Goal: Task Accomplishment & Management: Use online tool/utility

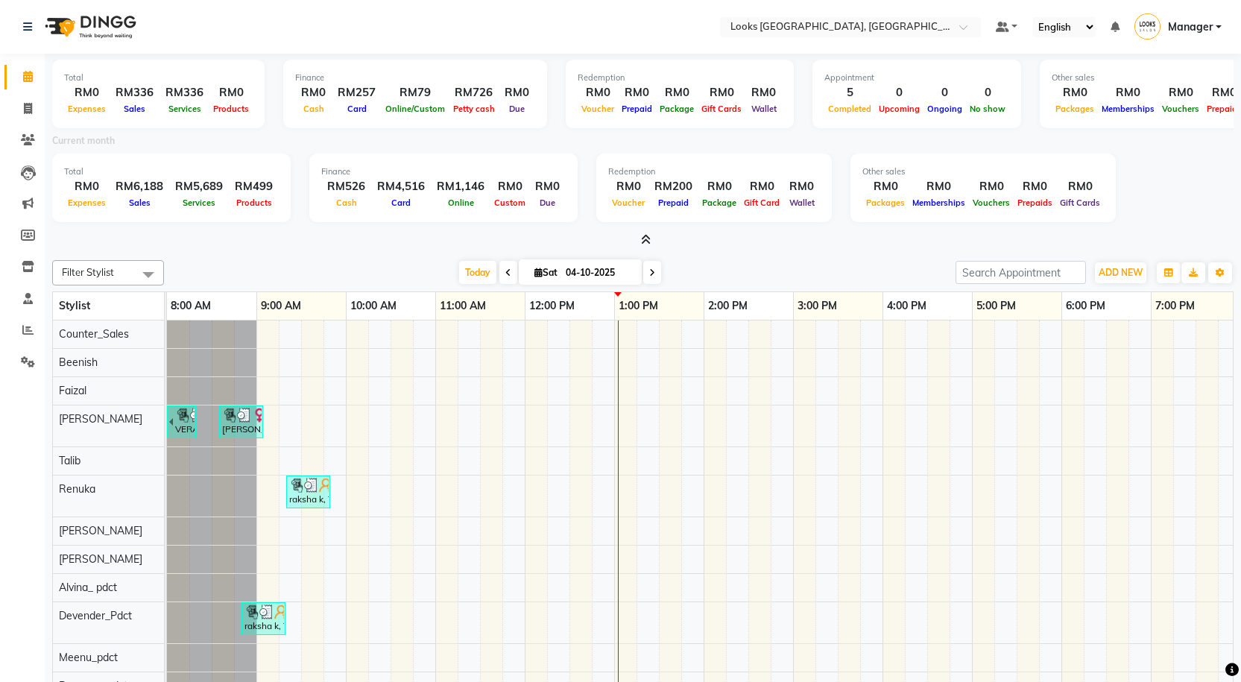
scroll to position [0, 86]
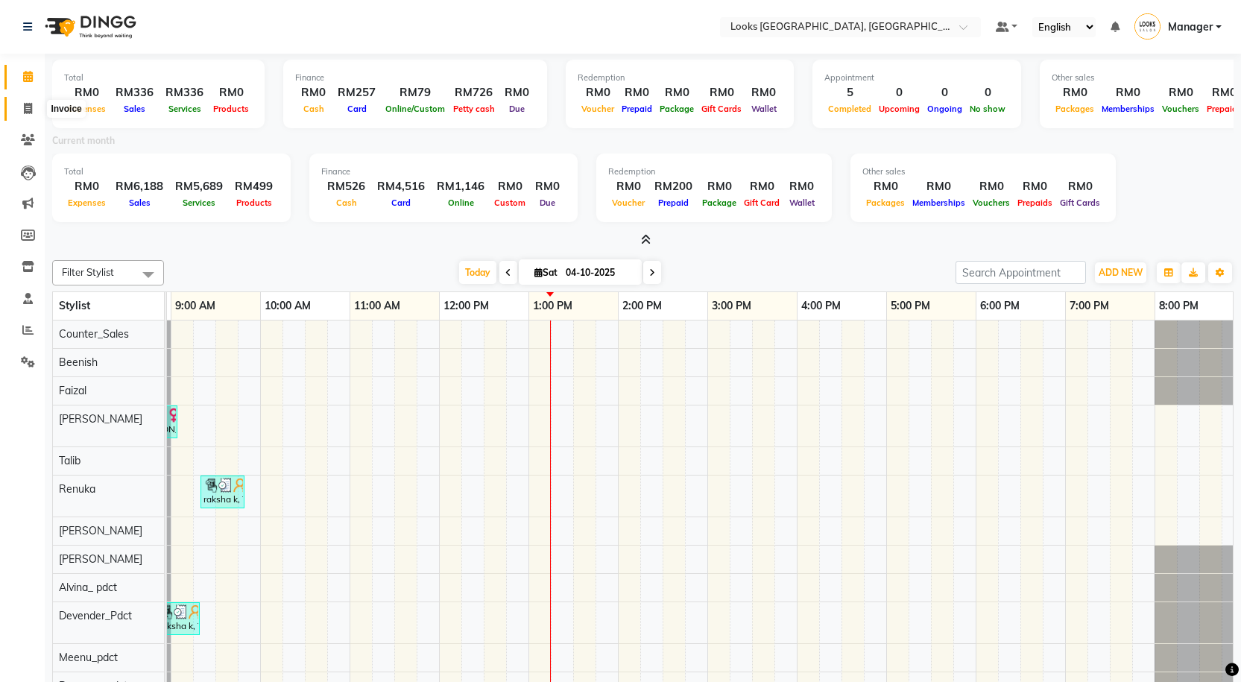
click at [28, 109] on icon at bounding box center [28, 108] width 8 height 11
select select "service"
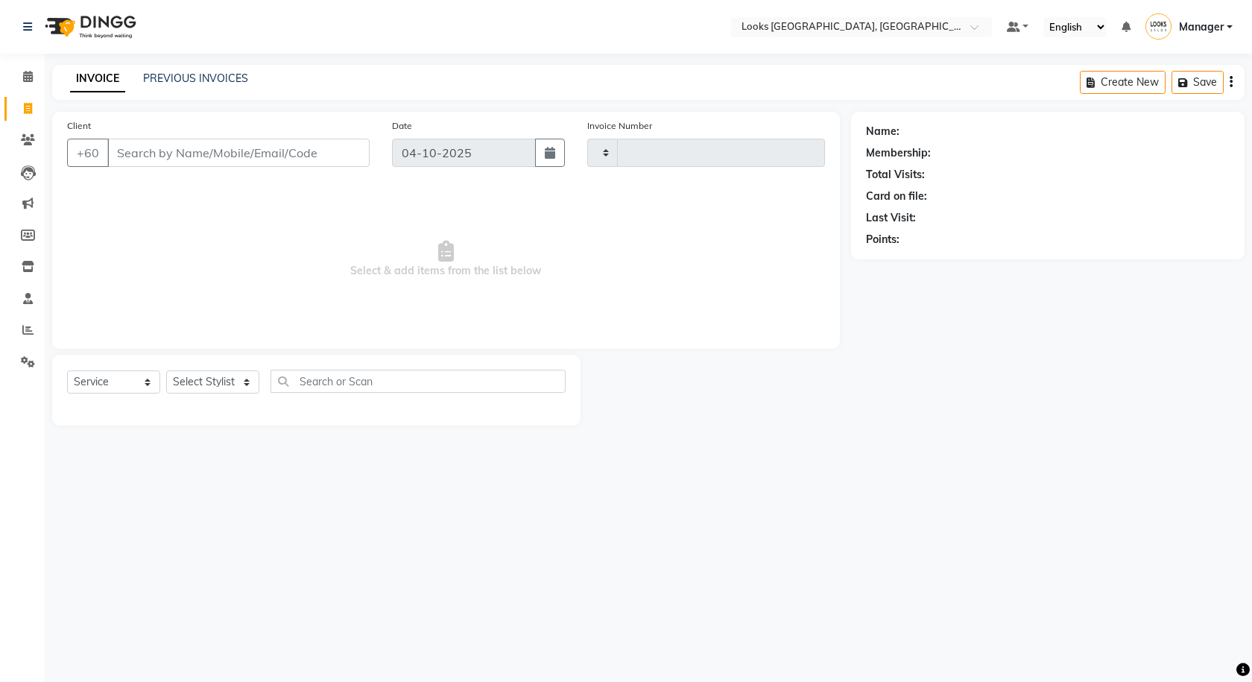
type input "1625"
select select "8109"
click at [34, 79] on span at bounding box center [28, 77] width 26 height 17
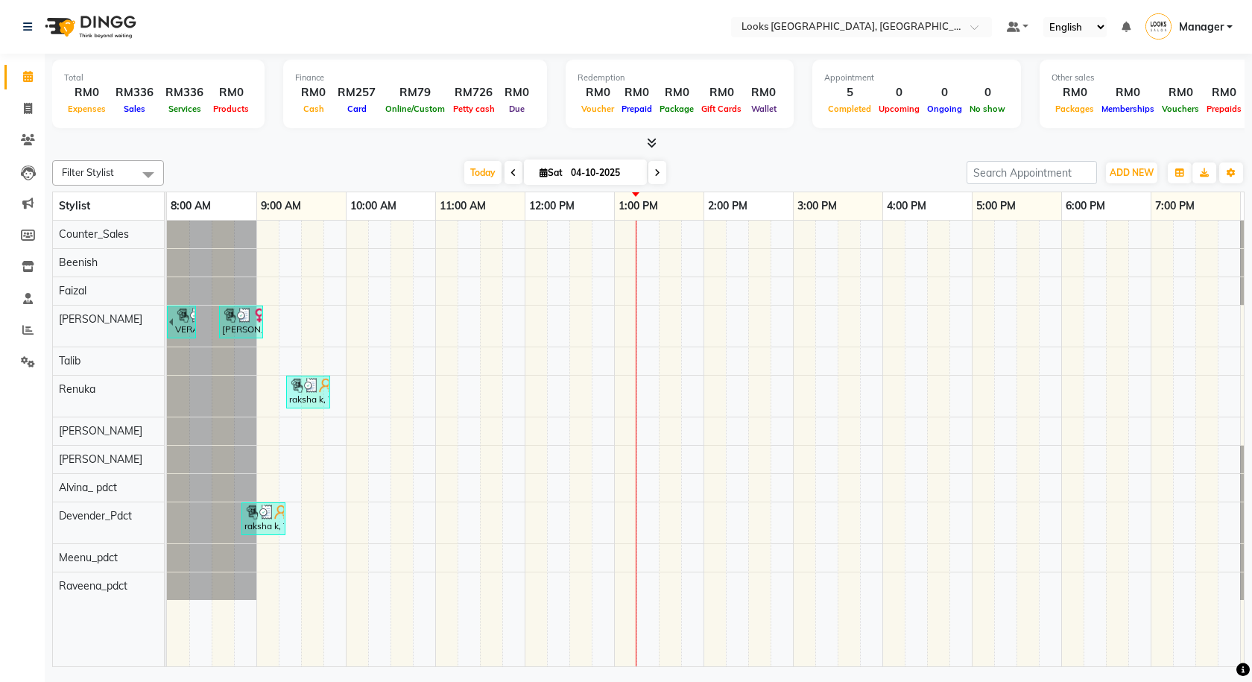
click at [655, 148] on span at bounding box center [649, 144] width 16 height 16
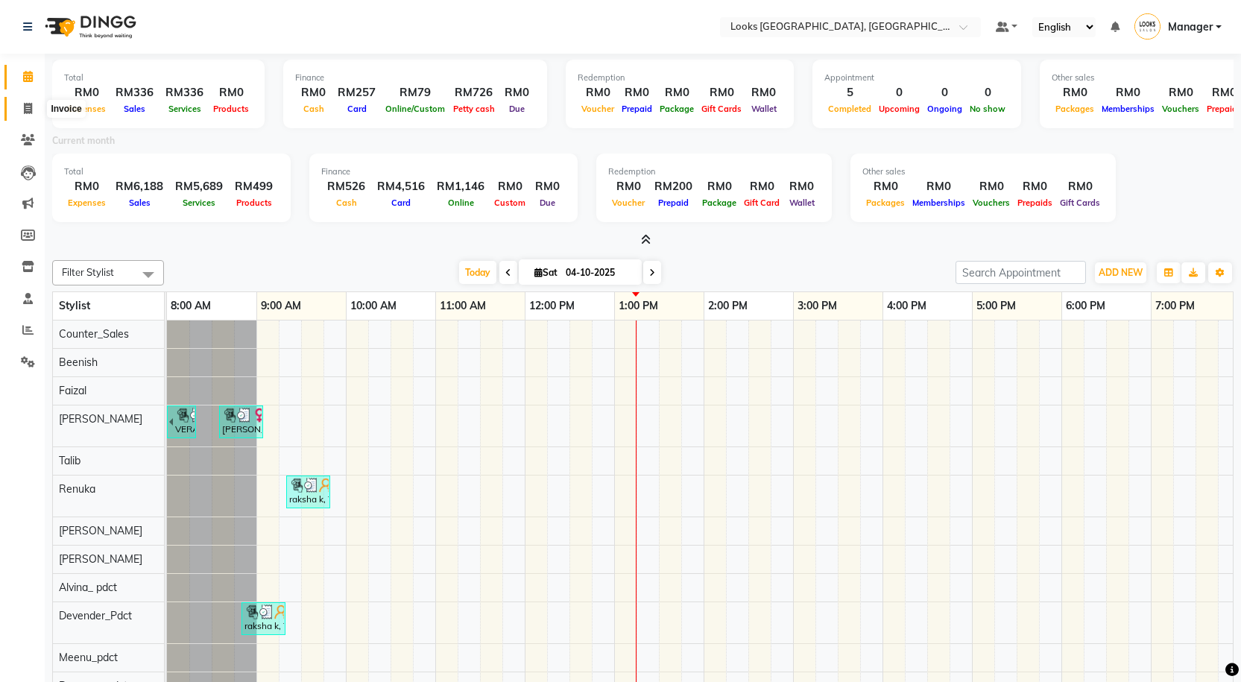
click at [31, 113] on icon at bounding box center [28, 108] width 8 height 11
select select "8109"
select select "service"
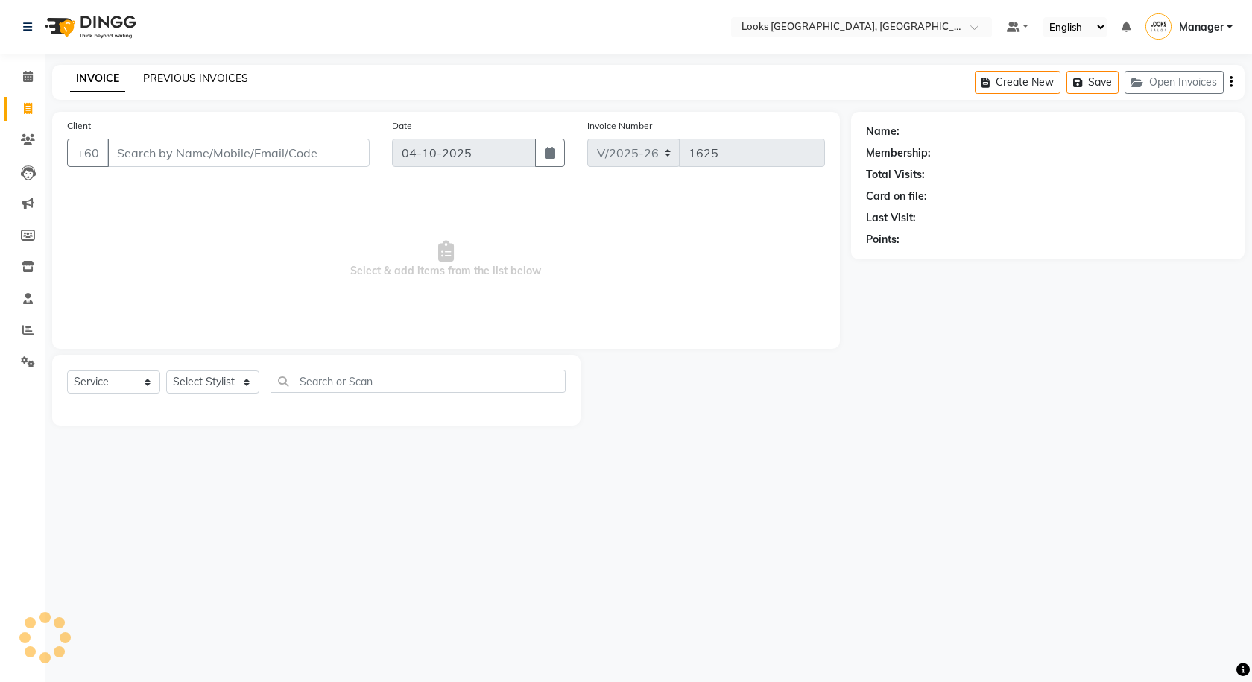
click at [162, 73] on link "PREVIOUS INVOICES" at bounding box center [195, 78] width 105 height 13
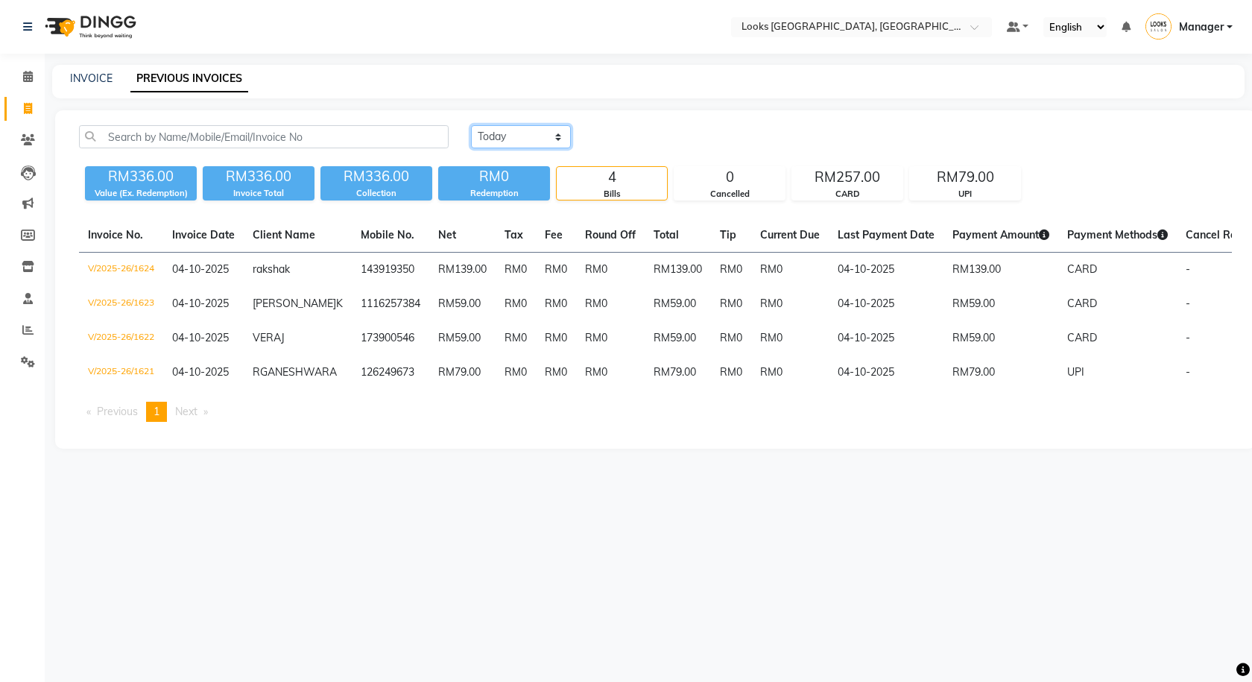
click at [491, 139] on select "[DATE] [DATE] Custom Range" at bounding box center [521, 136] width 100 height 23
select select "range"
click at [471, 125] on select "[DATE] [DATE] Custom Range" at bounding box center [521, 136] width 100 height 23
click at [605, 139] on input "04-10-2025" at bounding box center [642, 137] width 104 height 21
select select "10"
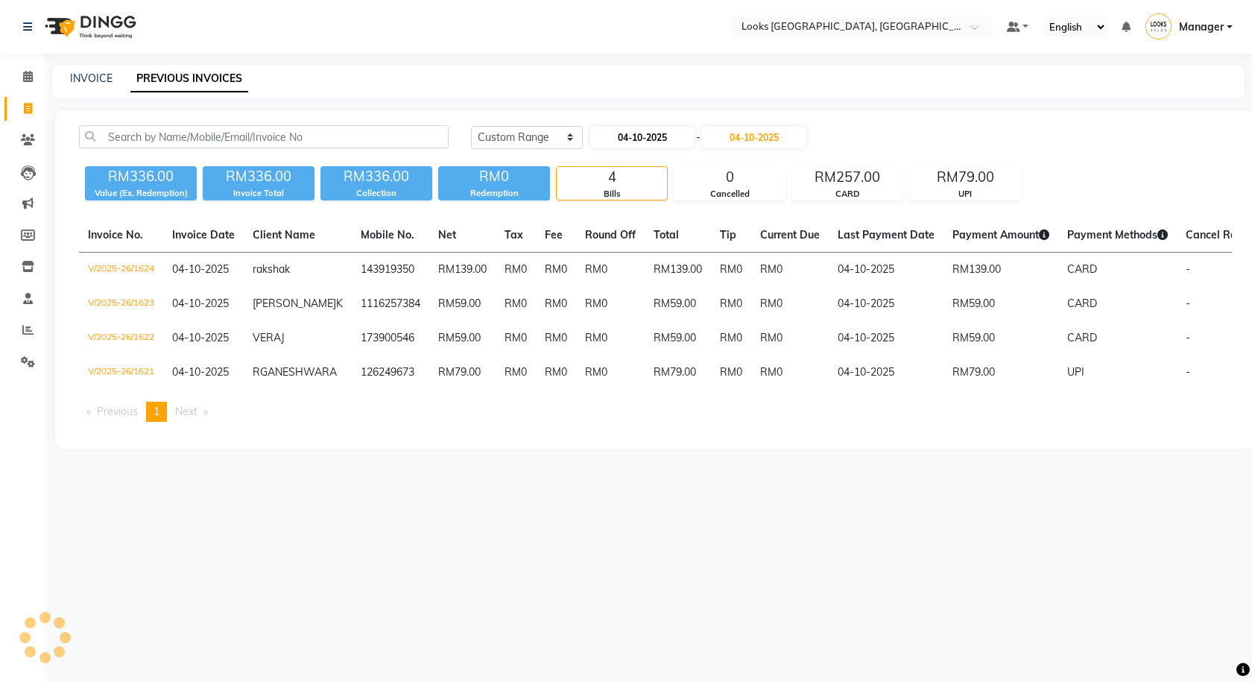
select select "2025"
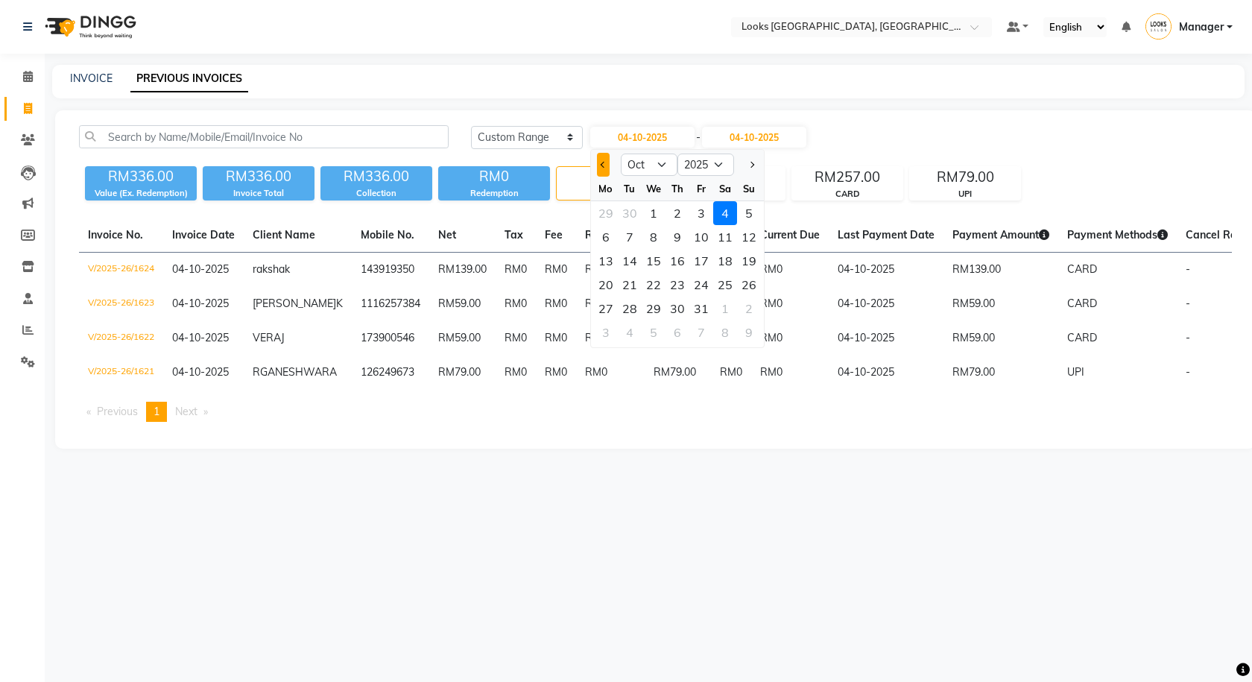
click at [608, 165] on button "Previous month" at bounding box center [603, 165] width 13 height 24
select select "9"
click at [608, 209] on div "1" at bounding box center [606, 213] width 24 height 24
type input "01-09-2025"
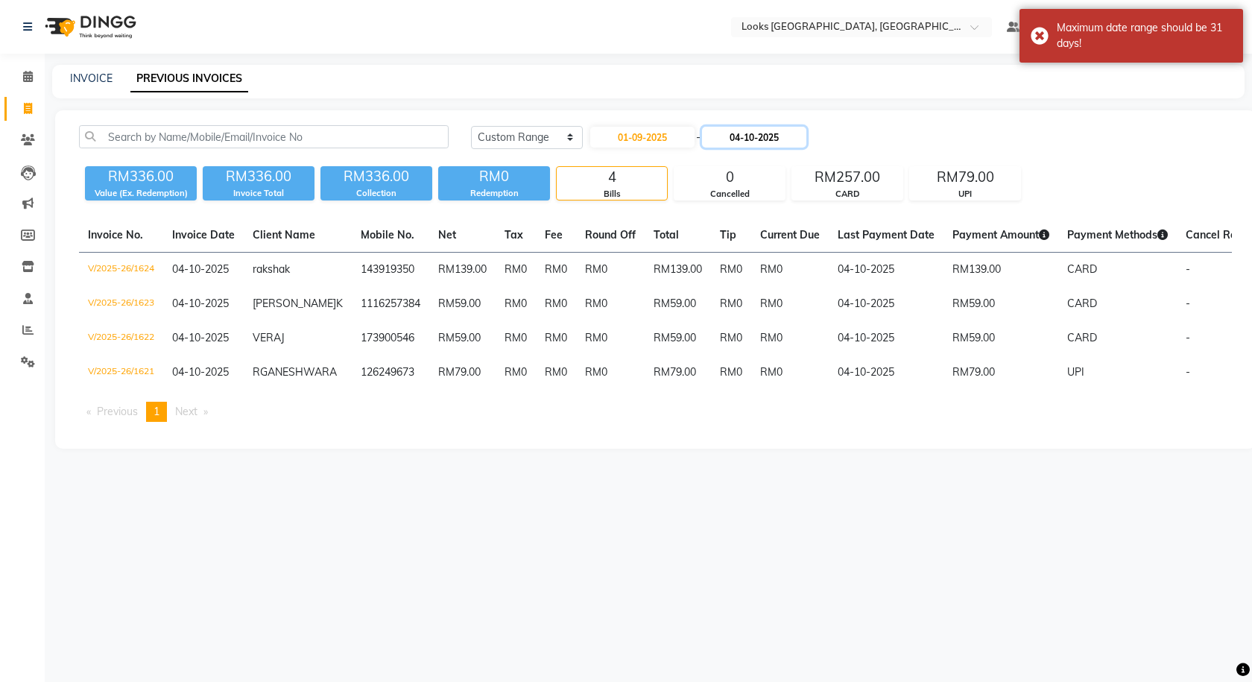
click at [733, 142] on input "04-10-2025" at bounding box center [754, 137] width 104 height 21
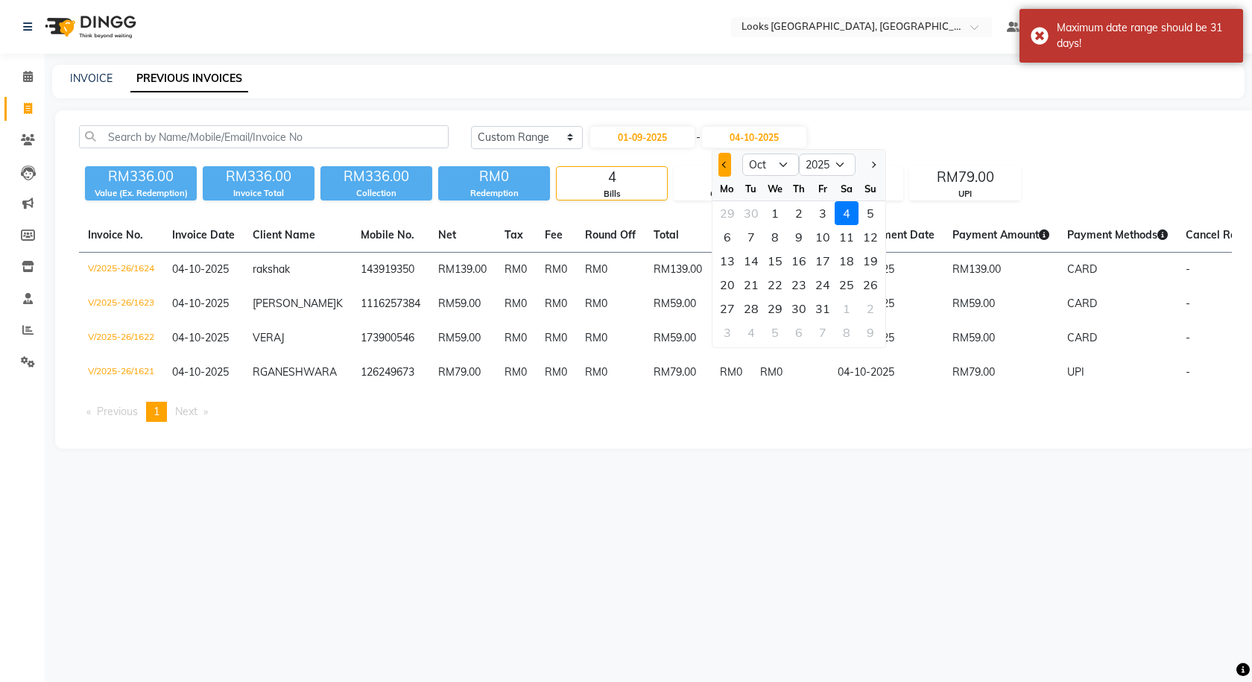
click at [719, 169] on button "Previous month" at bounding box center [725, 165] width 13 height 24
select select "9"
click at [754, 313] on div "30" at bounding box center [751, 309] width 24 height 24
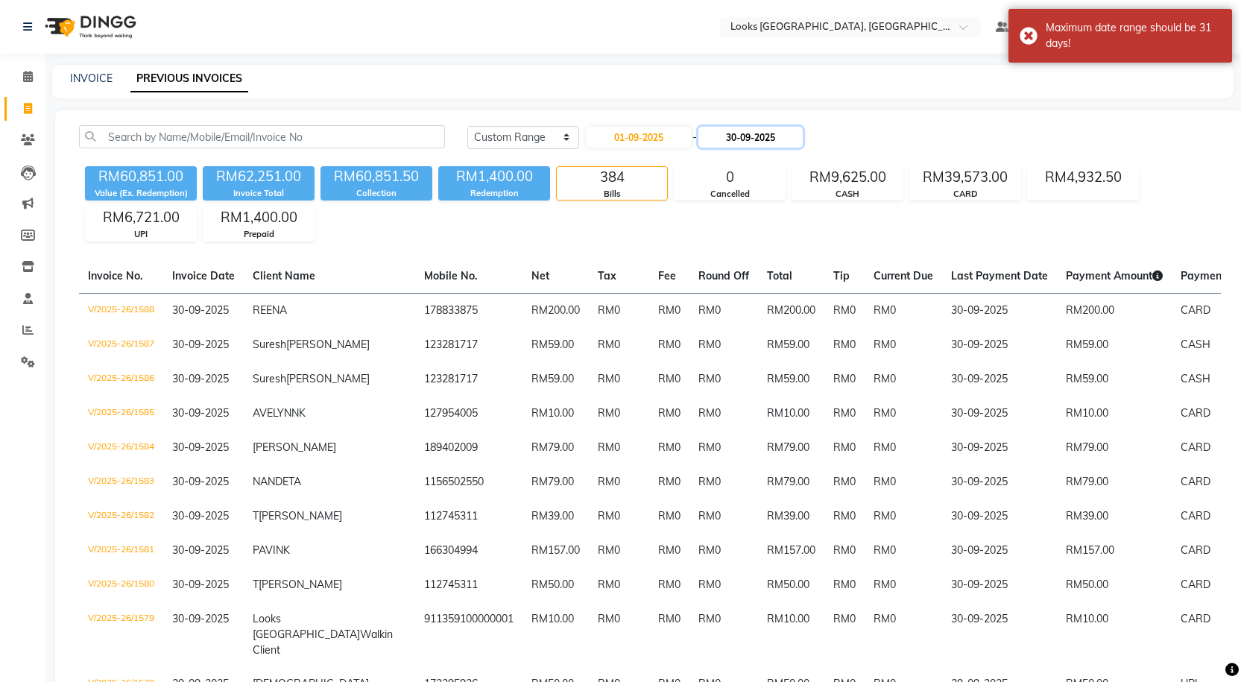
click at [733, 136] on input "30-09-2025" at bounding box center [750, 137] width 104 height 21
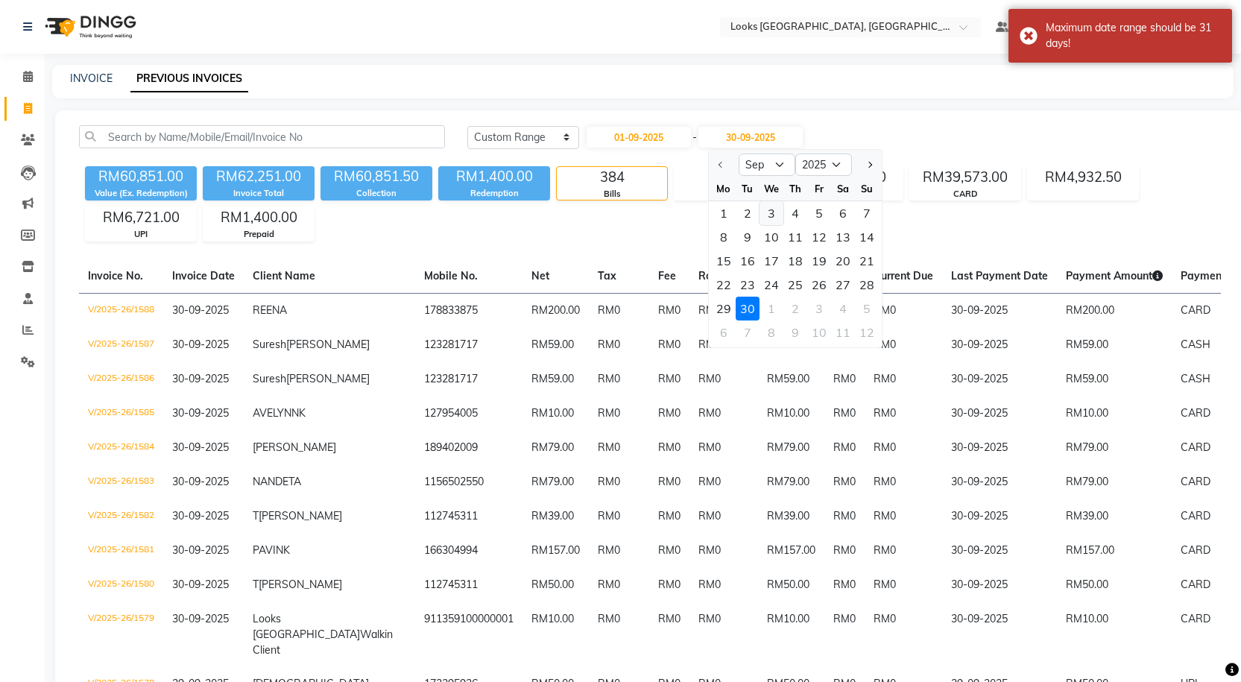
click at [773, 218] on div "3" at bounding box center [772, 213] width 24 height 24
type input "[DATE]"
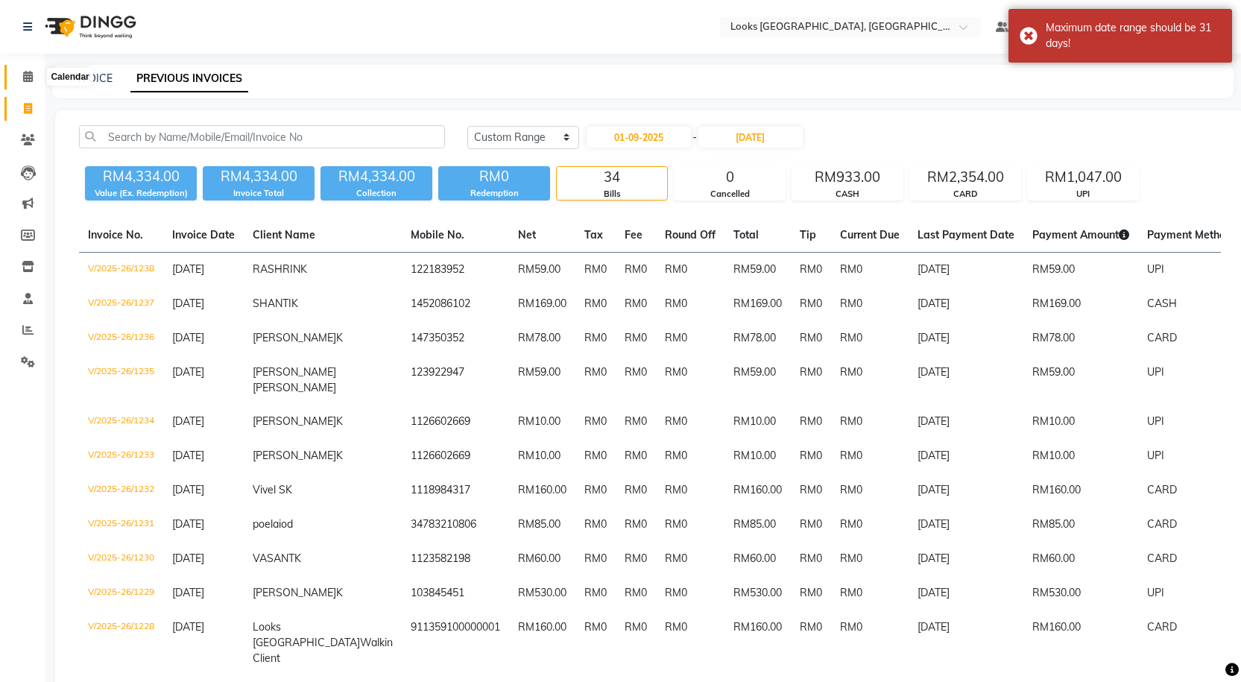
click at [34, 77] on span at bounding box center [28, 77] width 26 height 17
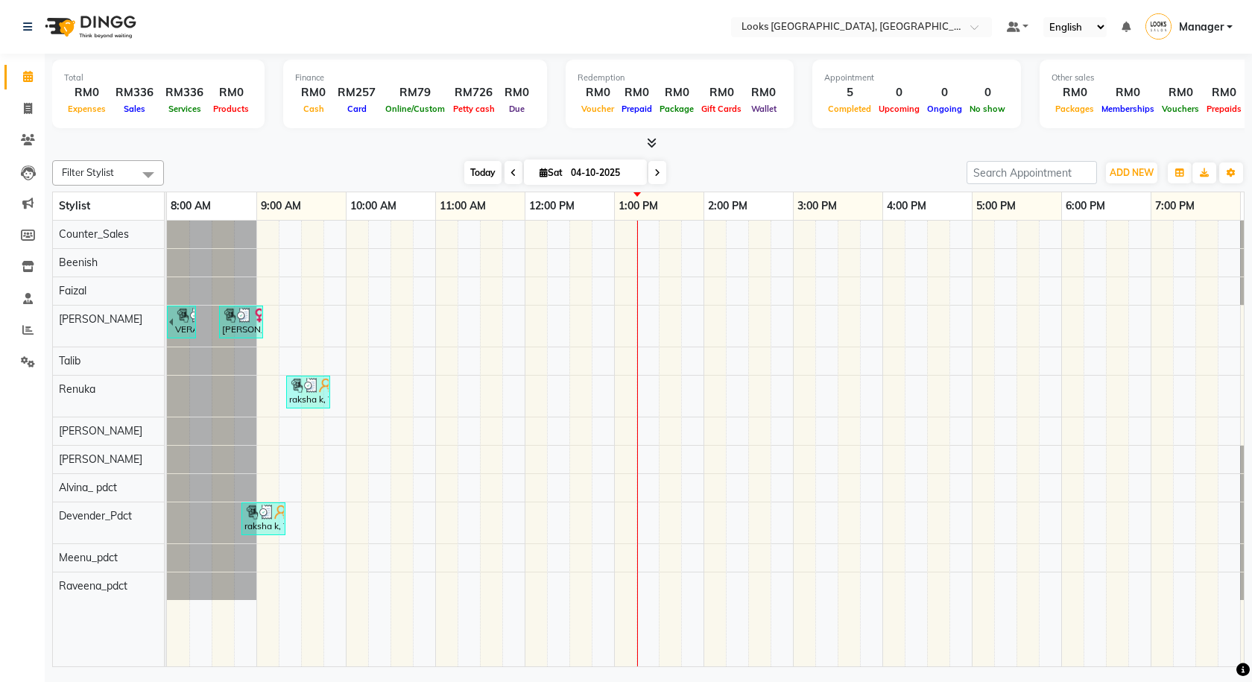
click at [476, 172] on span "Today" at bounding box center [482, 172] width 37 height 23
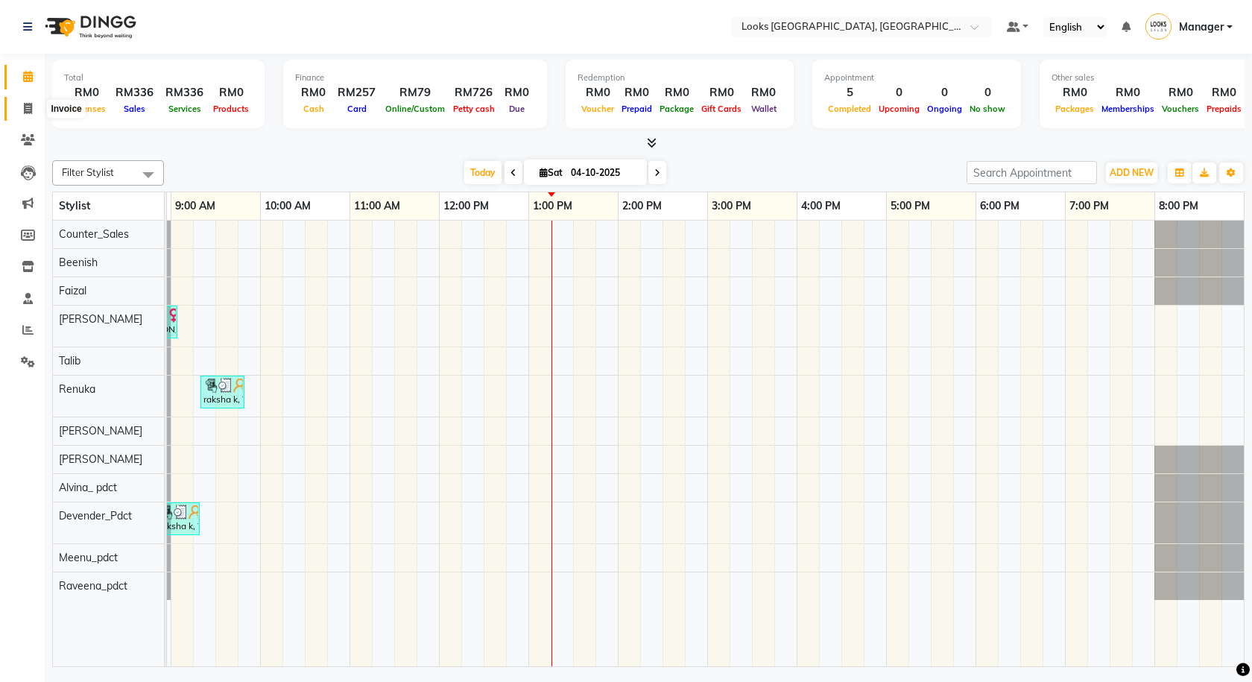
click at [18, 107] on span at bounding box center [28, 109] width 26 height 17
select select "service"
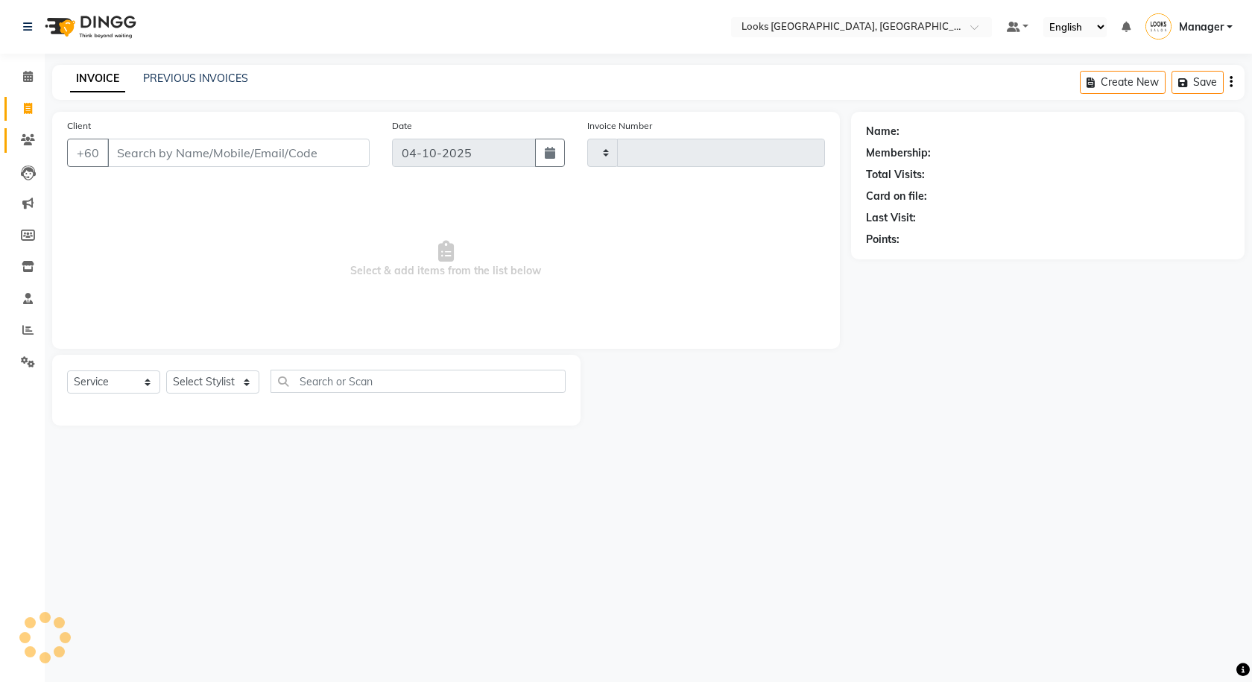
type input "1625"
click at [16, 142] on span at bounding box center [28, 140] width 26 height 17
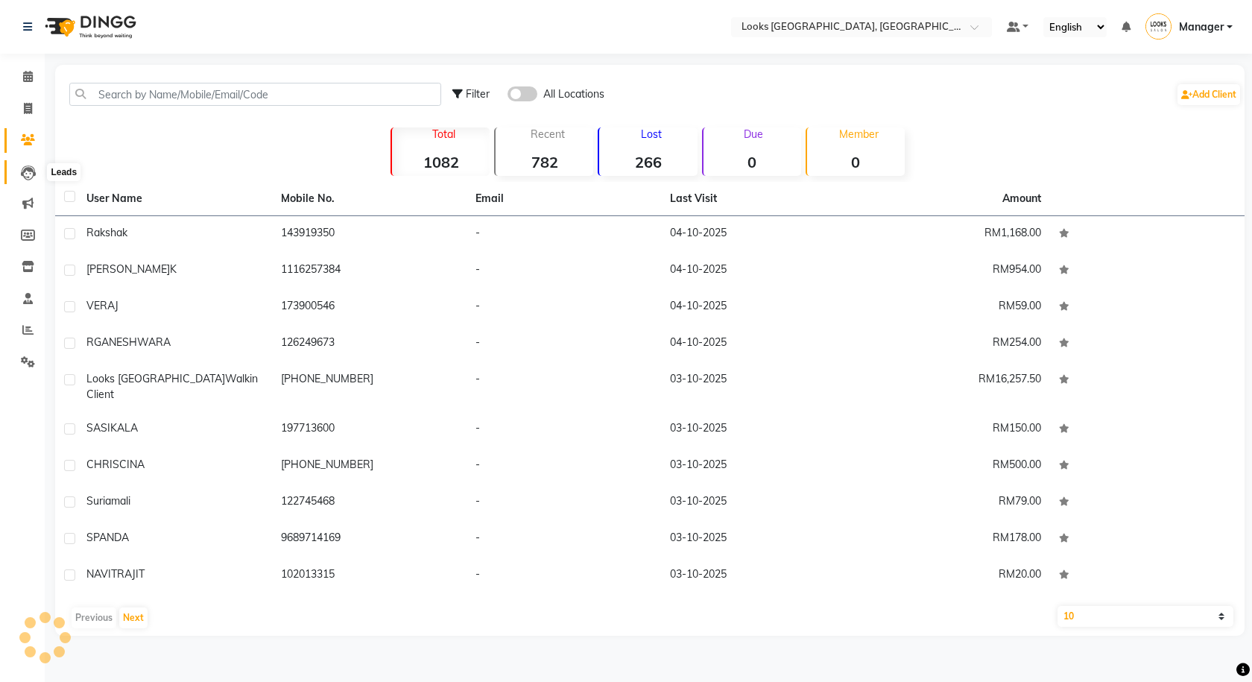
click at [23, 175] on icon at bounding box center [28, 172] width 15 height 15
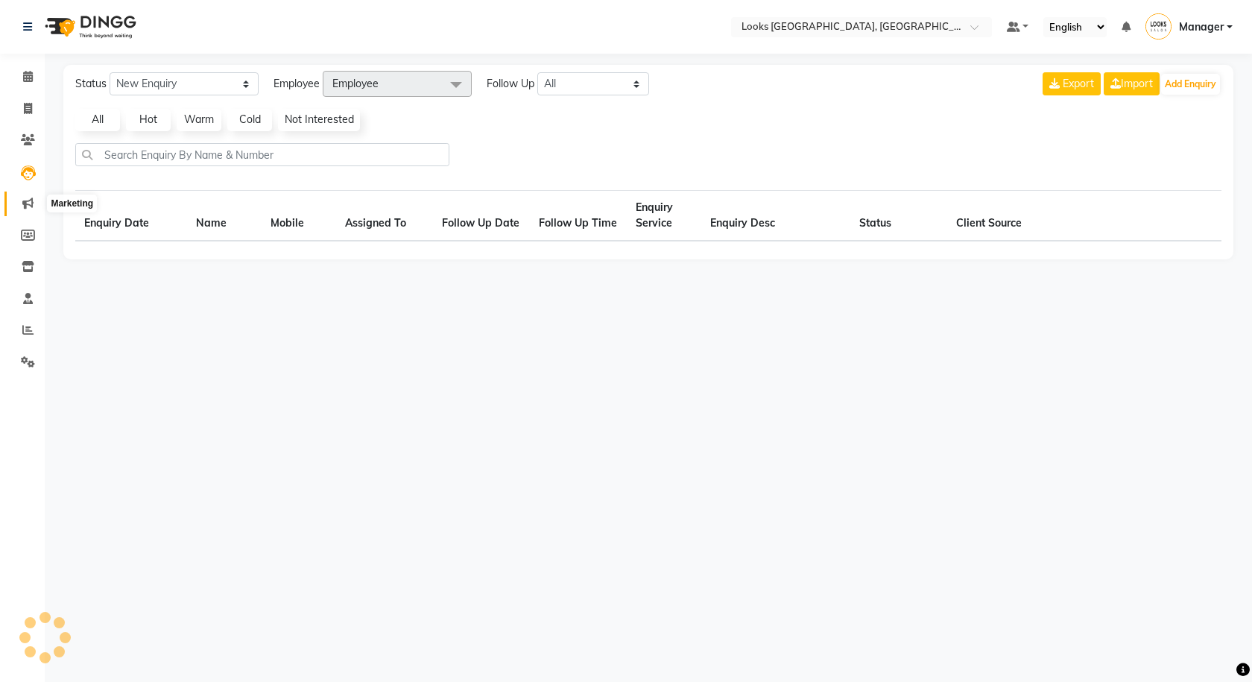
click at [28, 205] on icon at bounding box center [27, 203] width 11 height 11
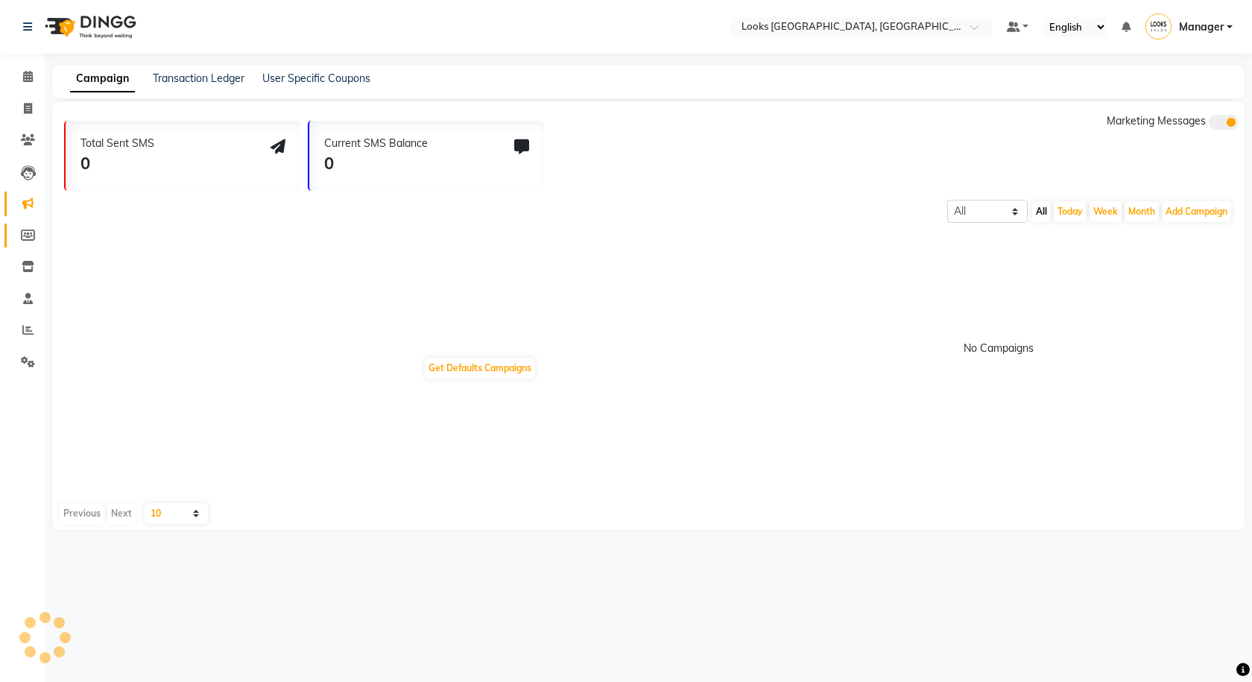
click at [28, 224] on link "Members" at bounding box center [22, 236] width 36 height 25
select select
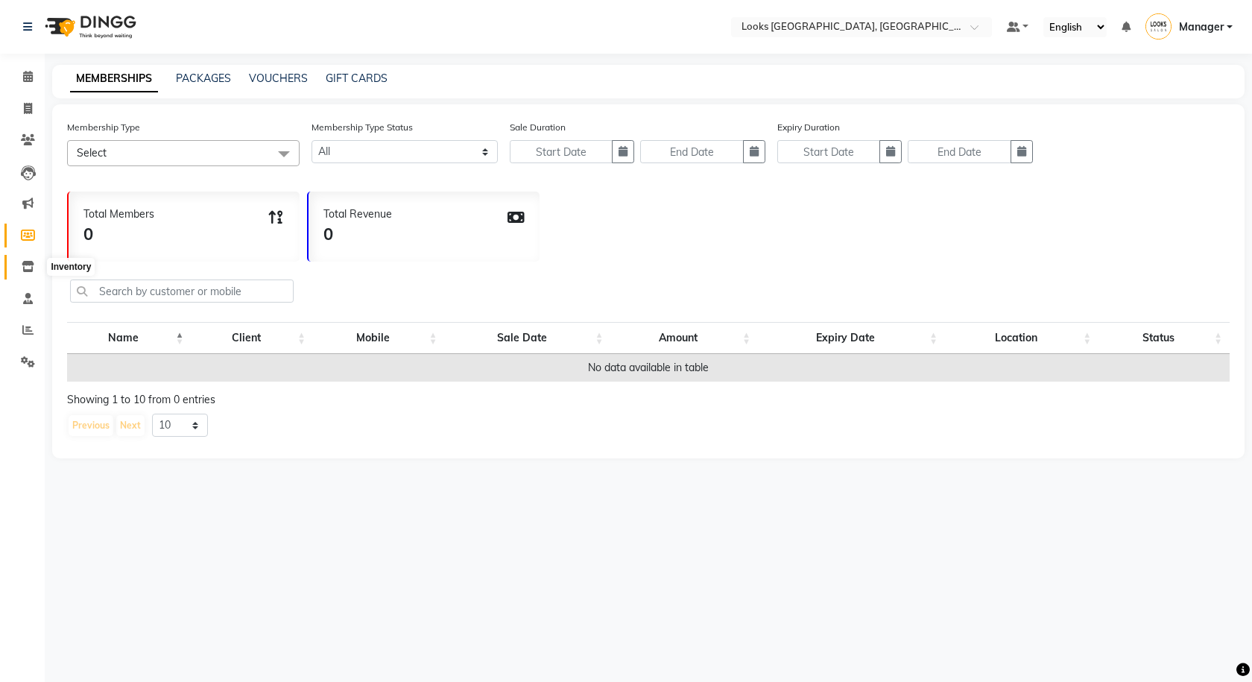
click at [30, 266] on icon at bounding box center [28, 266] width 13 height 11
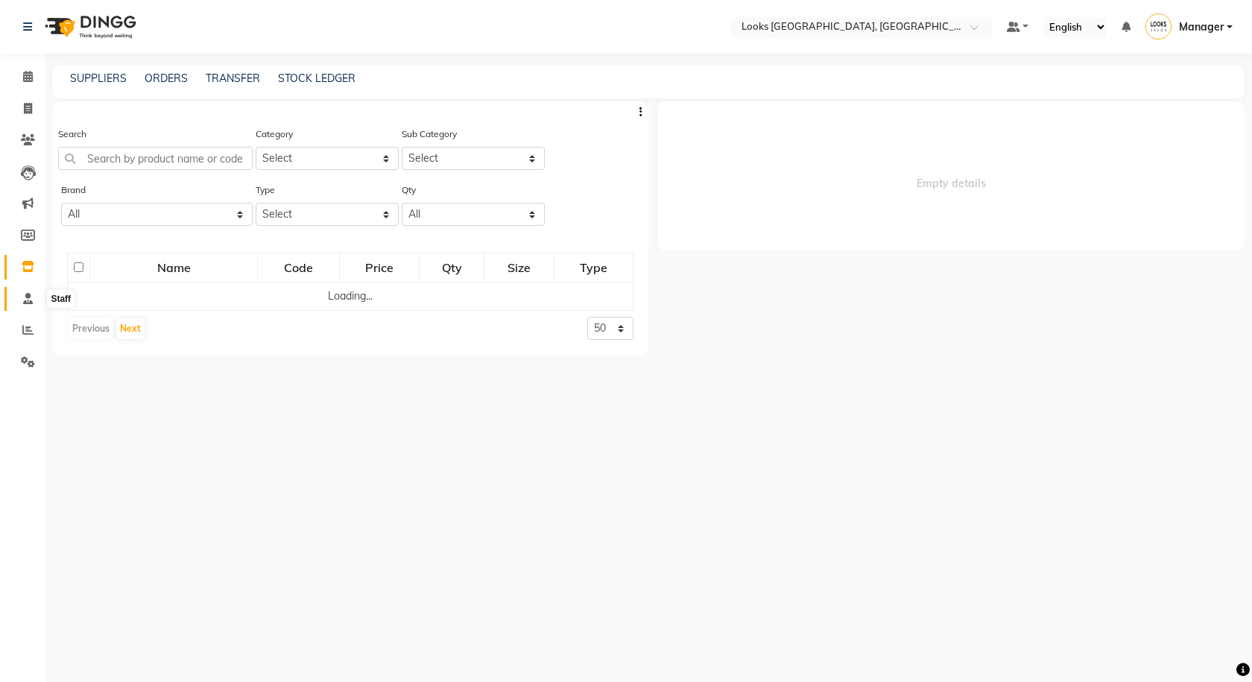
click at [29, 305] on span at bounding box center [28, 299] width 26 height 17
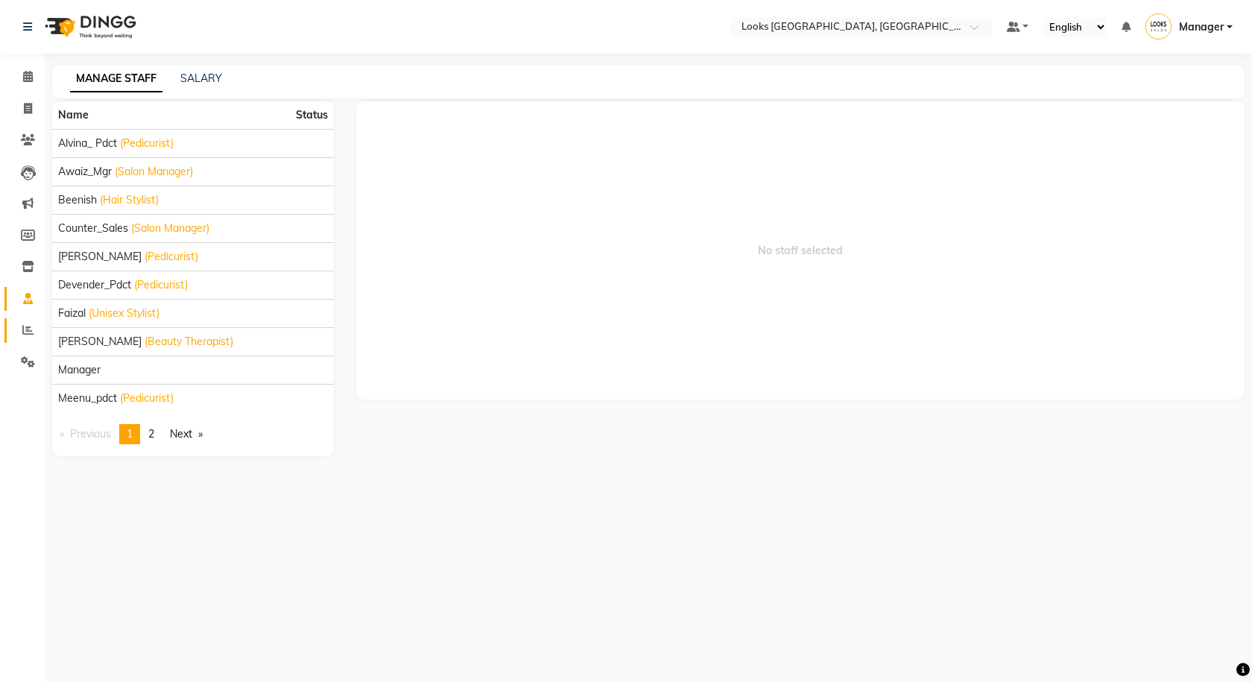
click at [30, 341] on link "Reports" at bounding box center [22, 330] width 36 height 25
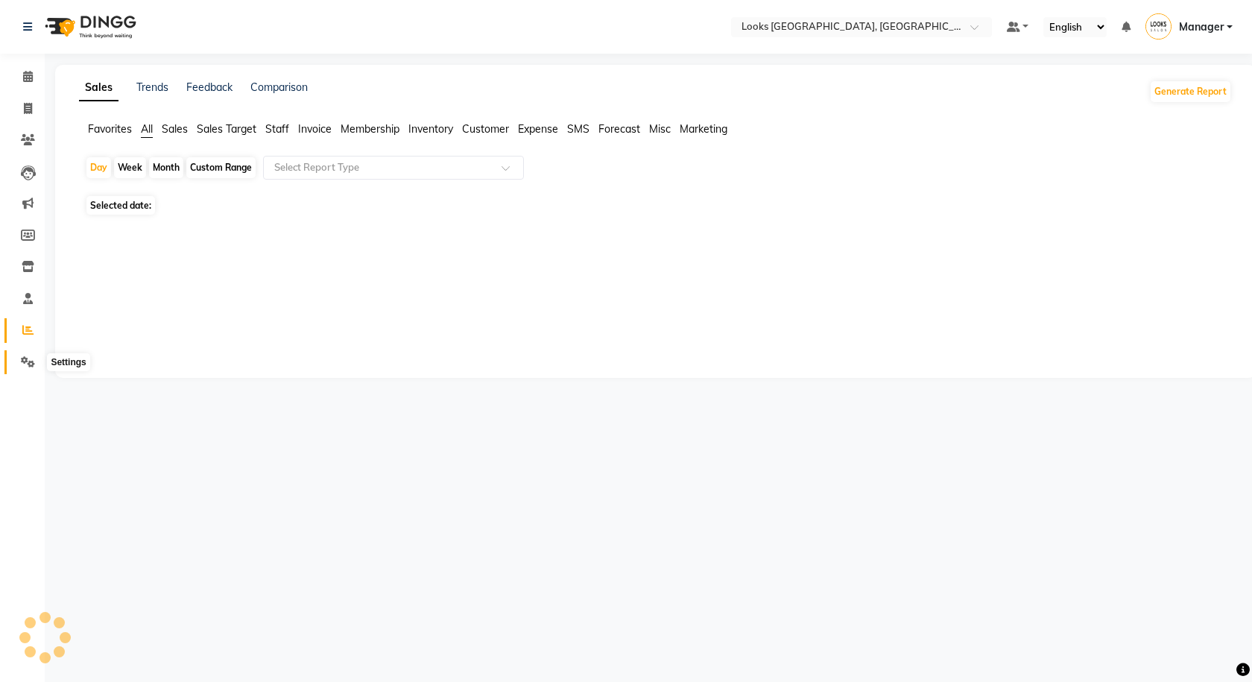
click at [28, 369] on span at bounding box center [28, 362] width 26 height 17
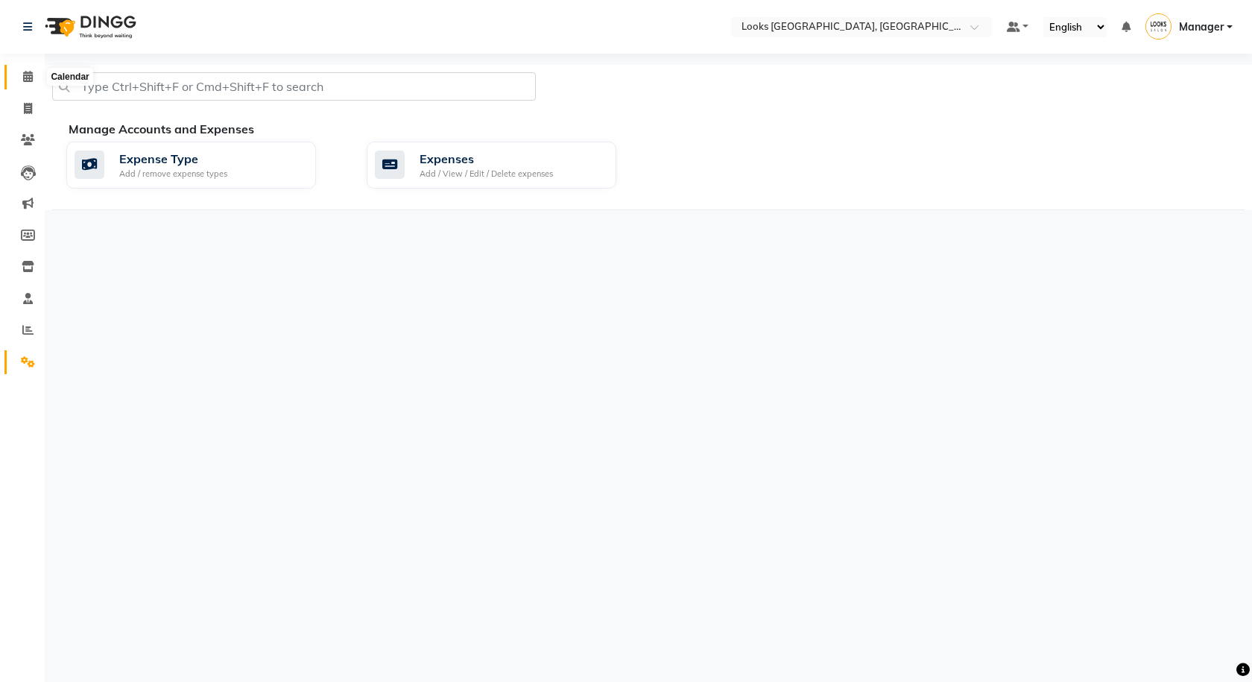
click at [23, 69] on span at bounding box center [28, 77] width 26 height 17
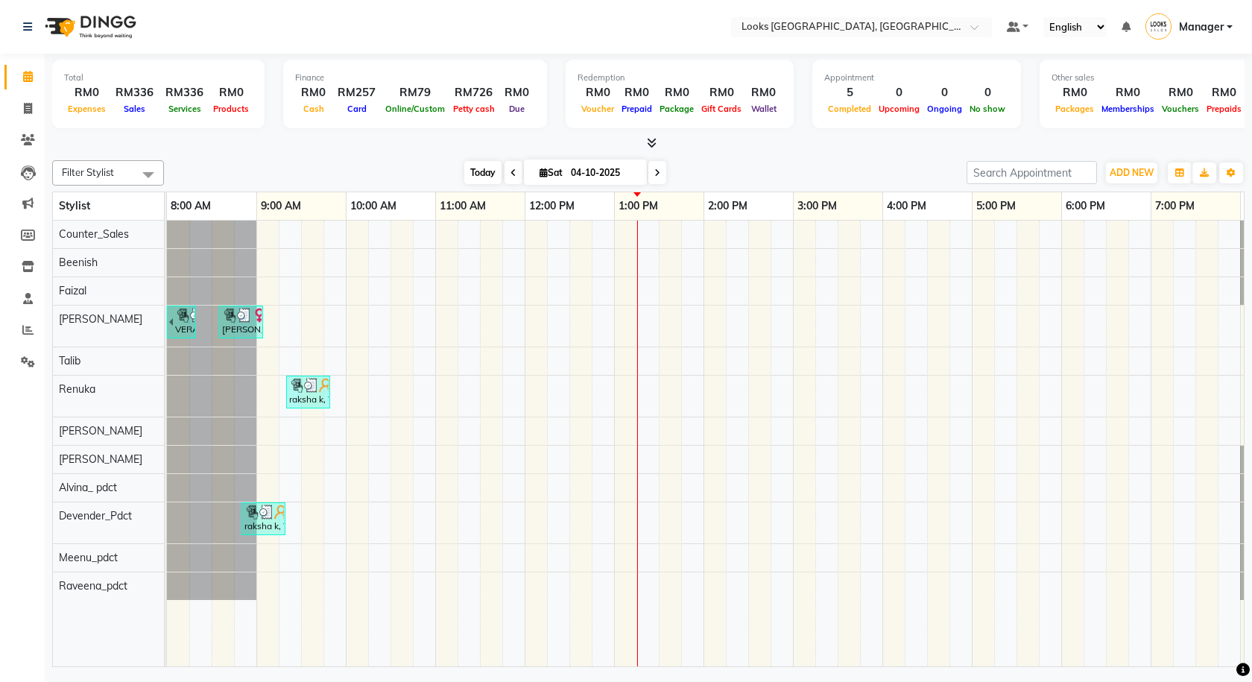
click at [493, 171] on span "Today" at bounding box center [482, 172] width 37 height 23
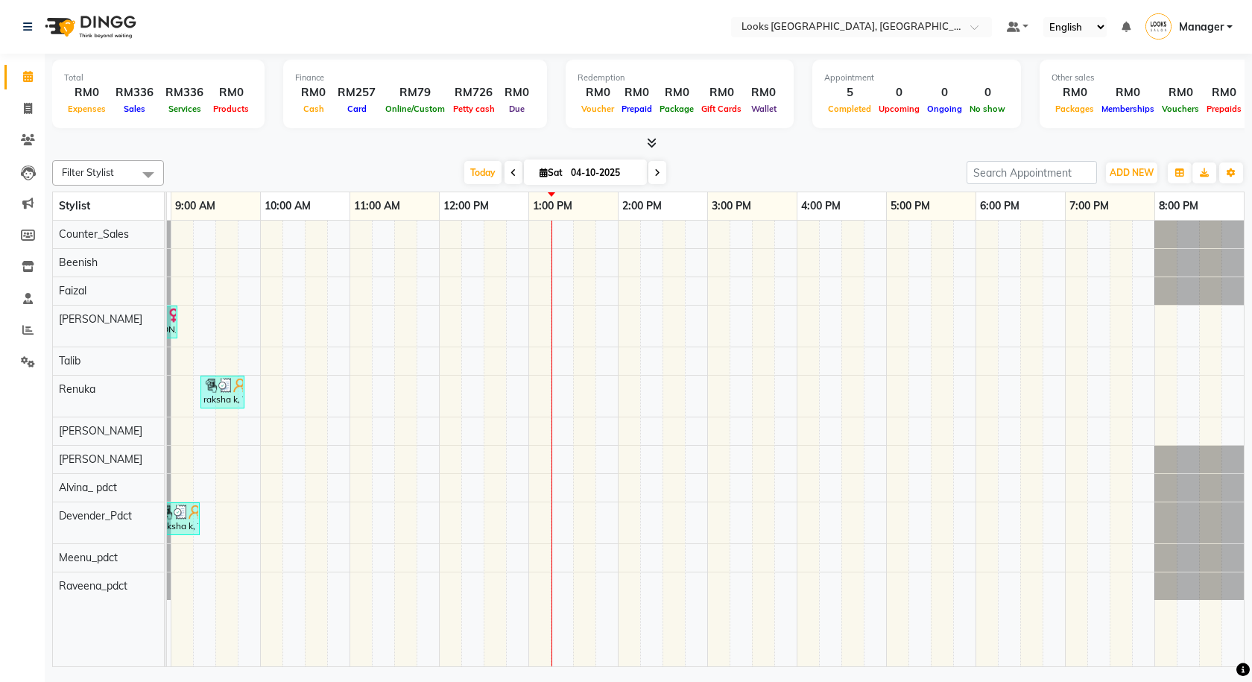
click at [19, 95] on li "Invoice" at bounding box center [22, 109] width 45 height 32
click at [38, 112] on span at bounding box center [28, 109] width 26 height 17
select select "service"
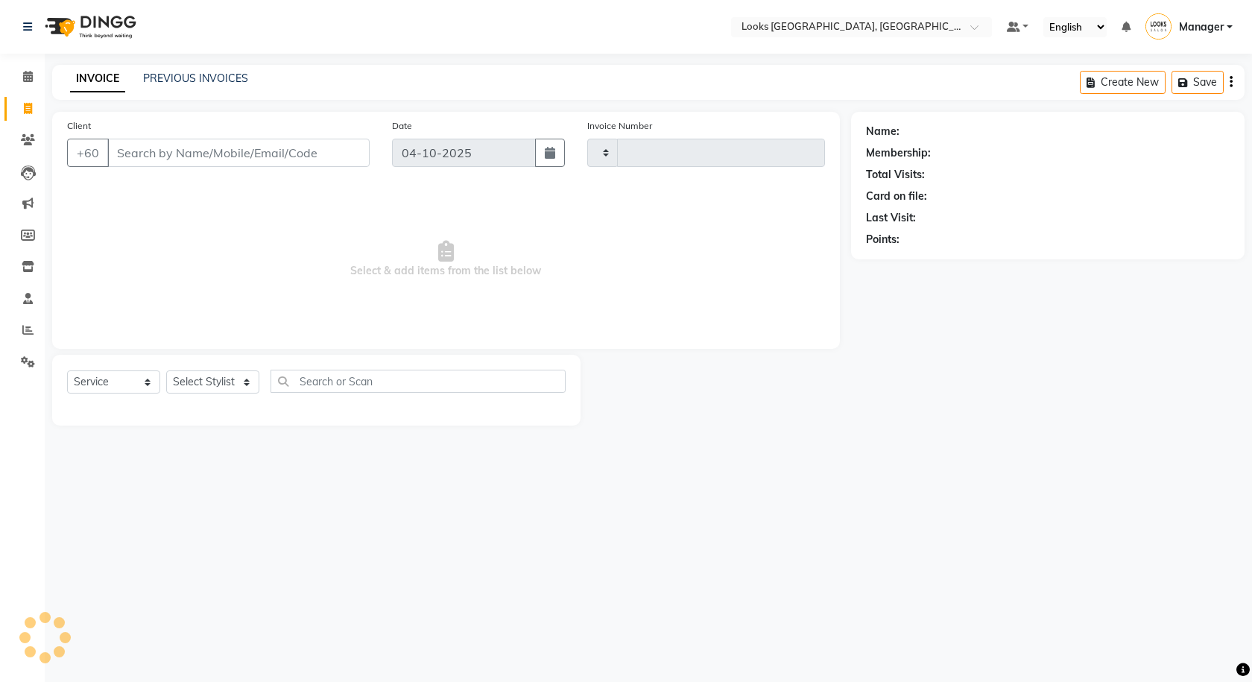
type input "1625"
select select "8109"
click at [34, 72] on span at bounding box center [28, 77] width 26 height 17
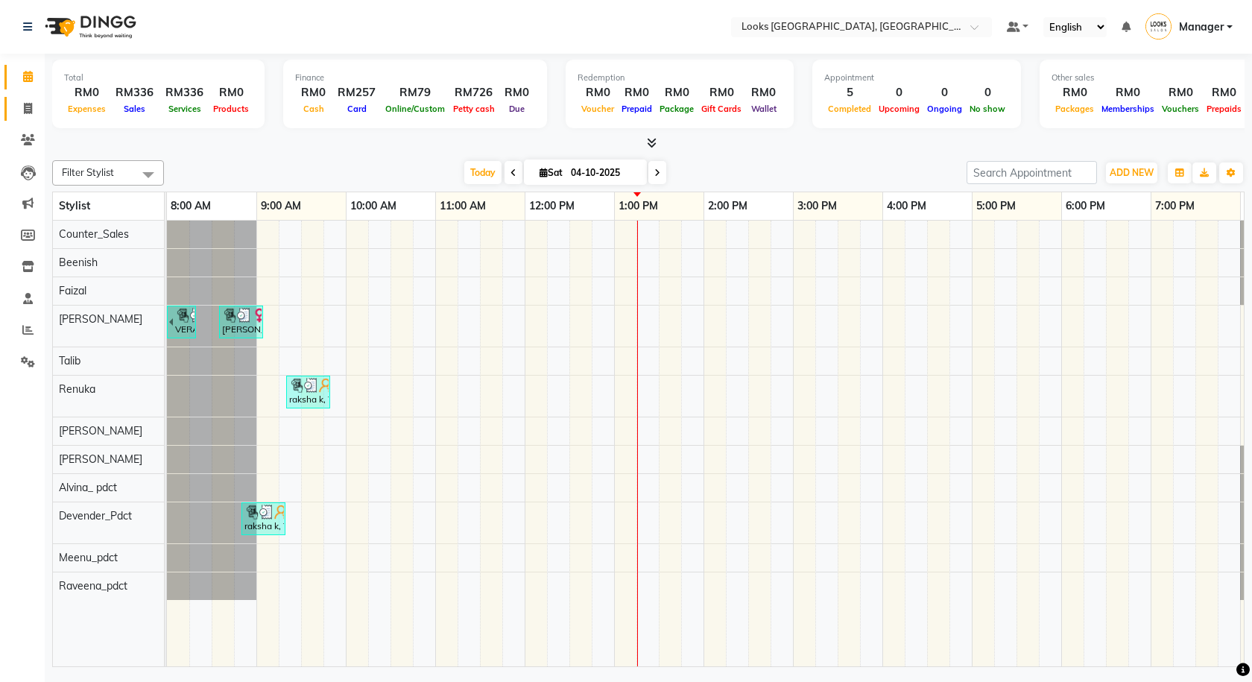
click at [32, 97] on link "Invoice" at bounding box center [22, 109] width 36 height 25
select select "service"
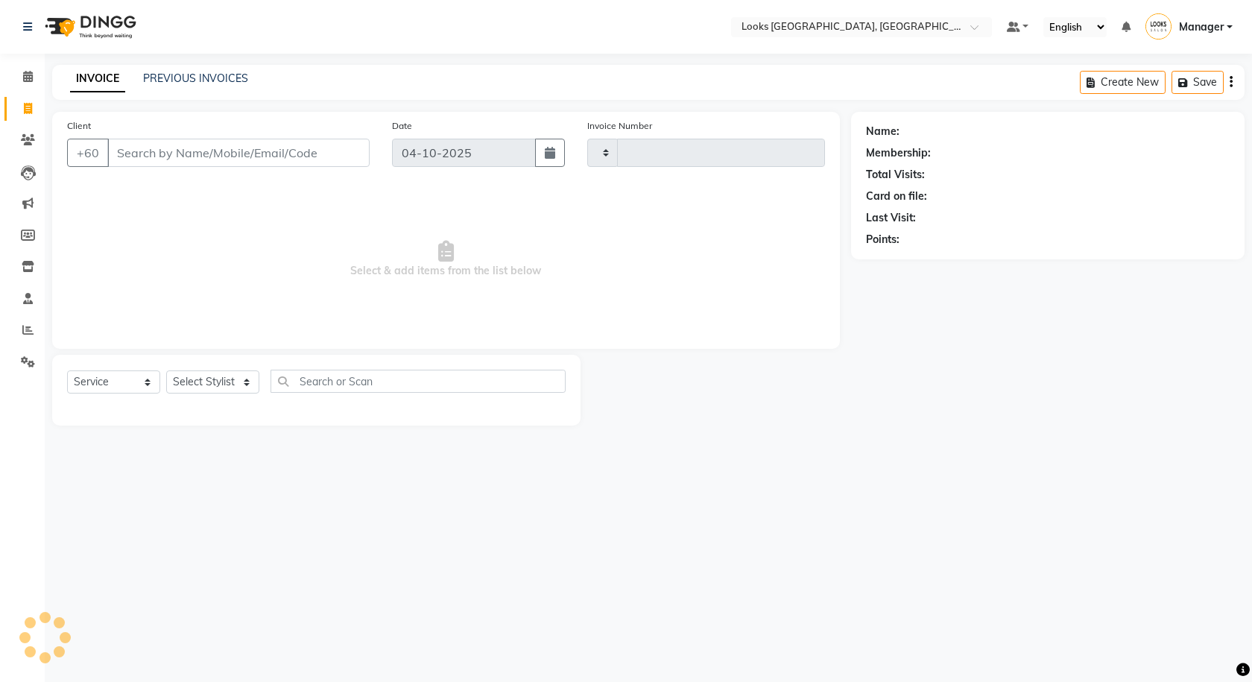
type input "1625"
select select "8109"
click at [183, 84] on link "PREVIOUS INVOICES" at bounding box center [195, 78] width 105 height 13
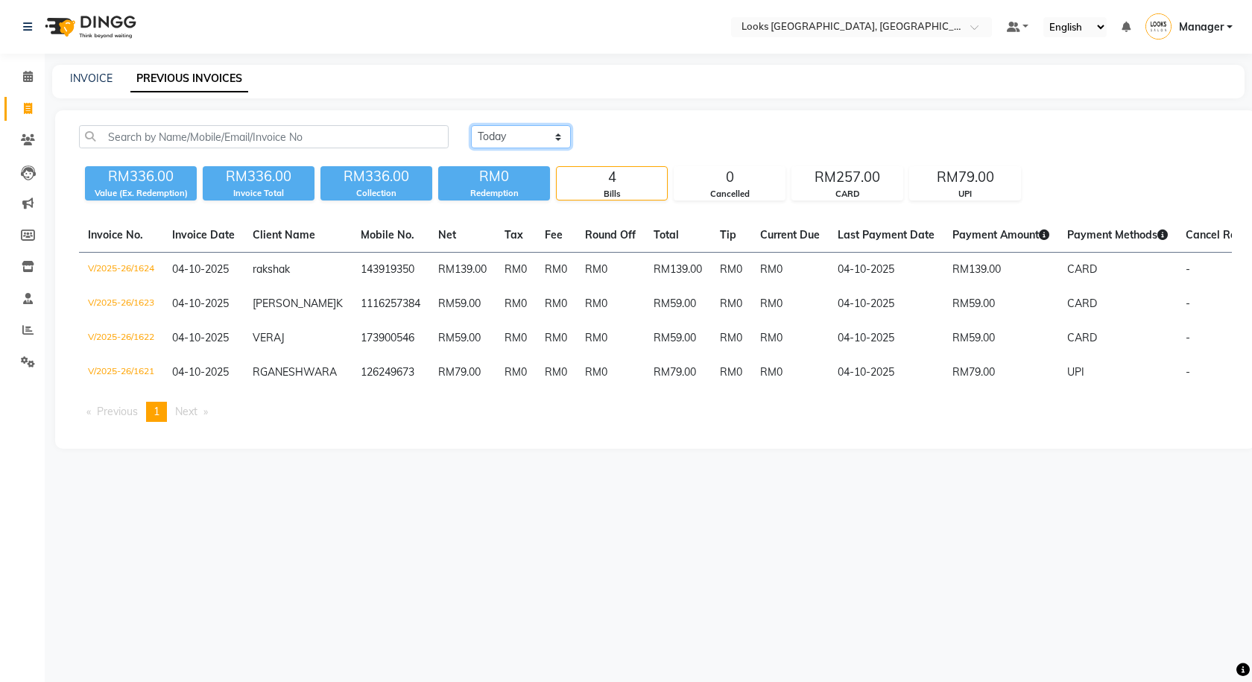
click at [508, 129] on select "[DATE] [DATE] Custom Range" at bounding box center [521, 136] width 100 height 23
select select "yesterday"
click at [471, 125] on select "[DATE] [DATE] Custom Range" at bounding box center [521, 136] width 100 height 23
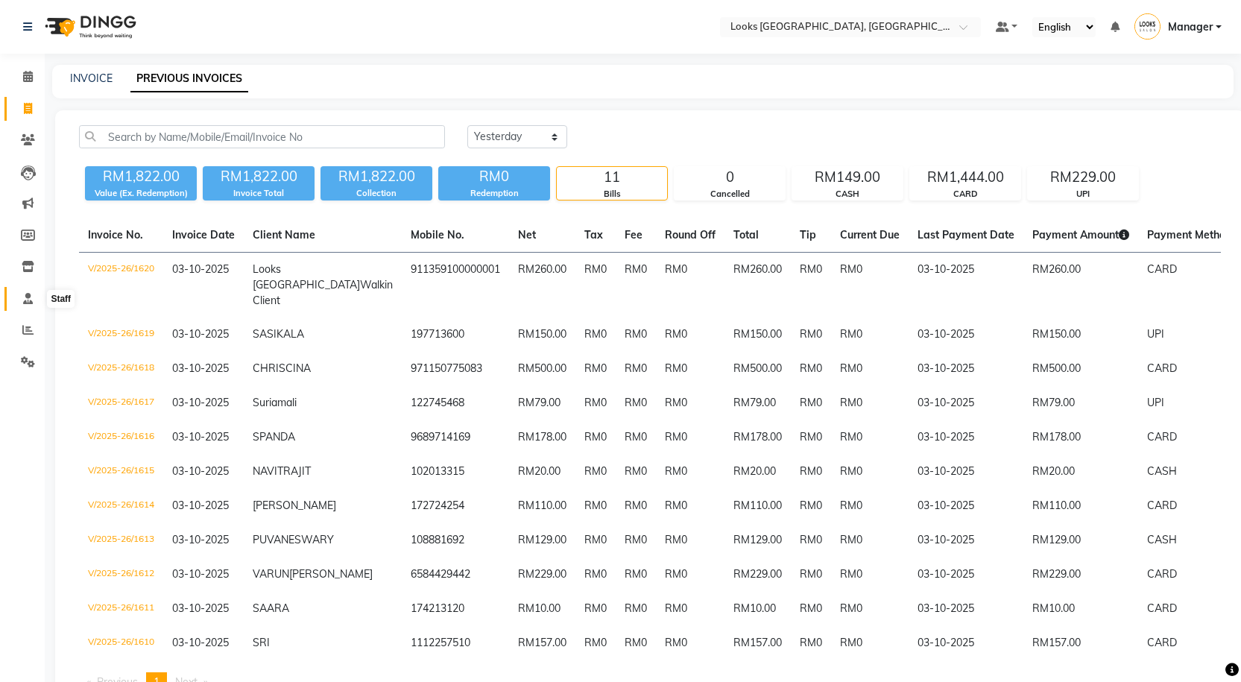
click at [25, 293] on icon at bounding box center [28, 298] width 10 height 11
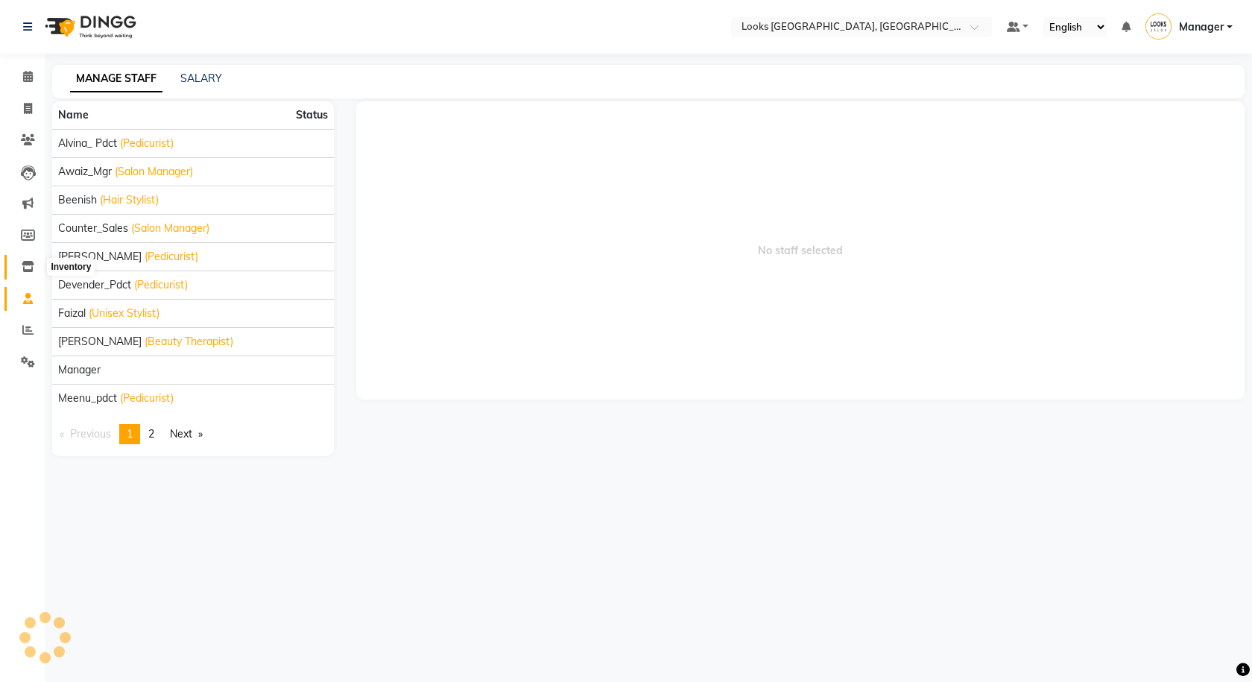
click at [28, 268] on icon at bounding box center [28, 266] width 13 height 11
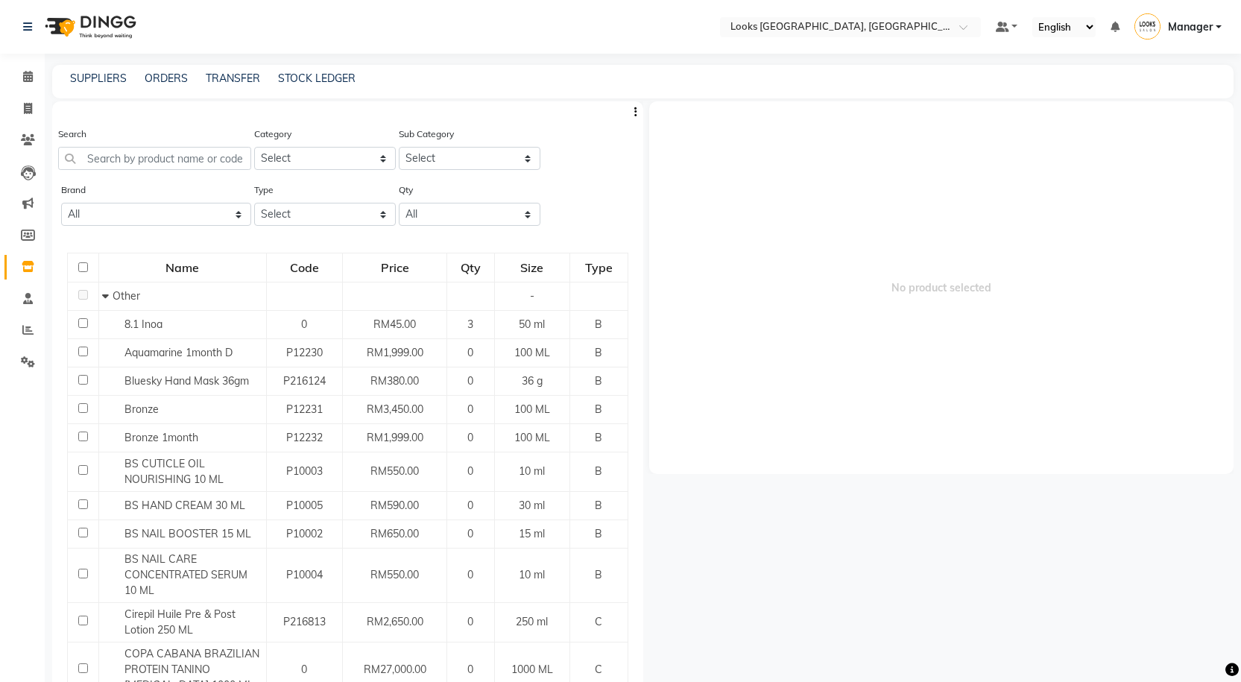
click at [101, 174] on div "Search" at bounding box center [154, 154] width 193 height 56
click at [101, 166] on input "text" at bounding box center [154, 158] width 193 height 23
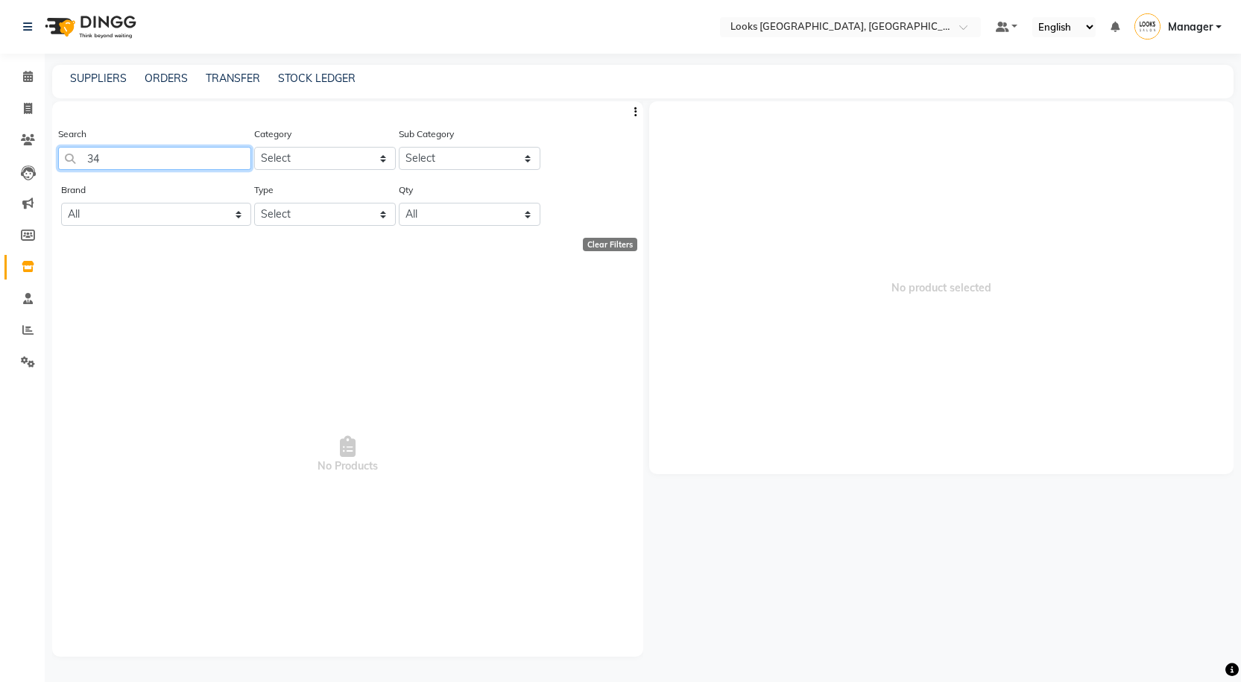
type input "3"
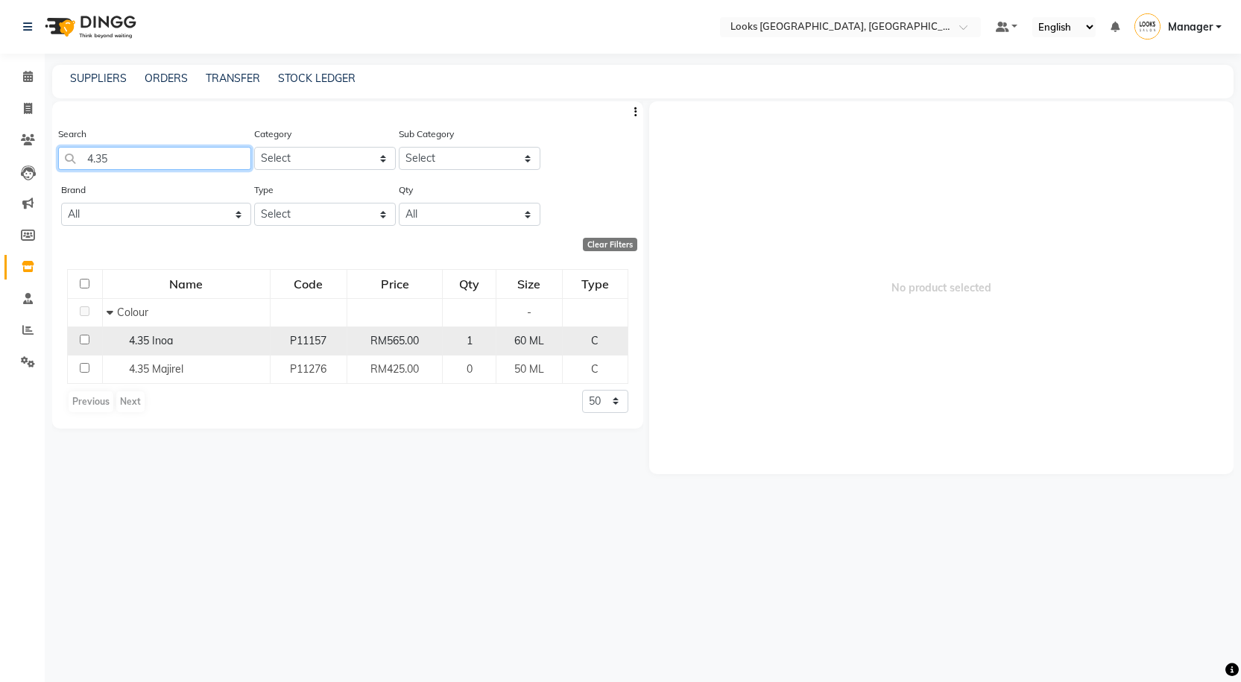
type input "4.35"
click at [202, 349] on td "4.35 Inoa" at bounding box center [186, 340] width 168 height 28
click at [167, 341] on span "4.35 Inoa" at bounding box center [151, 340] width 44 height 13
select select
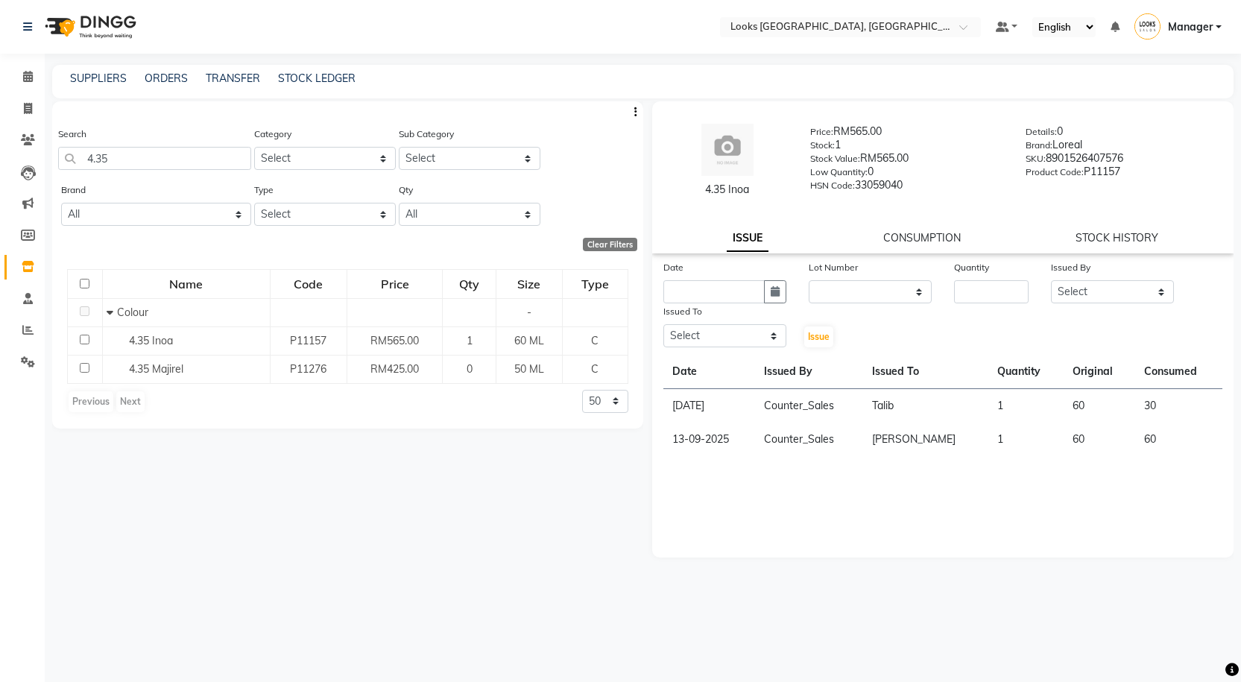
drag, startPoint x: 689, startPoint y: 198, endPoint x: 775, endPoint y: 195, distance: 86.5
click at [775, 195] on div "4.35 Inoa Price: RM565.00 Stock: 1 Stock Value: RM565.00 Low Quantity: 0 HSN Co…" at bounding box center [943, 161] width 605 height 104
copy div "4.35 Inoa"
click at [36, 79] on span at bounding box center [28, 77] width 26 height 17
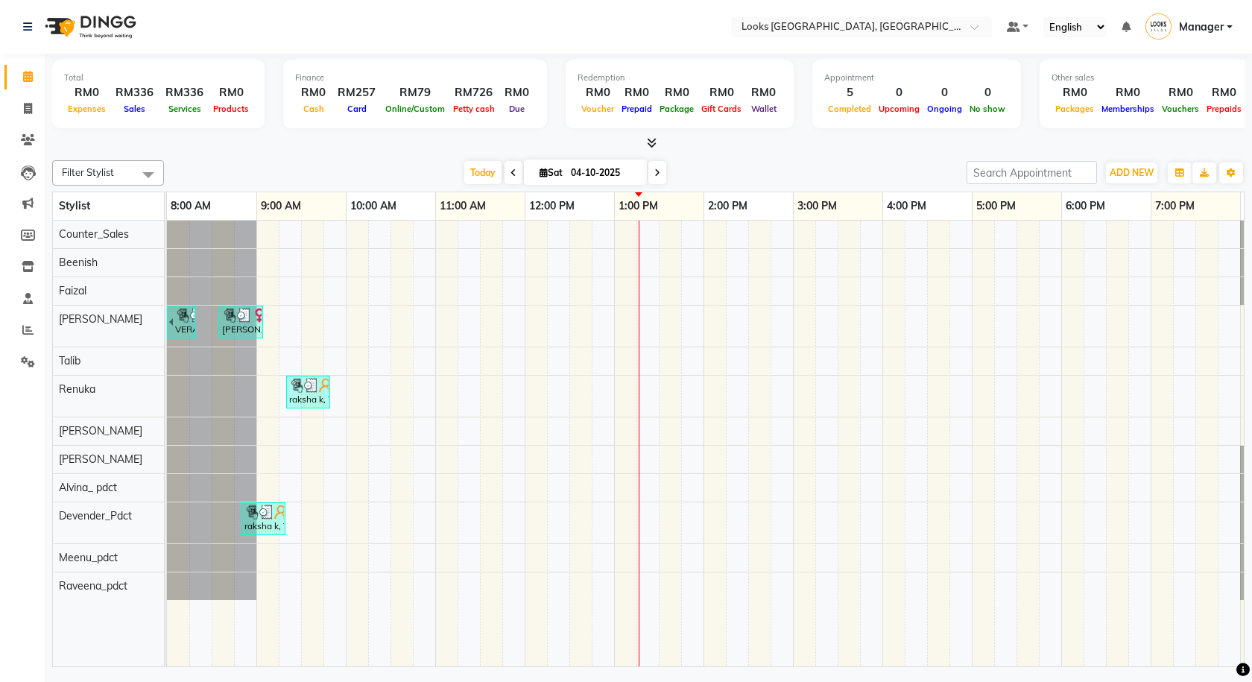
click at [514, 173] on span at bounding box center [514, 172] width 18 height 23
type input "03-10-2025"
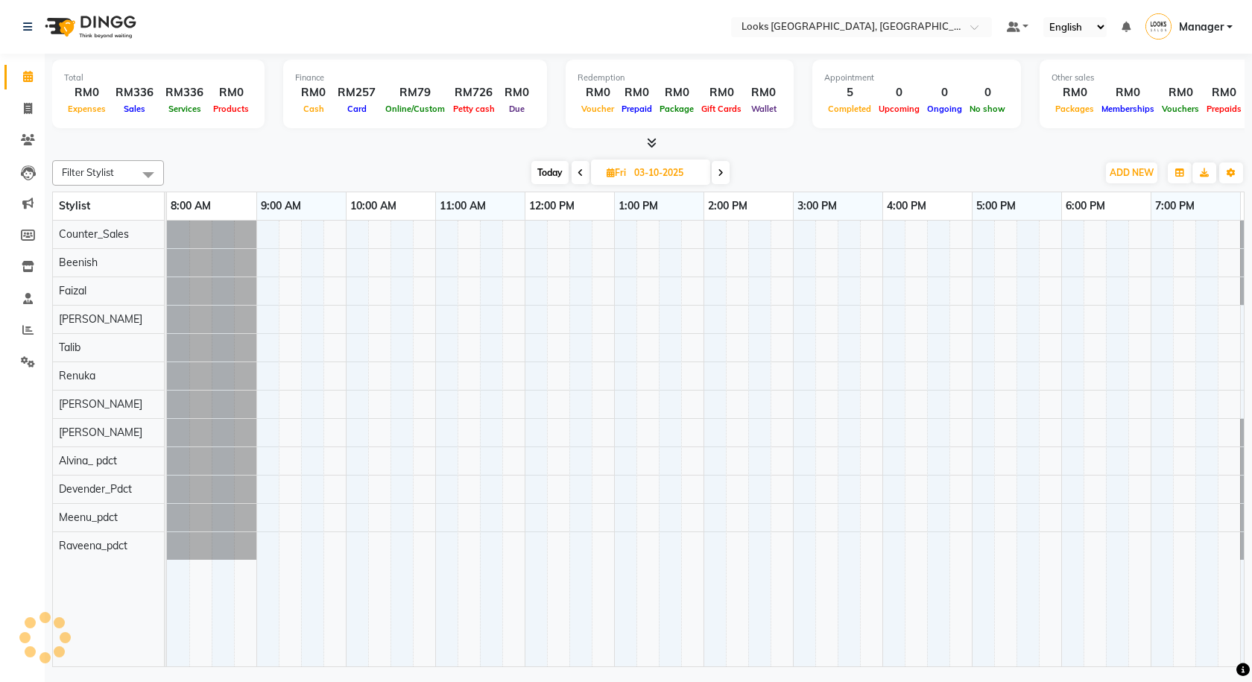
scroll to position [0, 86]
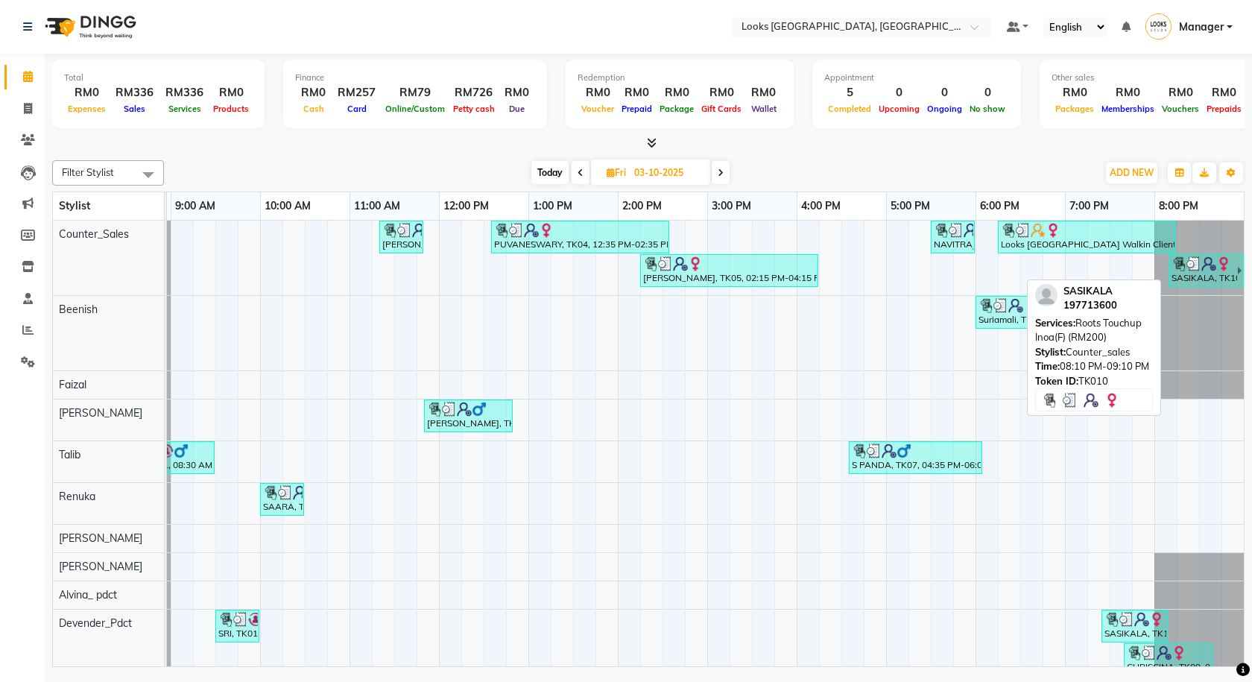
click at [1211, 265] on img at bounding box center [1209, 263] width 15 height 15
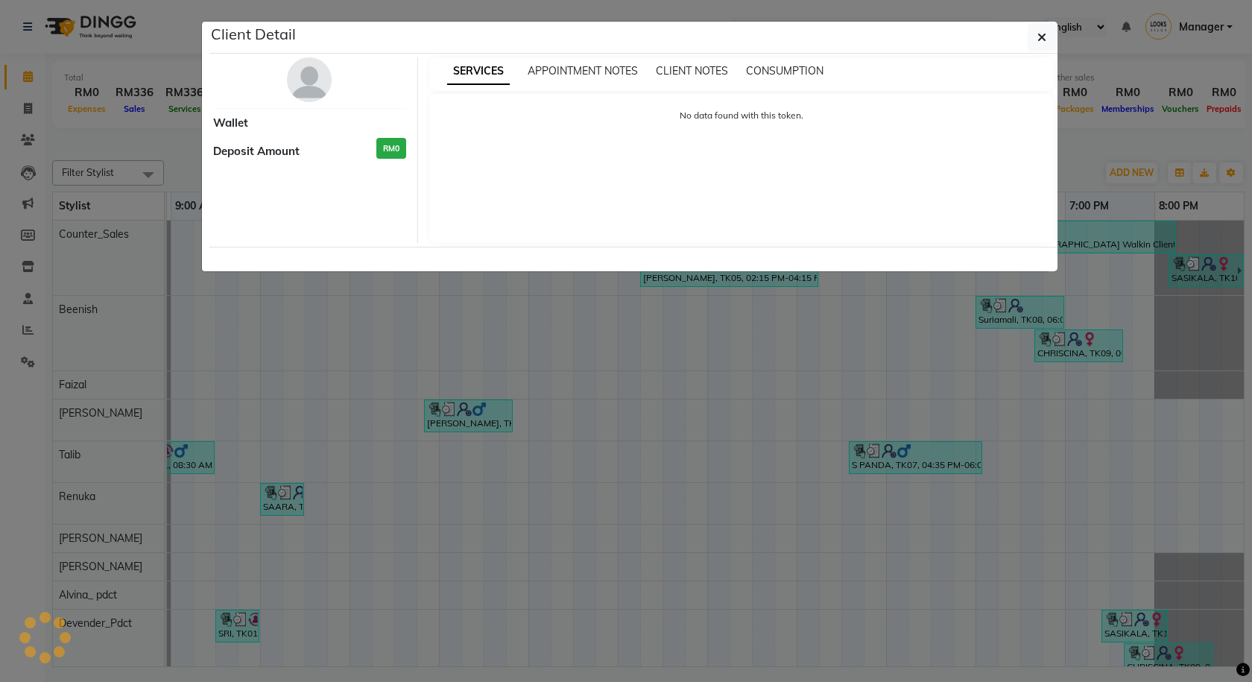
select select "3"
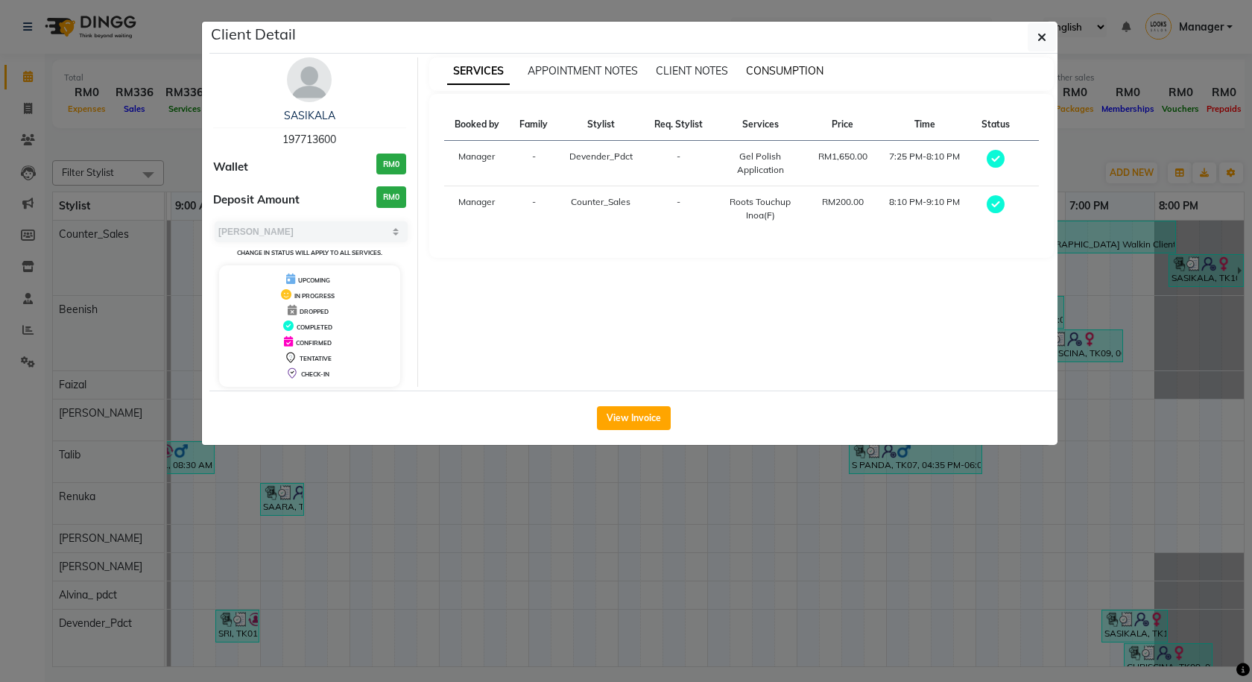
click at [775, 69] on span "CONSUMPTION" at bounding box center [785, 70] width 78 height 13
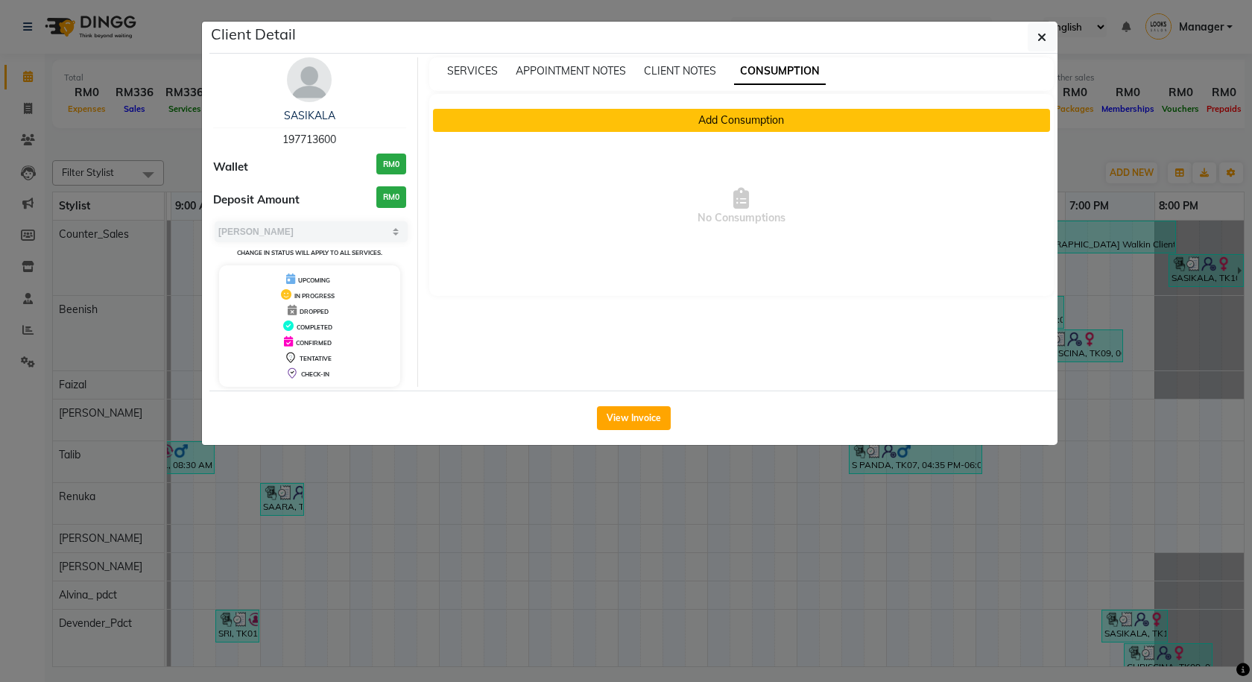
click at [769, 110] on button "Add Consumption" at bounding box center [742, 120] width 618 height 23
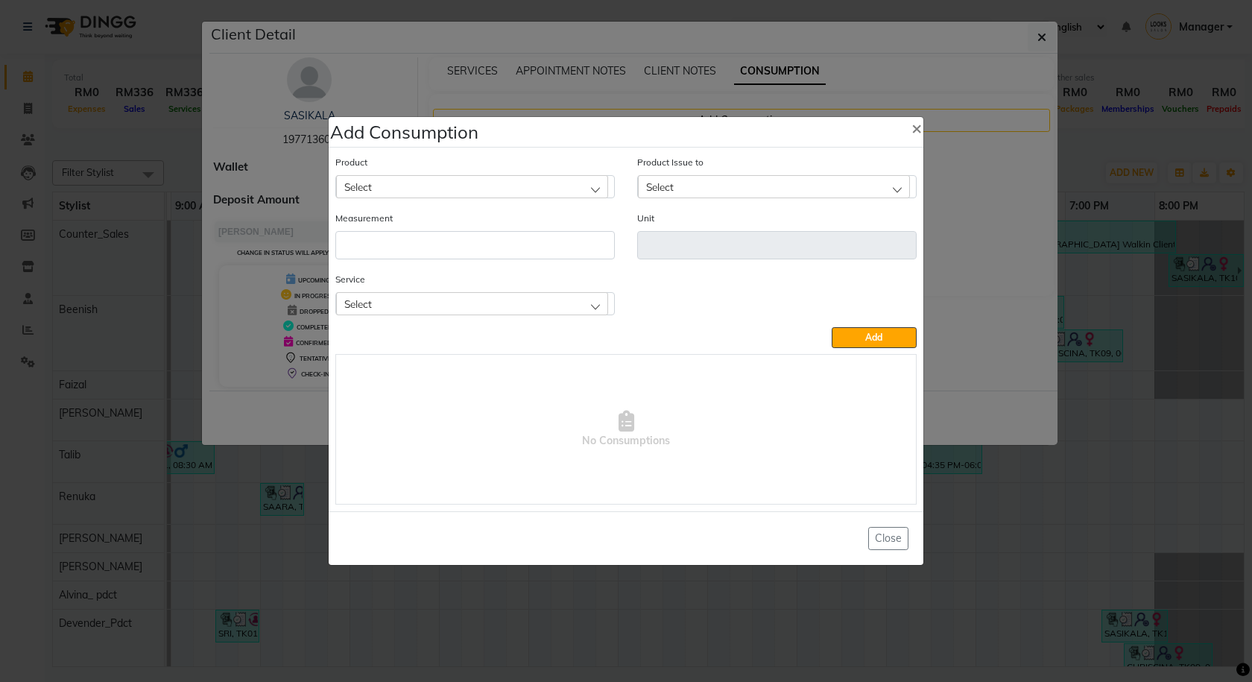
click at [534, 301] on div "Select" at bounding box center [472, 303] width 272 height 22
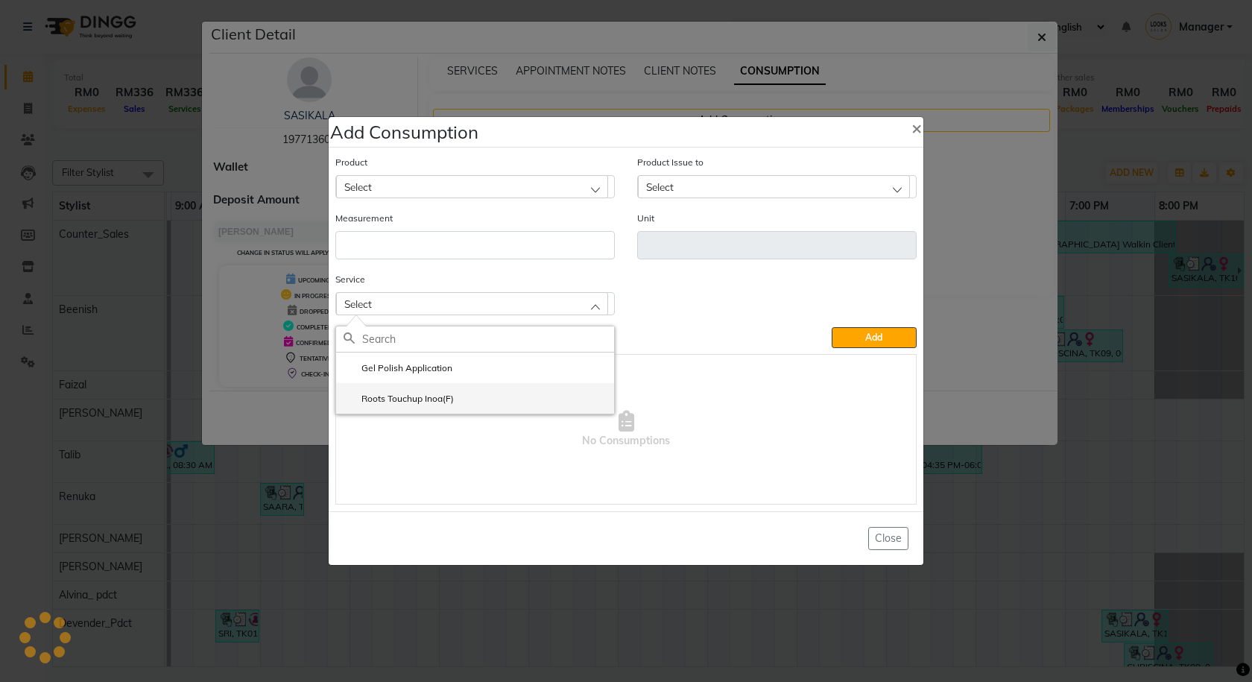
click at [446, 403] on label "Roots Touchup Inoa(F)" at bounding box center [399, 398] width 110 height 13
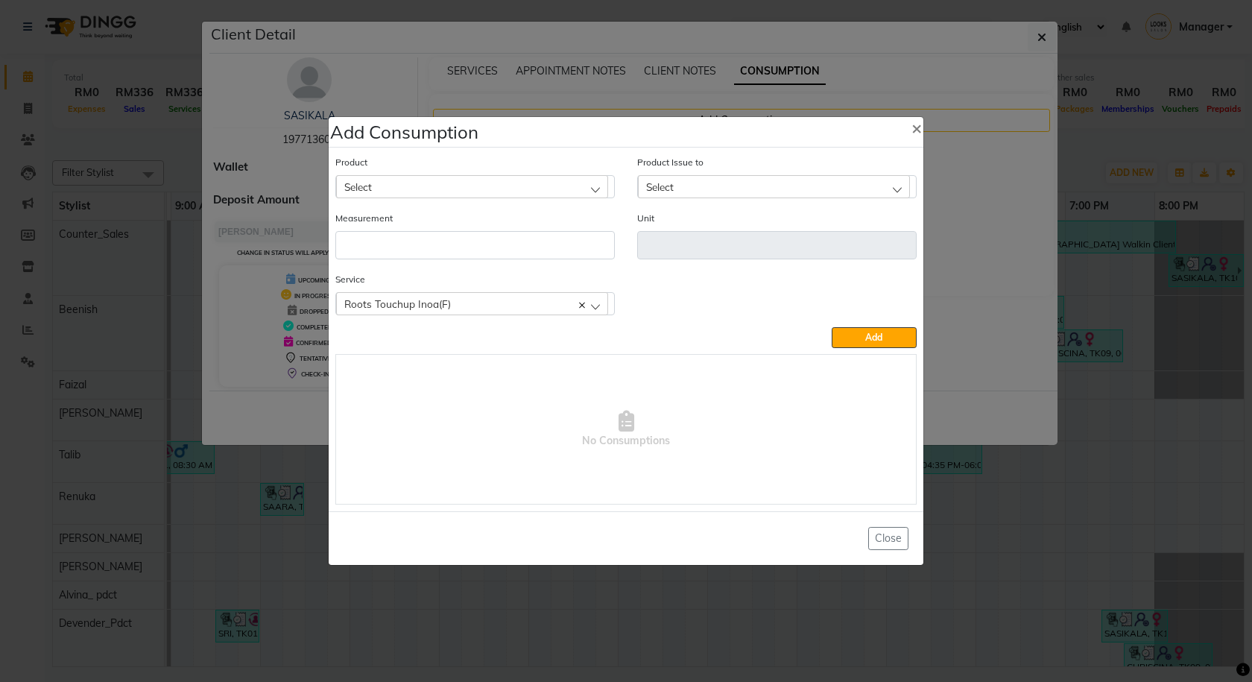
click at [492, 190] on div "Select" at bounding box center [472, 186] width 272 height 22
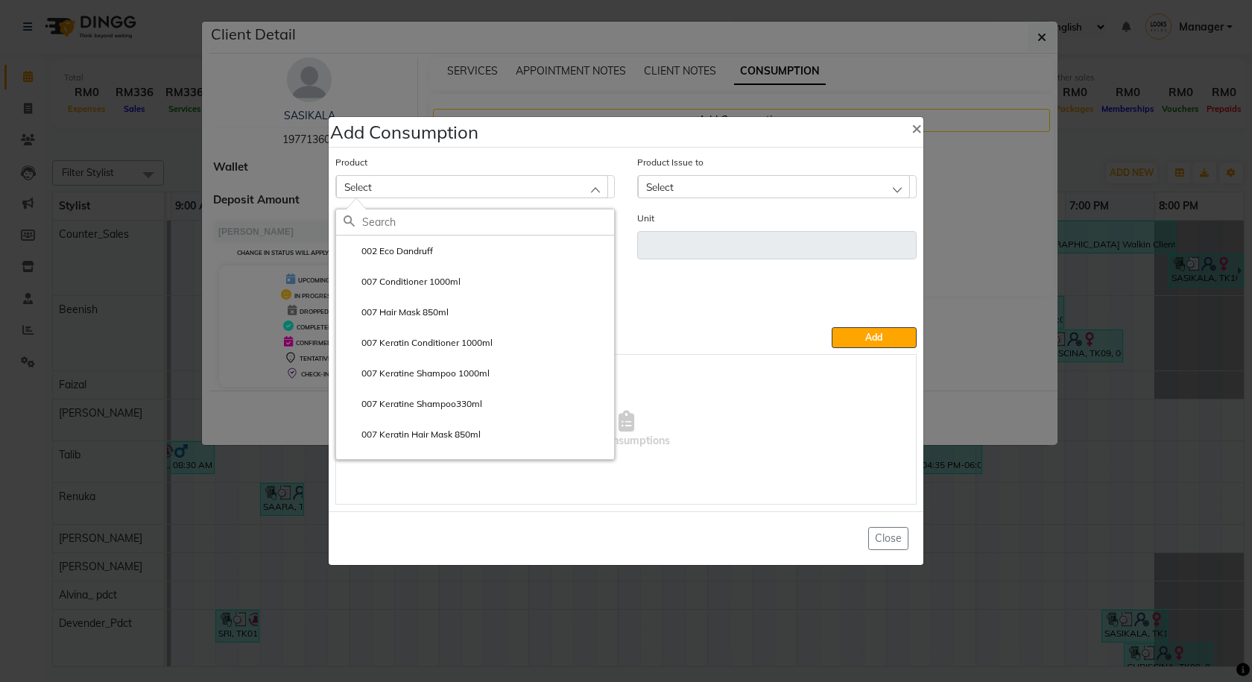
paste input "4.35 Inoa"
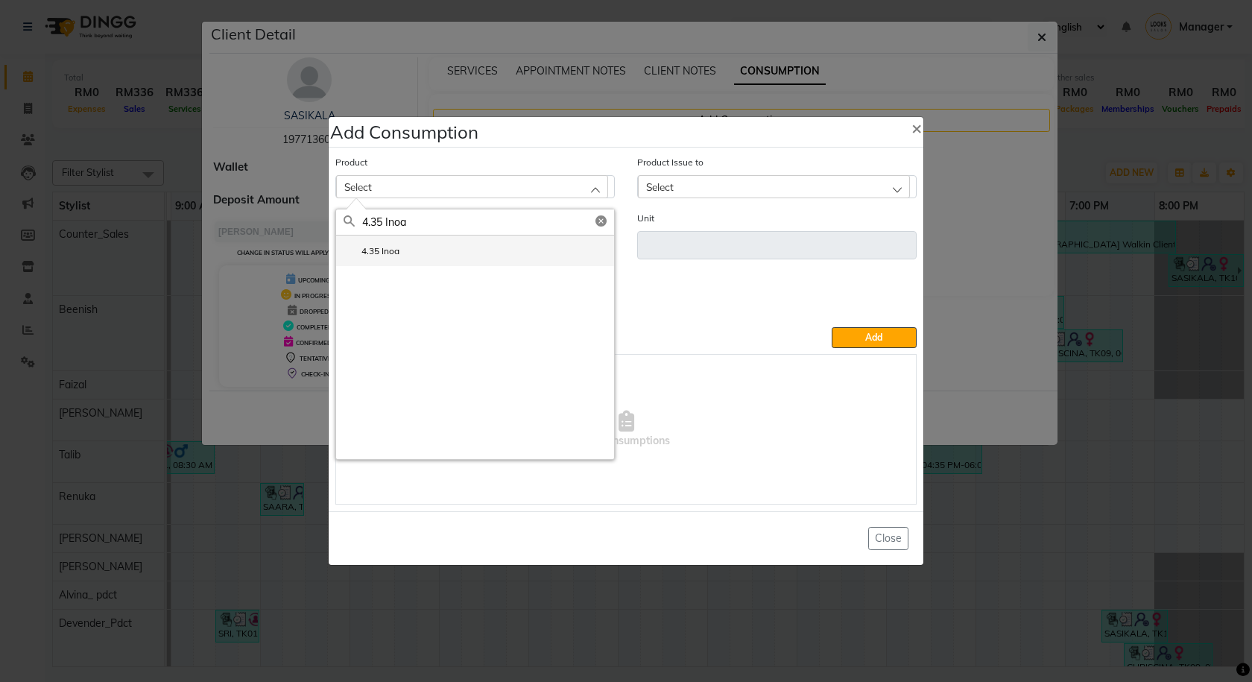
type input "4.35 Inoa"
click at [458, 263] on li "4.35 Inoa" at bounding box center [475, 251] width 278 height 31
type input "ML"
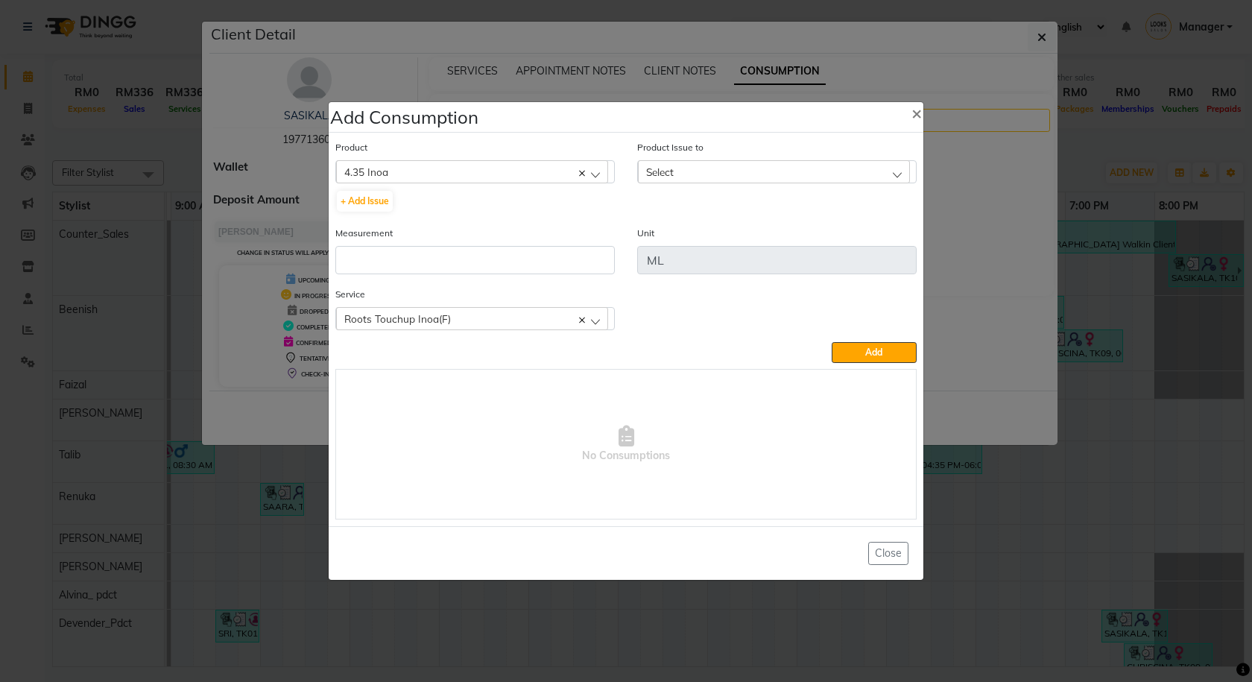
click at [713, 171] on div "Select" at bounding box center [774, 171] width 272 height 22
click at [771, 233] on label "[DATE], Issued to: Talib, Balance: 30" at bounding box center [728, 236] width 165 height 13
click at [562, 263] on input "number" at bounding box center [475, 260] width 280 height 28
type input "30"
click at [880, 347] on span "Add" at bounding box center [873, 352] width 17 height 11
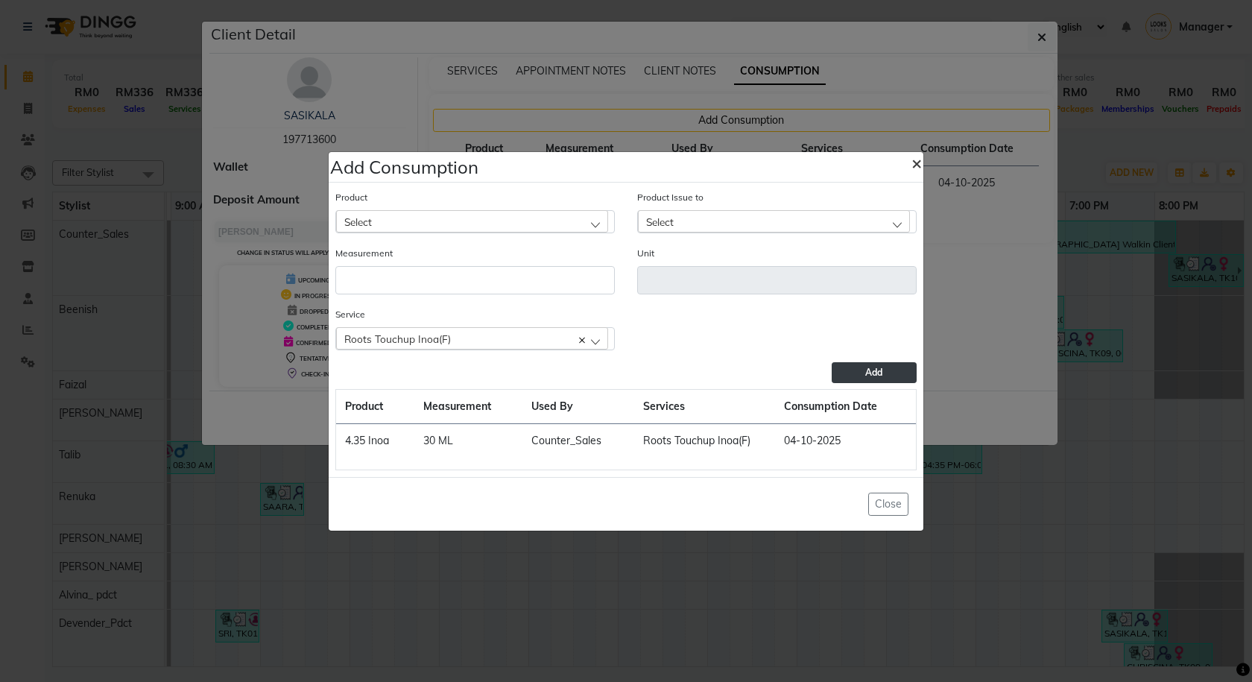
click at [914, 159] on span "×" at bounding box center [917, 162] width 10 height 22
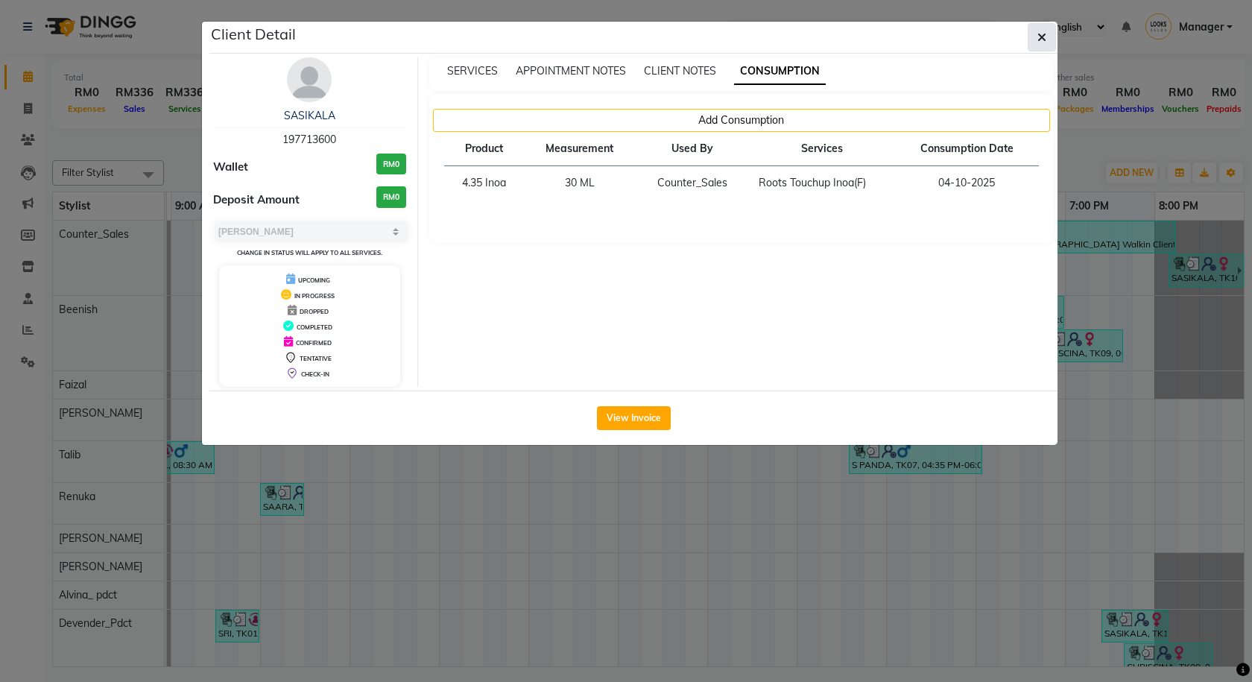
click at [1033, 38] on button "button" at bounding box center [1042, 37] width 28 height 28
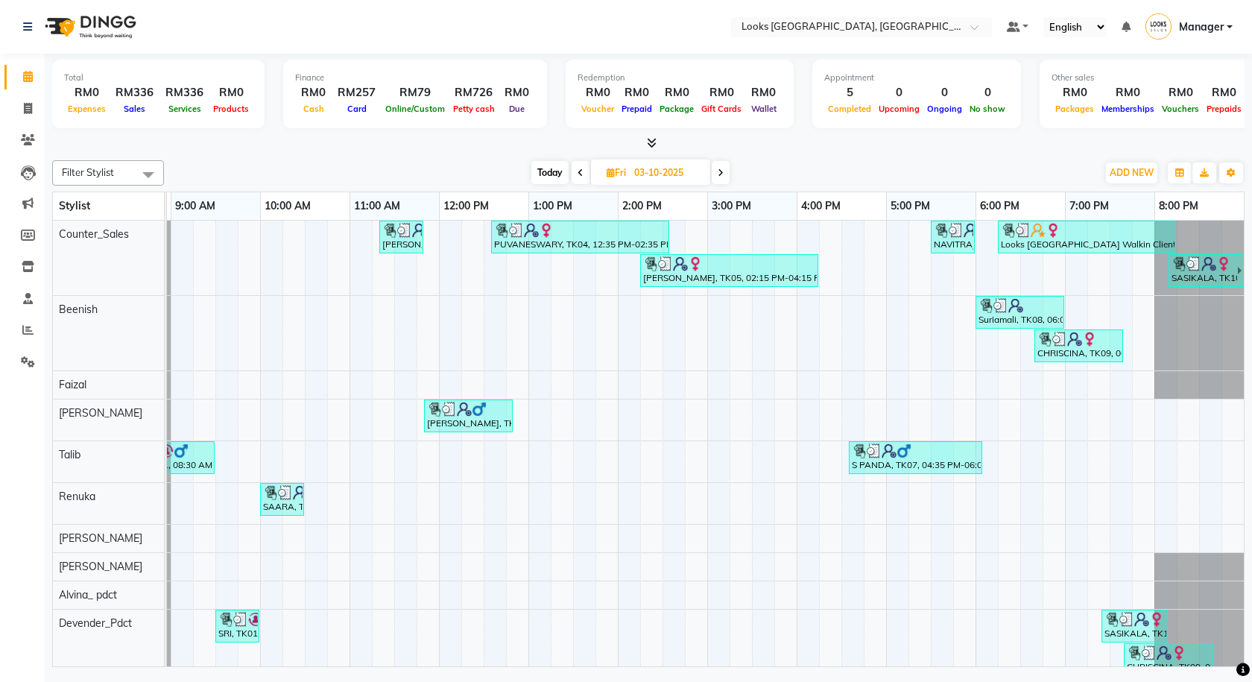
click at [548, 170] on span "Today" at bounding box center [549, 172] width 37 height 23
type input "04-10-2025"
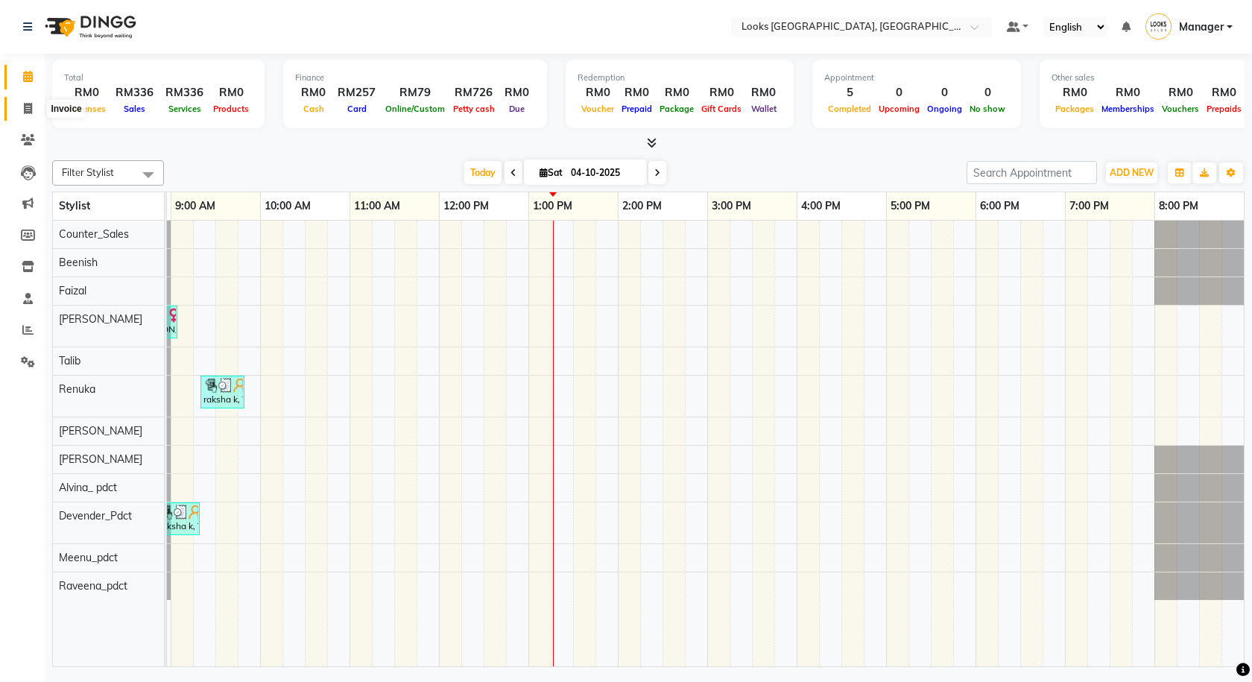
click at [26, 108] on icon at bounding box center [28, 108] width 8 height 11
select select "service"
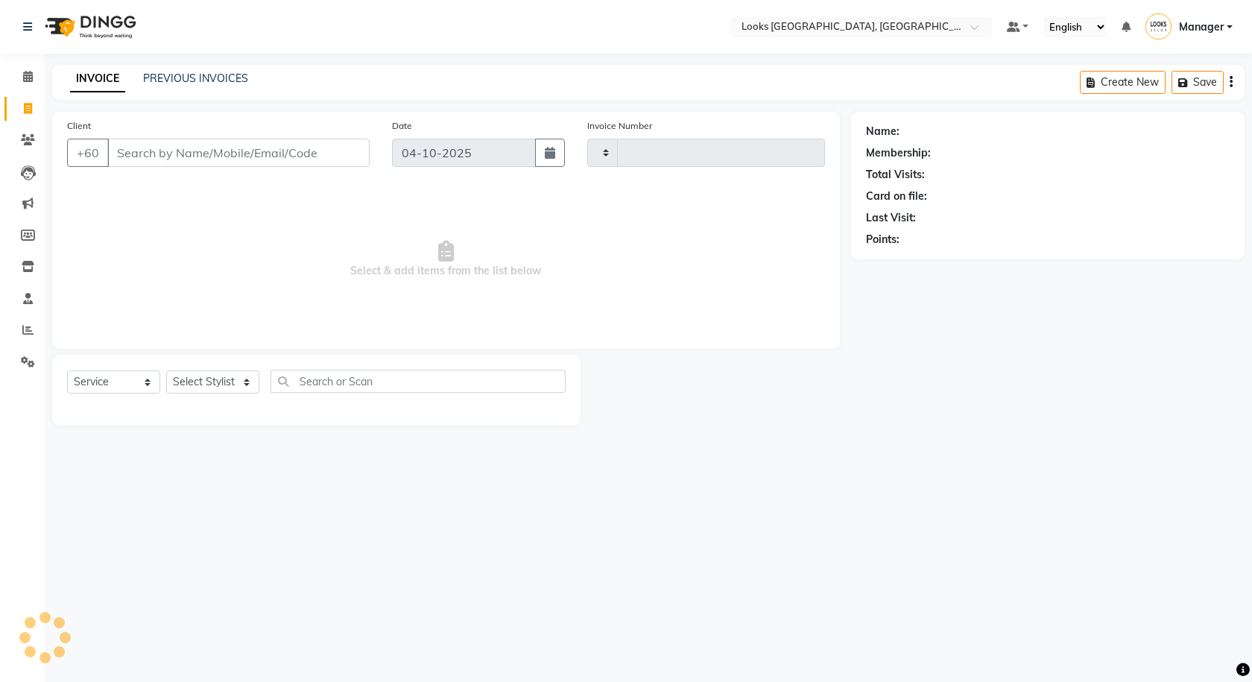
type input "1625"
select select "8109"
click at [170, 75] on link "PREVIOUS INVOICES" at bounding box center [195, 78] width 105 height 13
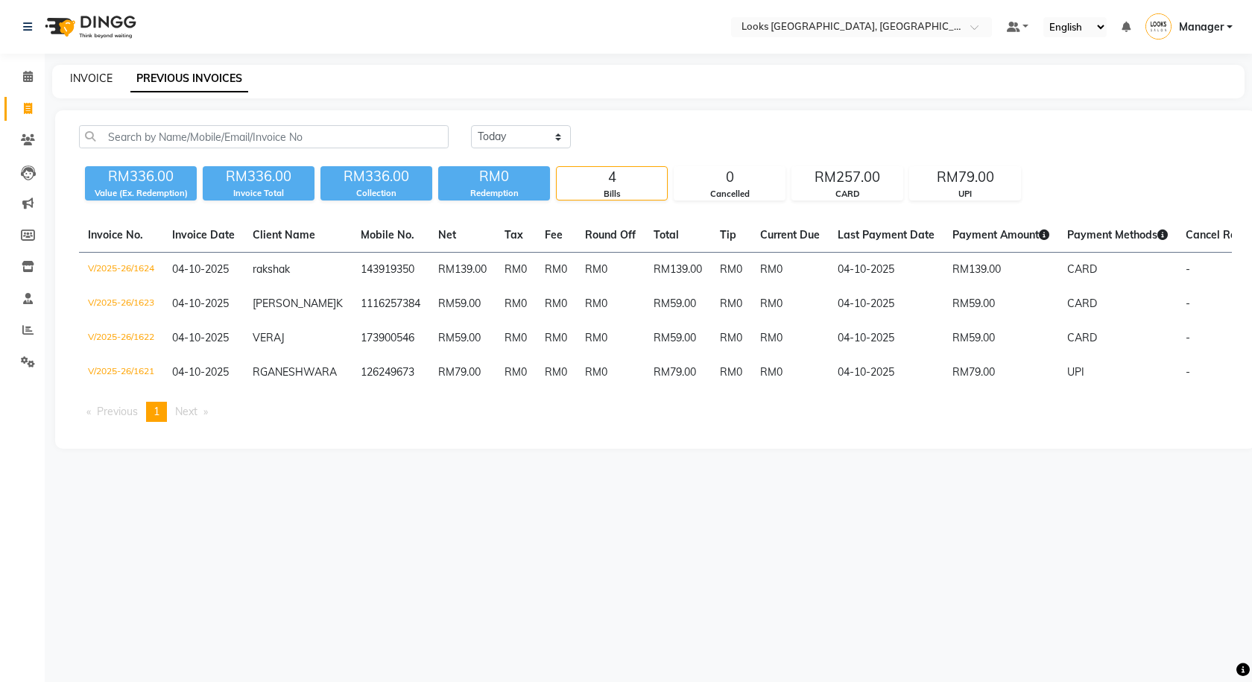
click at [104, 82] on link "INVOICE" at bounding box center [91, 78] width 42 height 13
select select "service"
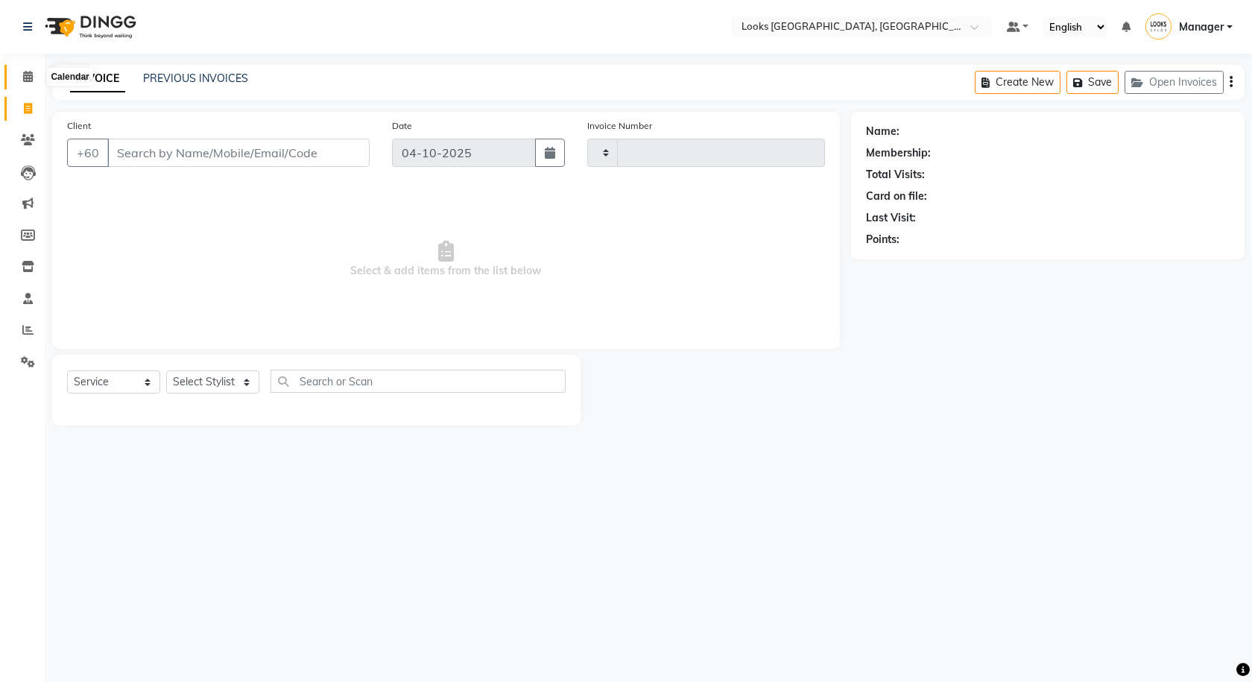
click at [25, 81] on icon at bounding box center [28, 76] width 10 height 11
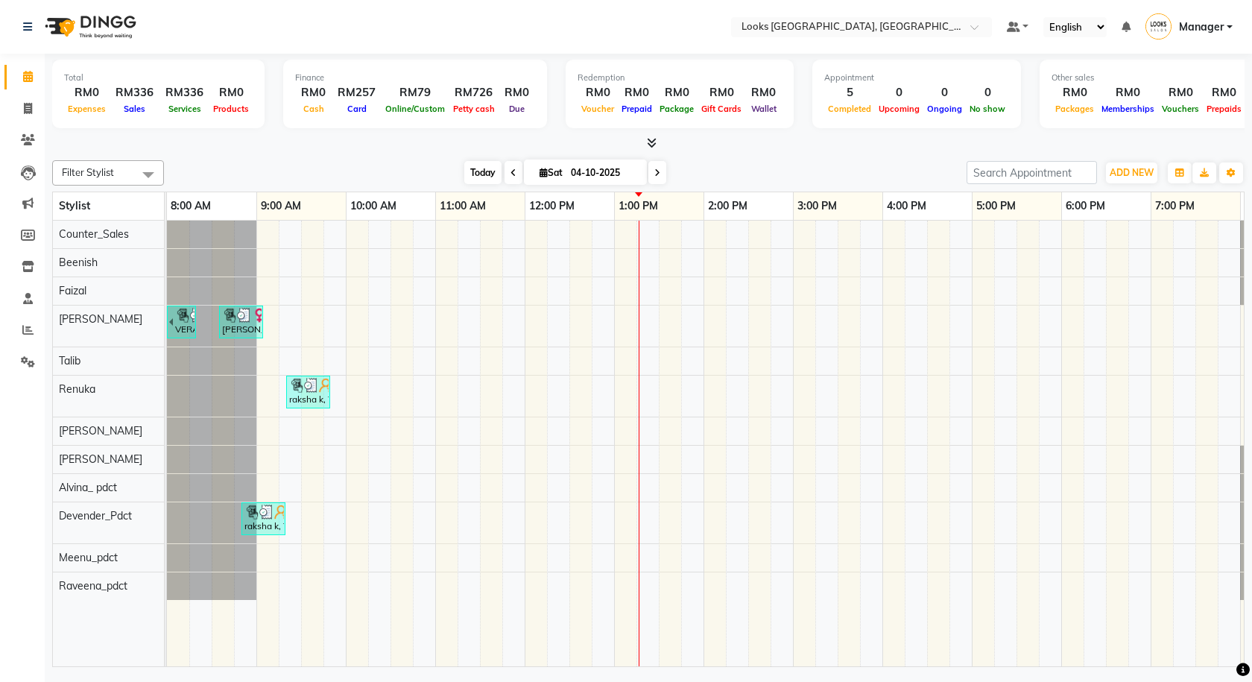
click at [473, 174] on span "Today" at bounding box center [482, 172] width 37 height 23
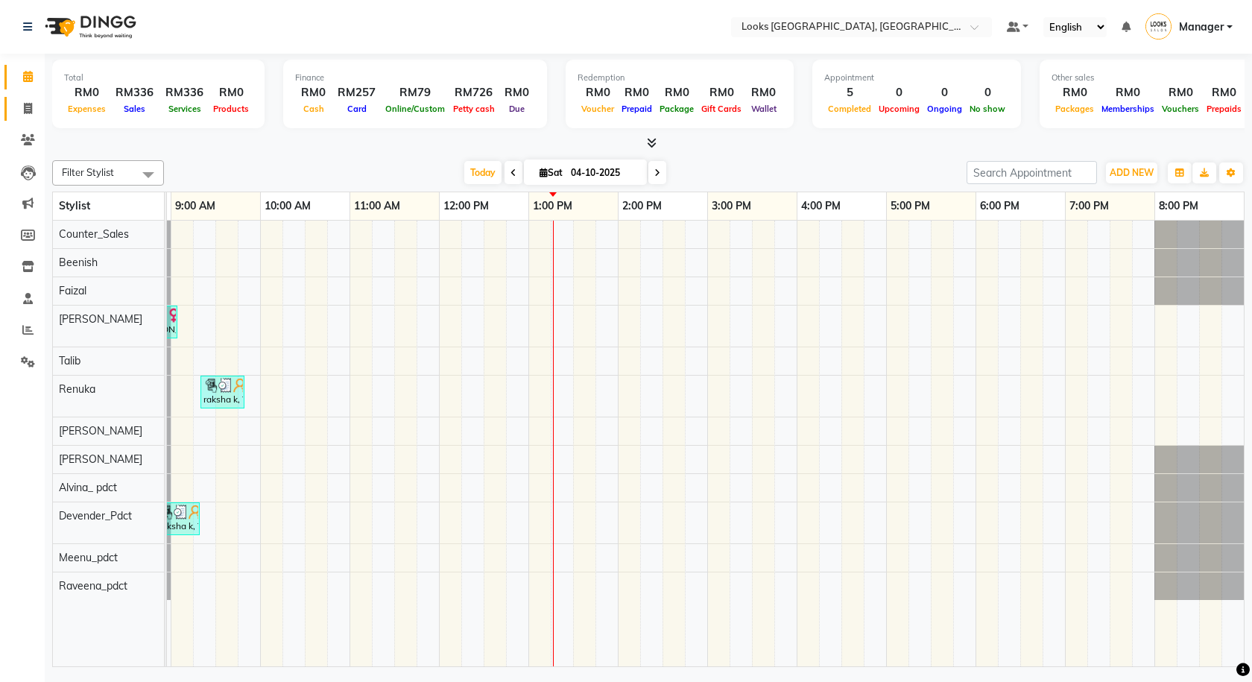
click at [11, 107] on link "Invoice" at bounding box center [22, 109] width 36 height 25
select select "service"
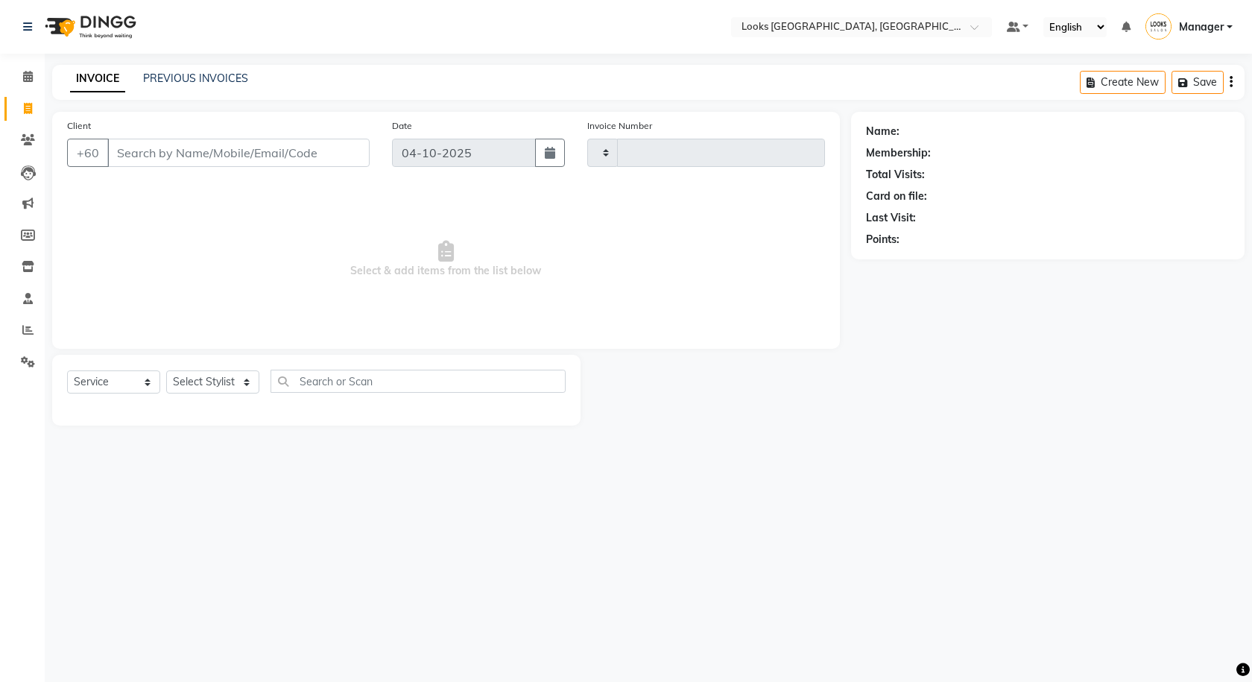
type input "1625"
select select "8109"
click at [20, 124] on li "Invoice" at bounding box center [22, 109] width 45 height 32
click at [29, 145] on span at bounding box center [28, 140] width 26 height 17
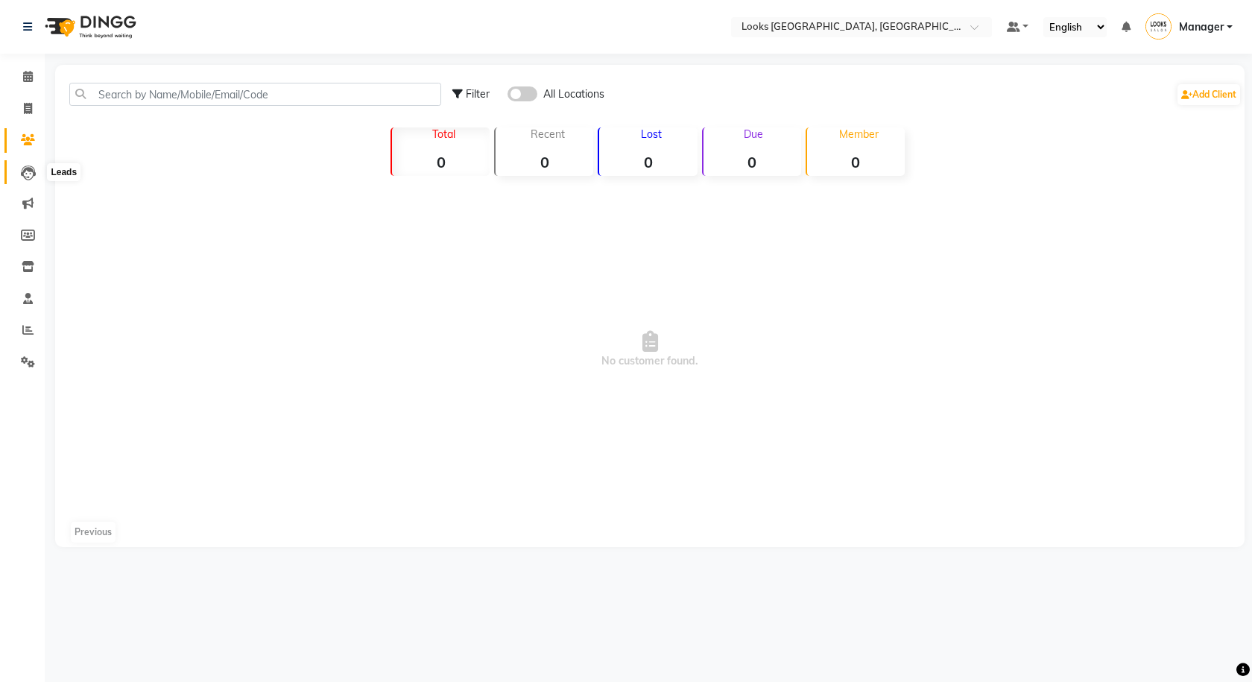
click at [33, 171] on icon at bounding box center [28, 172] width 15 height 15
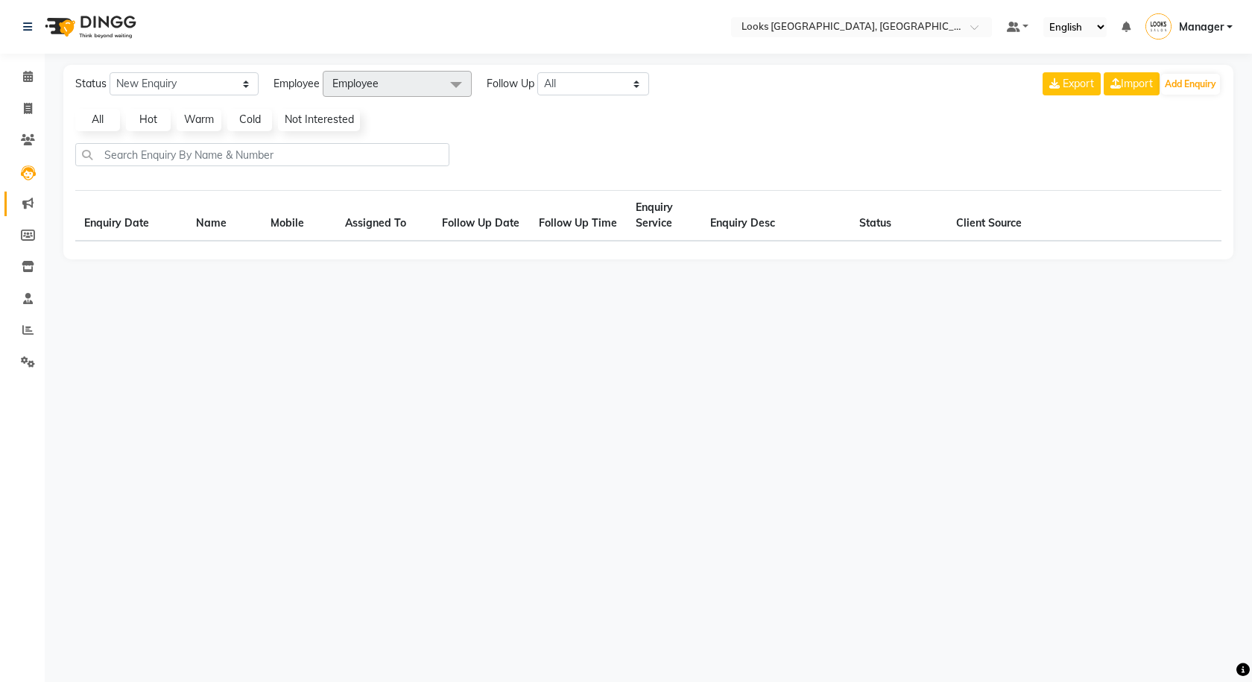
click at [31, 193] on link "Marketing" at bounding box center [22, 204] width 36 height 25
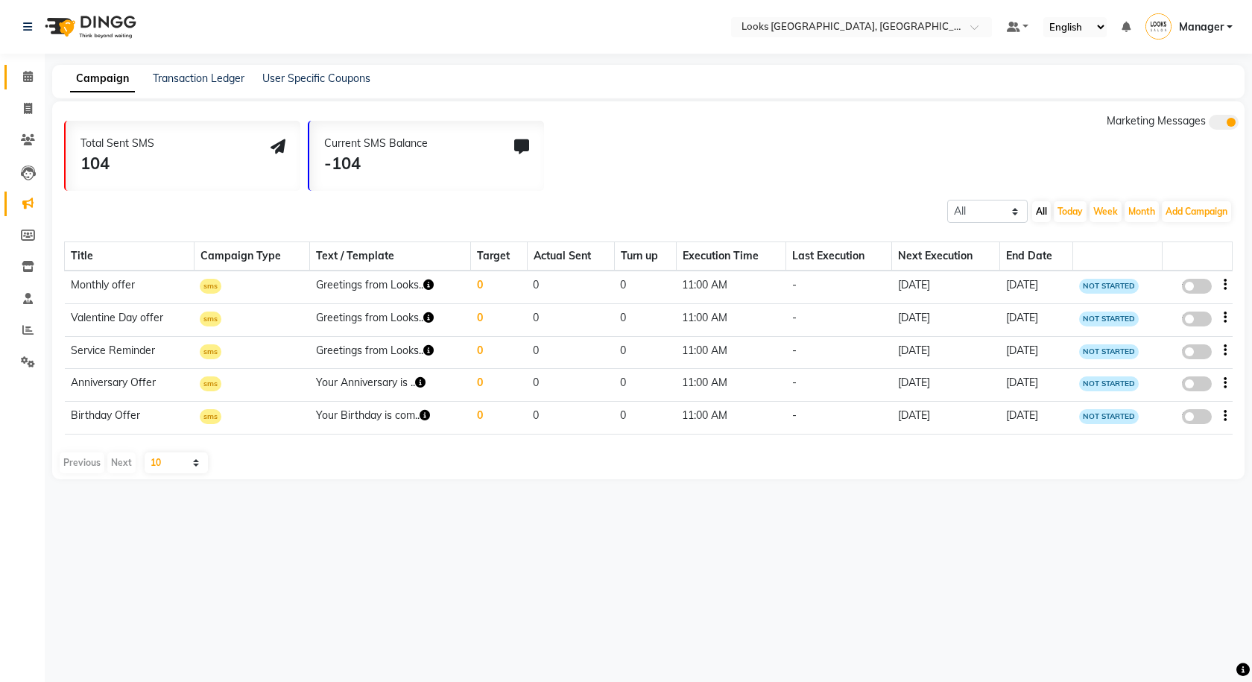
click at [22, 84] on span at bounding box center [28, 77] width 26 height 17
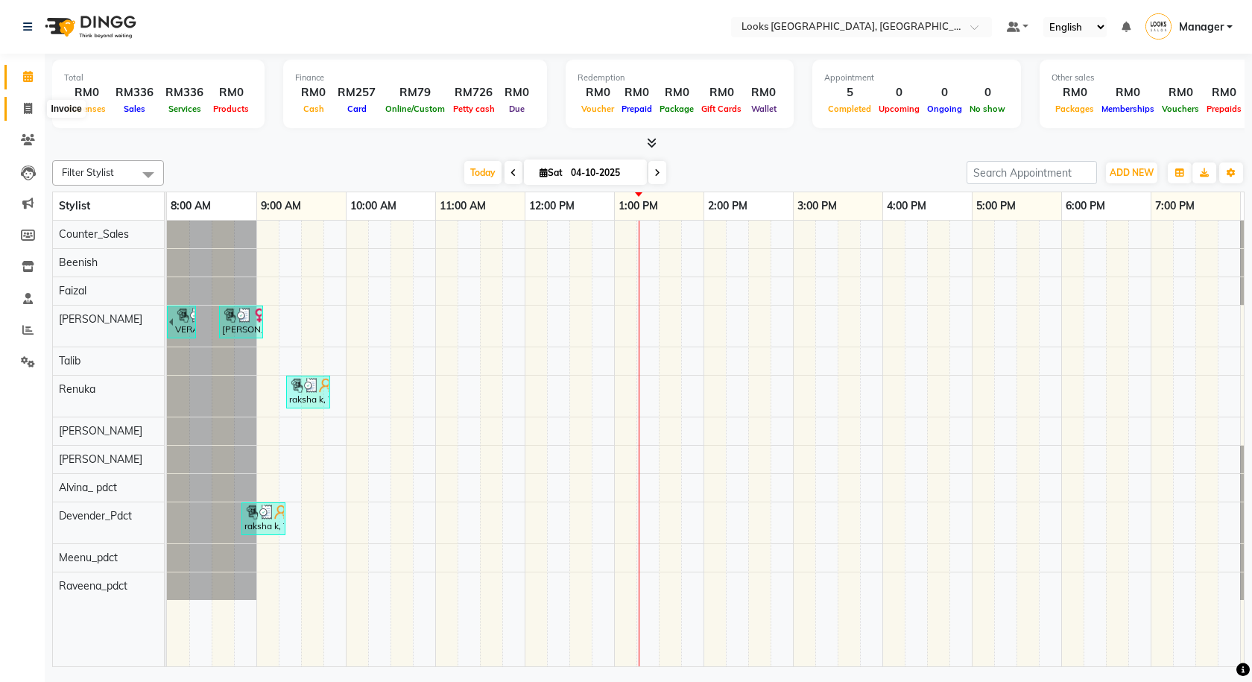
click at [37, 106] on span at bounding box center [28, 109] width 26 height 17
select select "service"
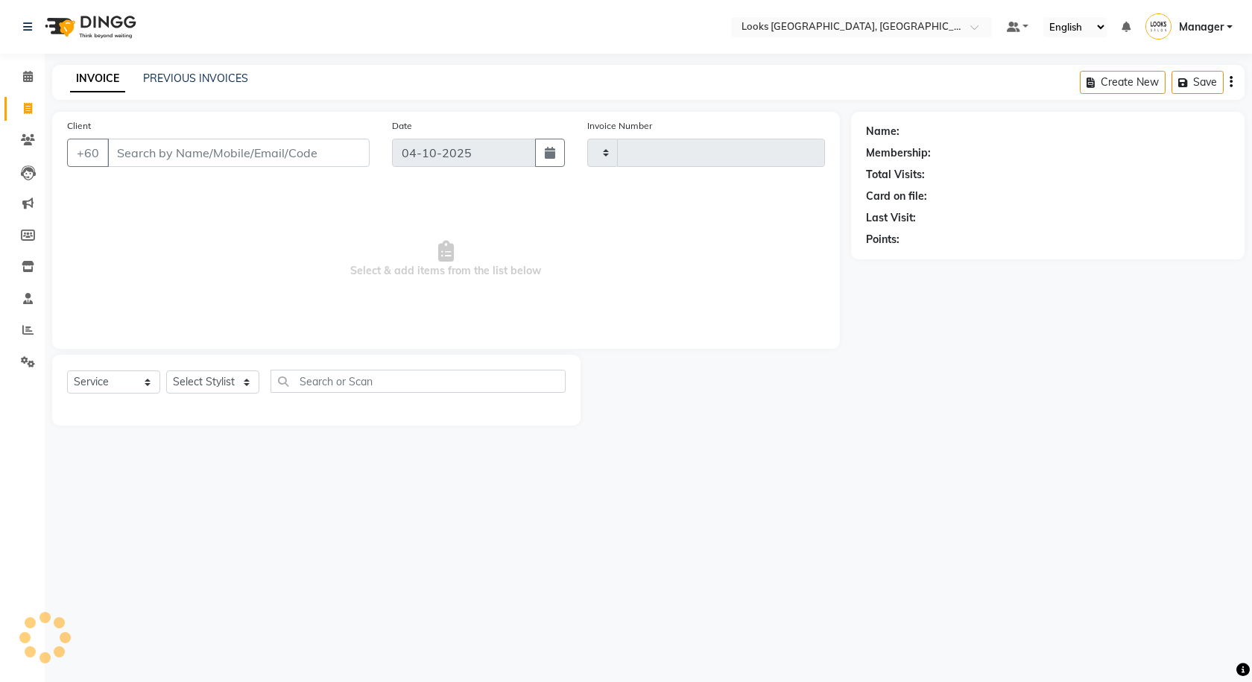
type input "1625"
select select "8109"
click at [241, 80] on link "PREVIOUS INVOICES" at bounding box center [195, 78] width 105 height 13
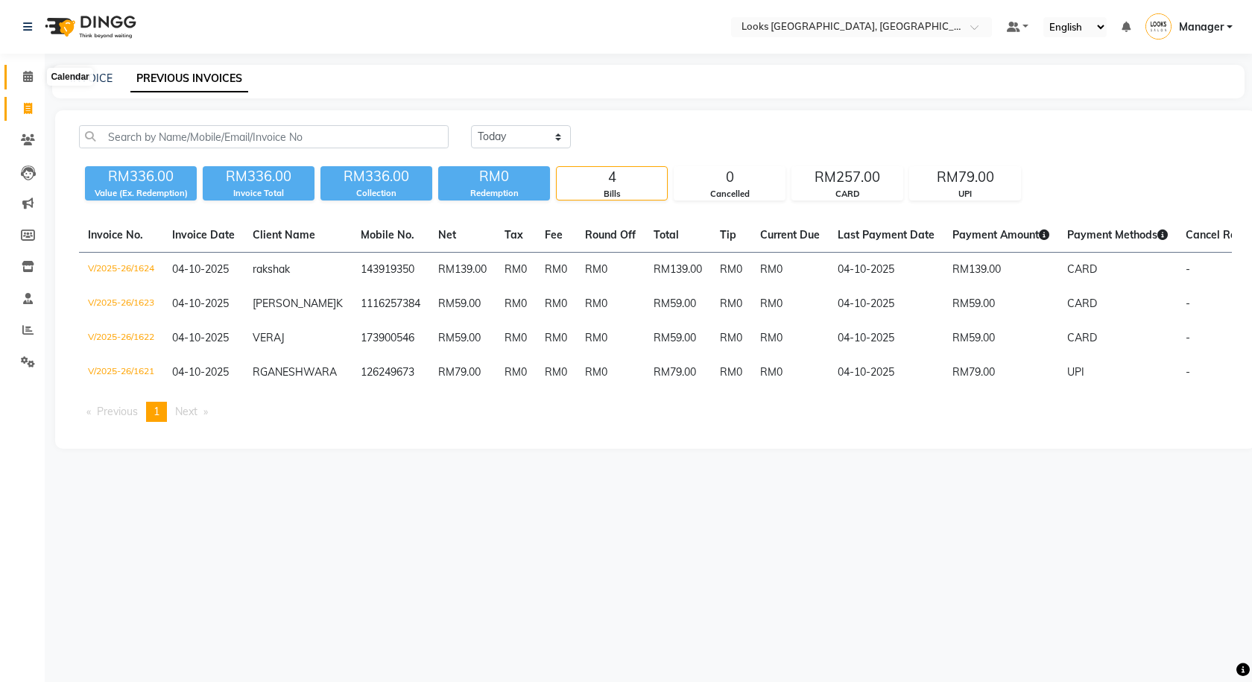
click at [22, 80] on span at bounding box center [28, 77] width 26 height 17
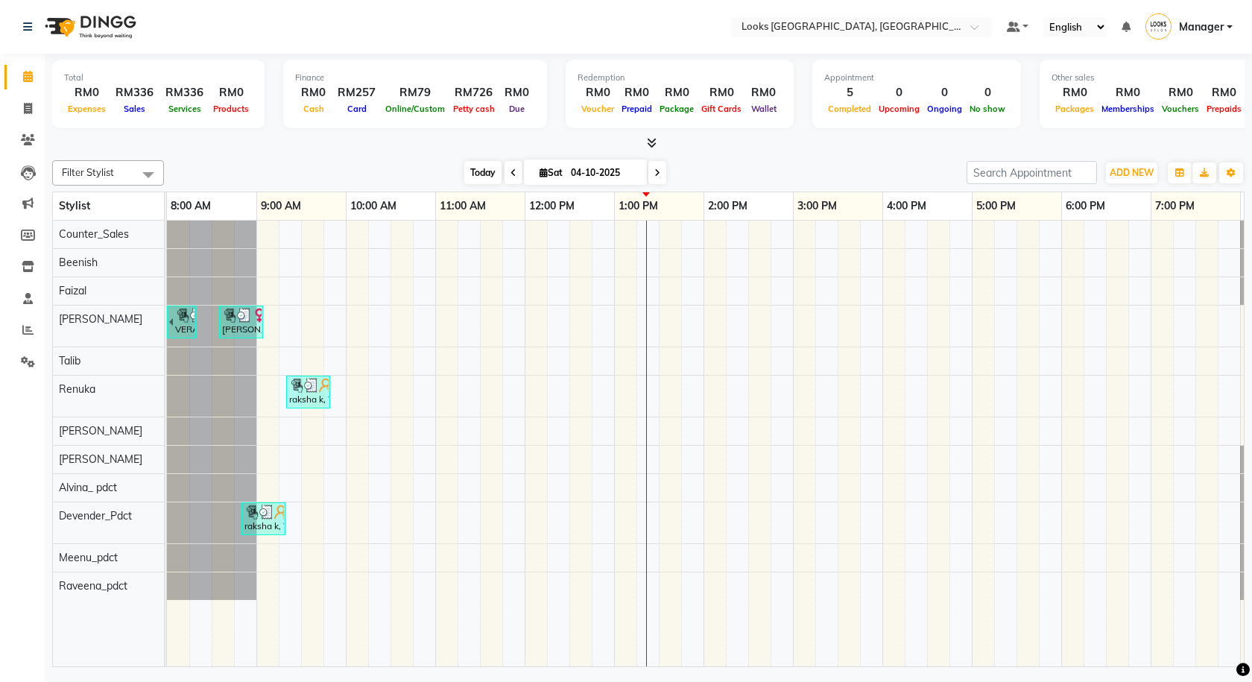
click at [470, 183] on span "Today" at bounding box center [482, 172] width 37 height 23
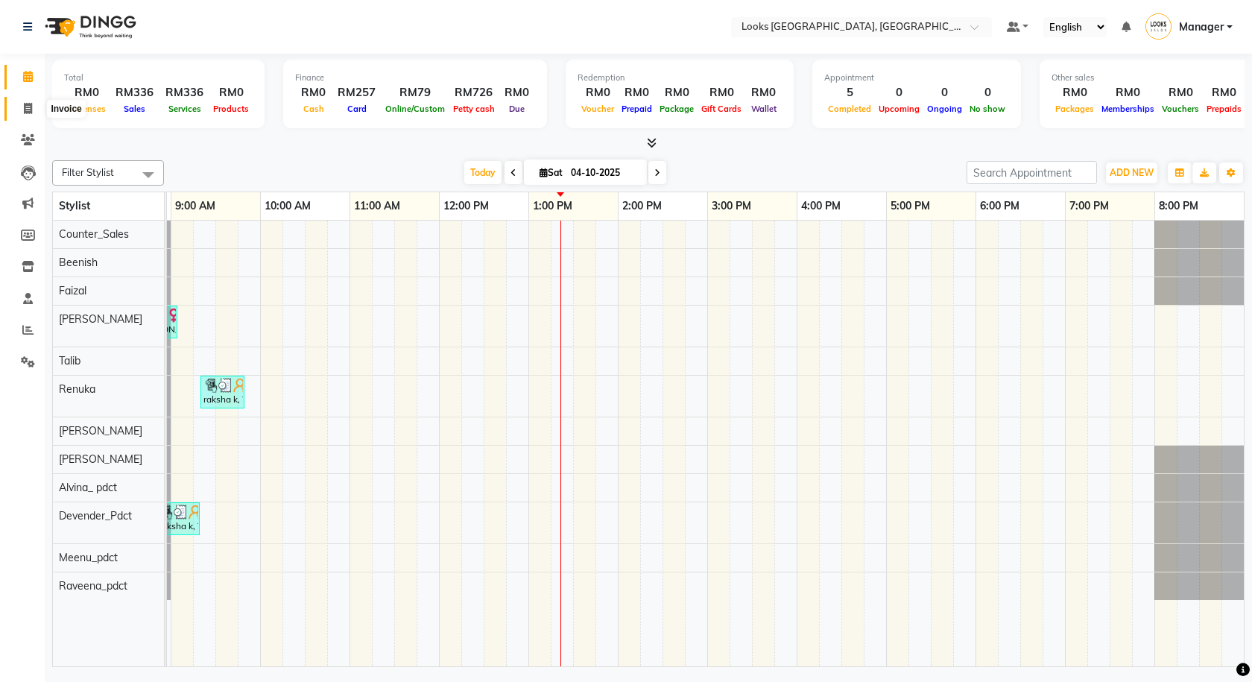
click at [29, 103] on icon at bounding box center [28, 108] width 8 height 11
select select "service"
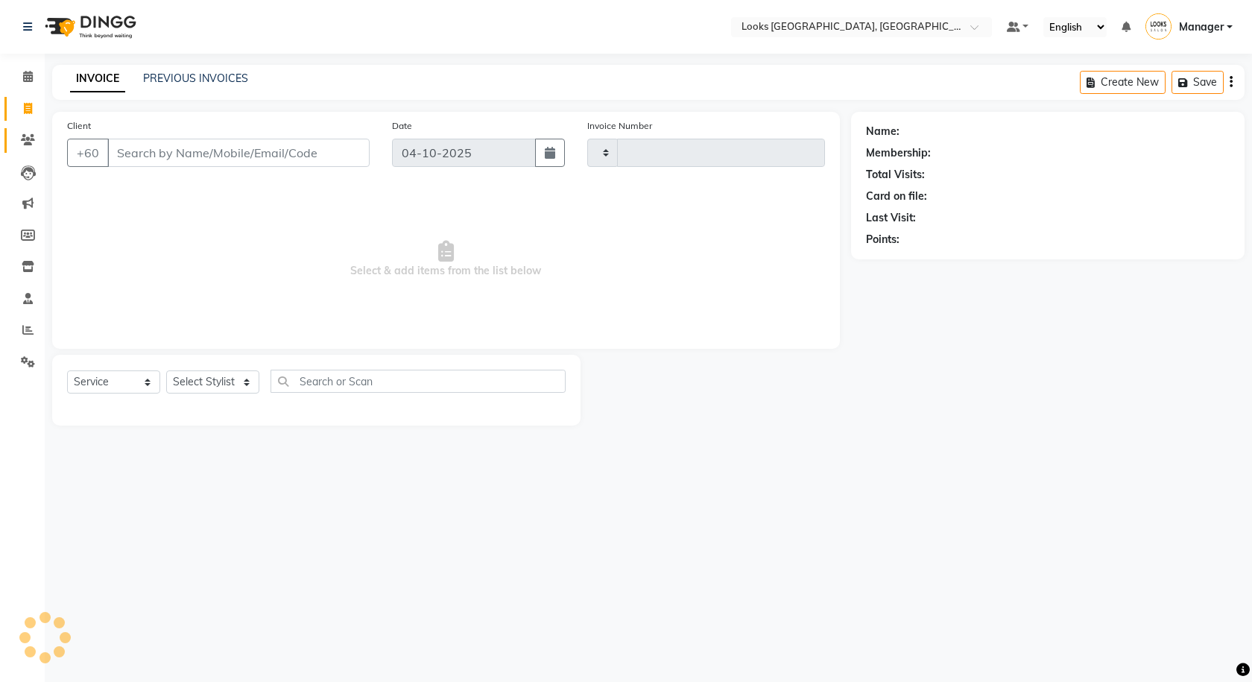
type input "1625"
click at [16, 130] on link "Clients" at bounding box center [22, 140] width 36 height 25
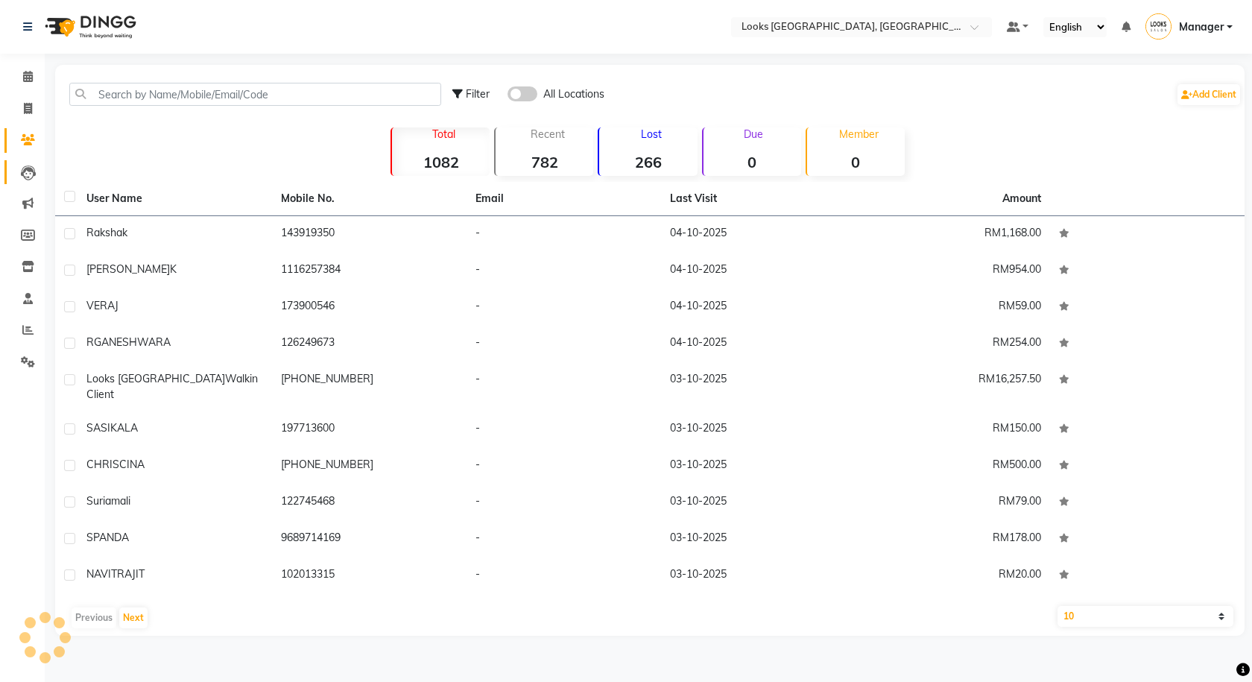
drag, startPoint x: 38, startPoint y: 163, endPoint x: 31, endPoint y: 173, distance: 12.2
click at [47, 177] on main "Filter All Locations Add Client Total 1082 Recent 782 Lost 266 Due 0 Member 0 U…" at bounding box center [649, 361] width 1208 height 593
click at [31, 173] on icon at bounding box center [28, 172] width 15 height 15
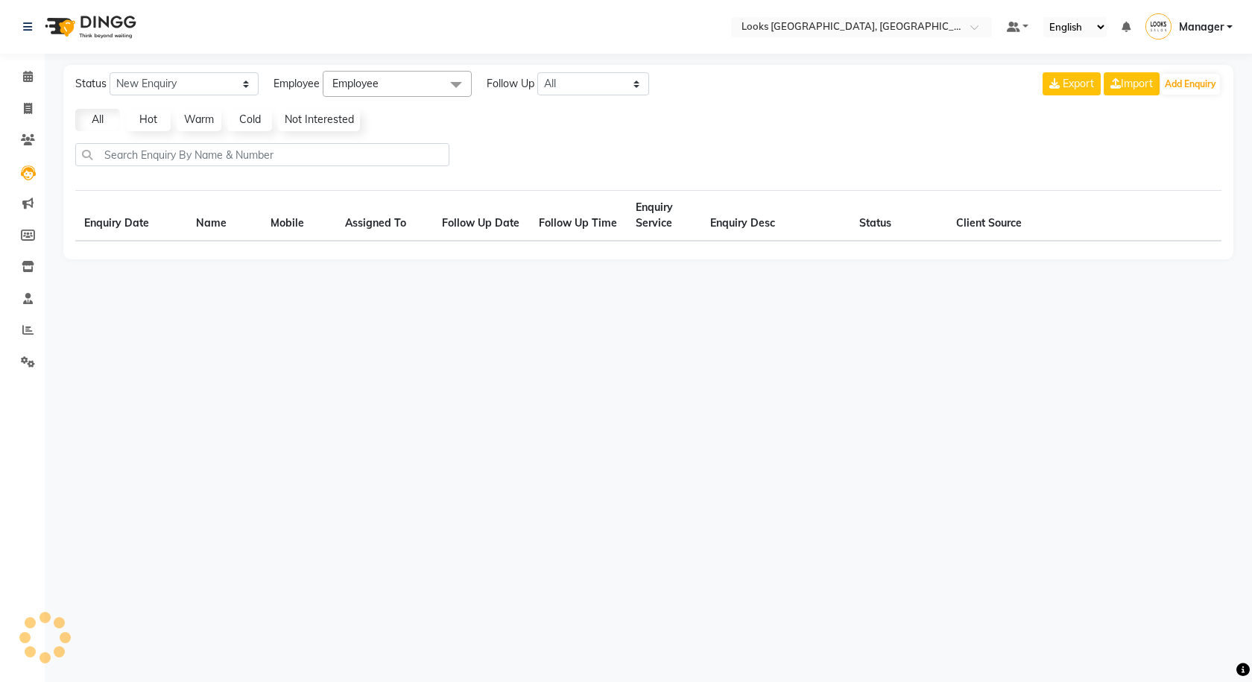
click at [25, 190] on li "Marketing" at bounding box center [22, 204] width 45 height 32
click at [22, 262] on icon at bounding box center [28, 266] width 13 height 11
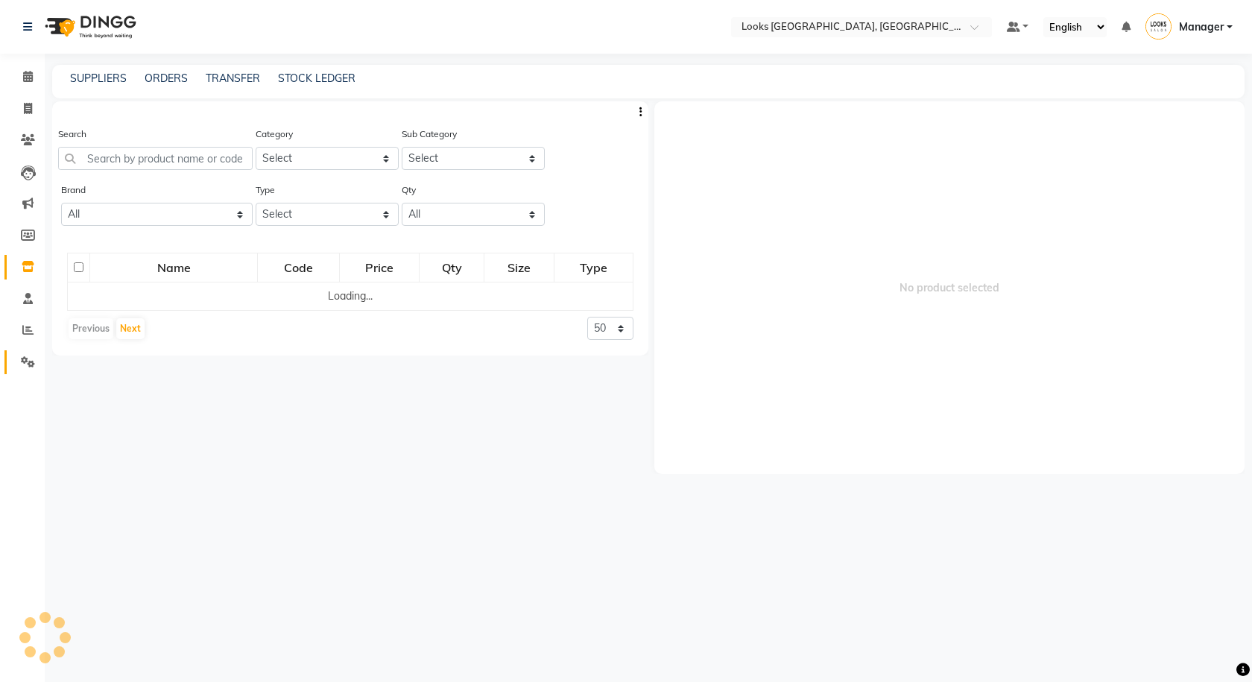
click at [37, 371] on link "Settings" at bounding box center [22, 362] width 36 height 25
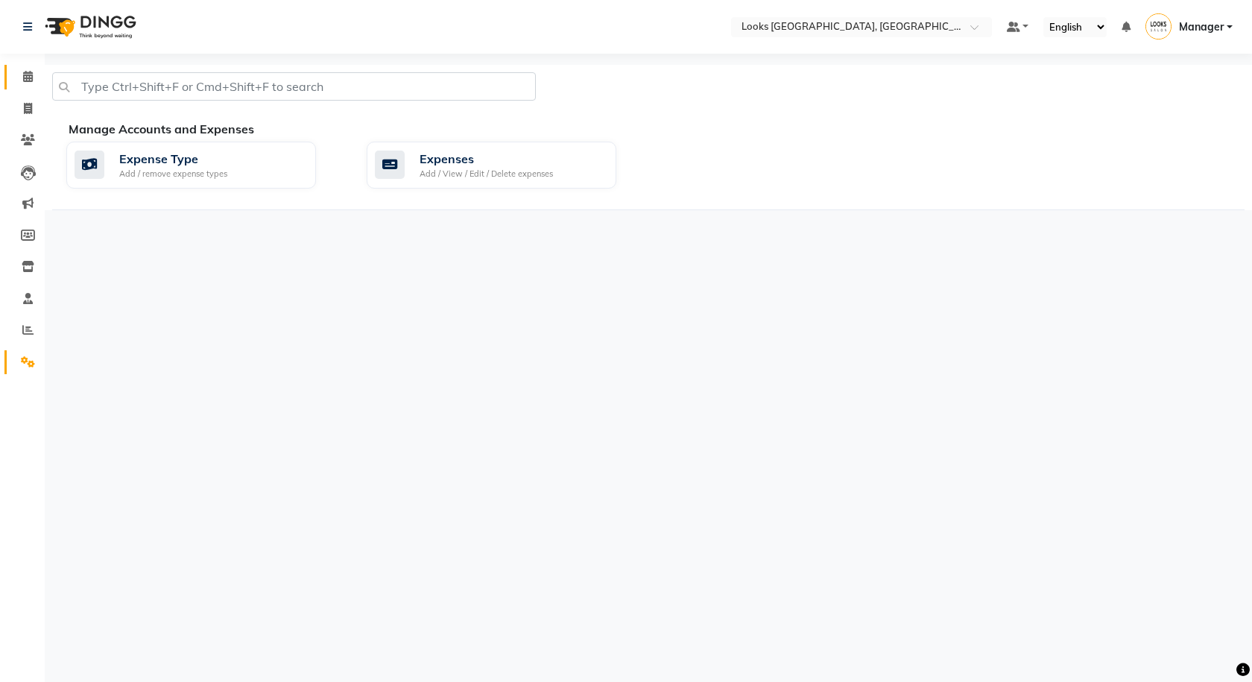
click at [22, 82] on span at bounding box center [28, 77] width 26 height 17
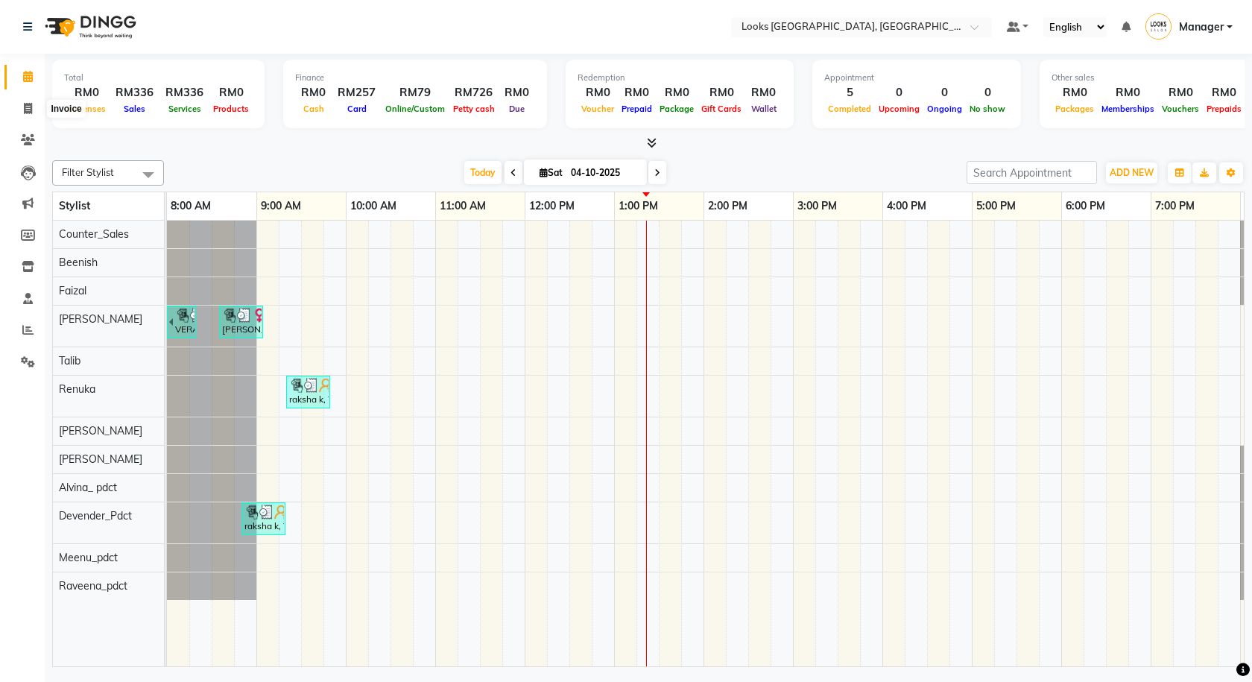
click at [37, 122] on li "Invoice" at bounding box center [22, 109] width 45 height 32
click at [12, 97] on link "Invoice" at bounding box center [22, 109] width 36 height 25
select select "service"
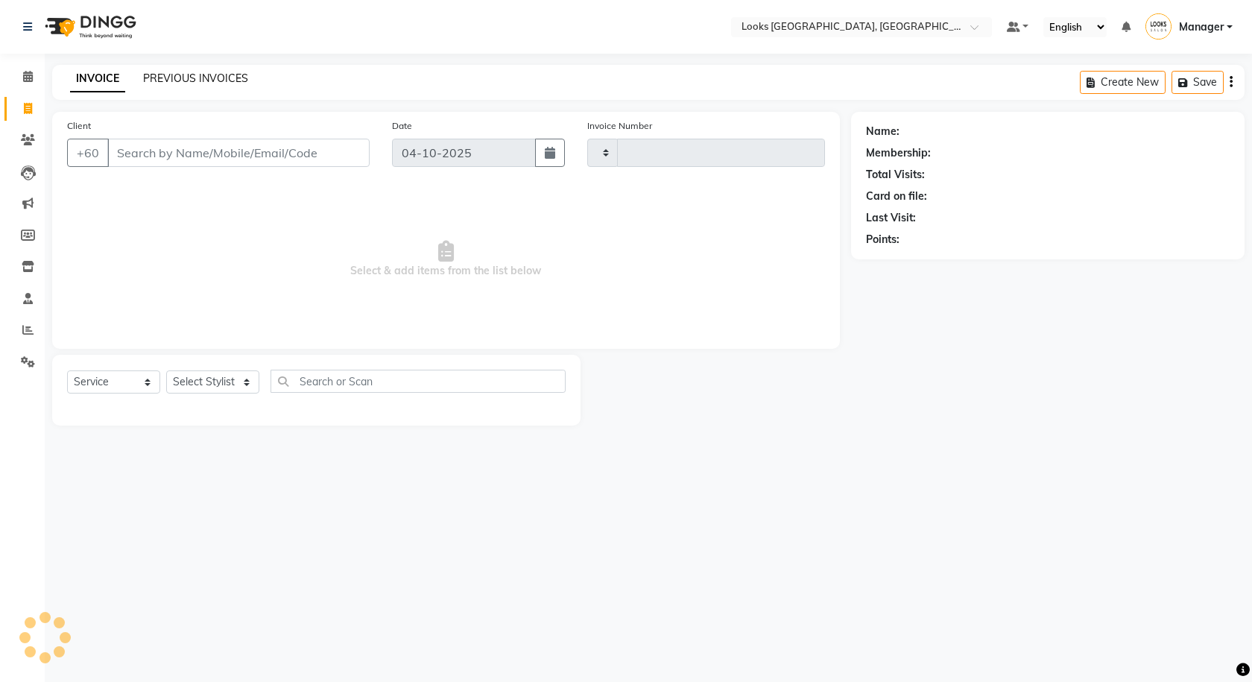
type input "1625"
select select "8109"
click at [242, 78] on link "PREVIOUS INVOICES" at bounding box center [195, 78] width 105 height 13
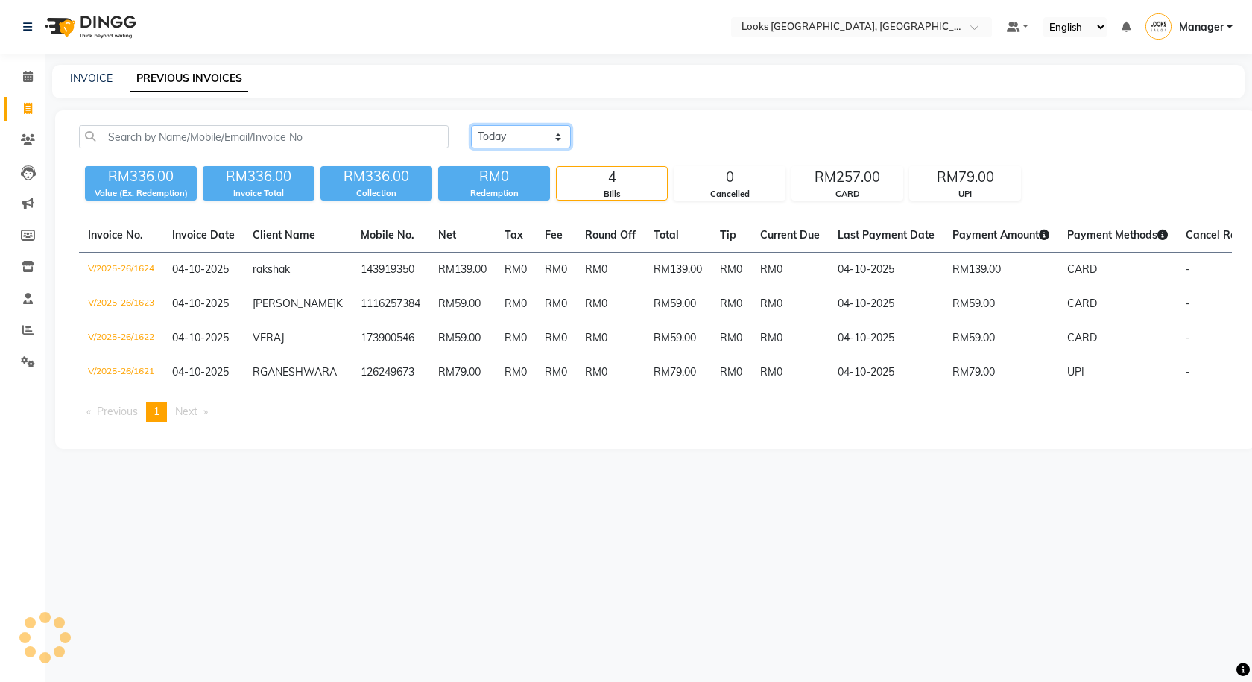
click at [510, 138] on select "[DATE] [DATE] Custom Range" at bounding box center [521, 136] width 100 height 23
select select "yesterday"
click at [471, 125] on select "[DATE] [DATE] Custom Range" at bounding box center [521, 136] width 100 height 23
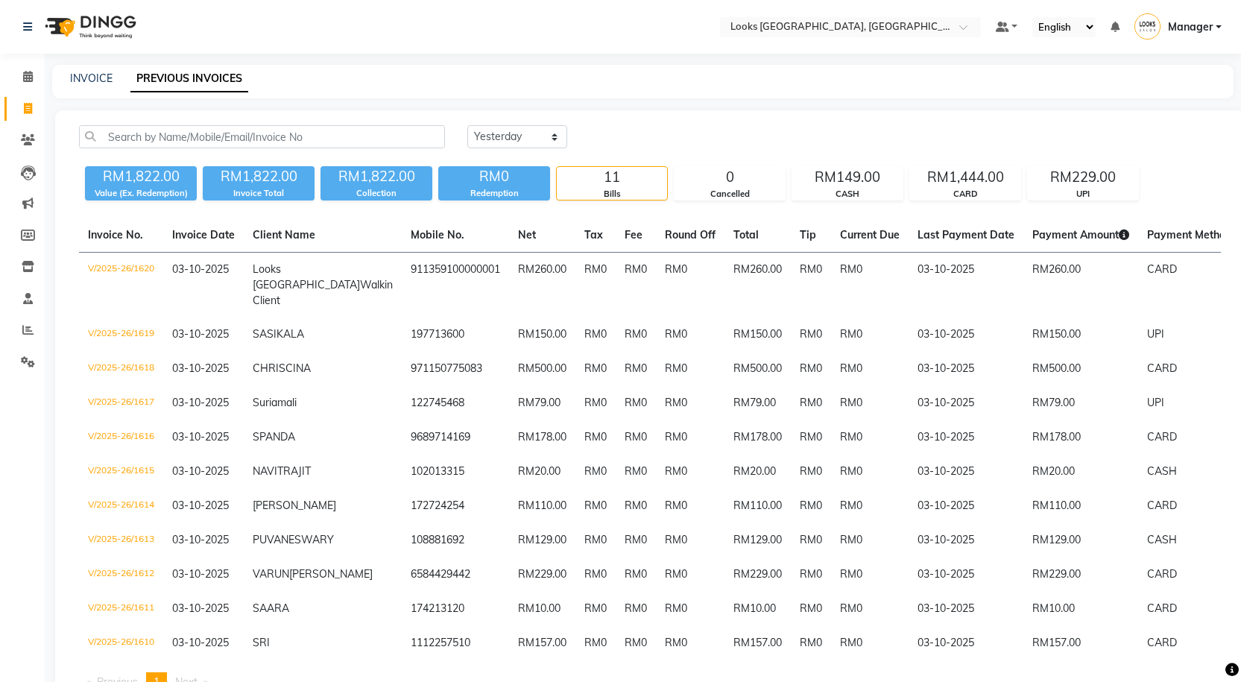
click at [759, 103] on main "INVOICE PREVIOUS INVOICES [DATE] [DATE] Custom Range RM1,822.00 Value (Ex. Rede…" at bounding box center [643, 403] width 1196 height 677
click at [92, 81] on link "INVOICE" at bounding box center [91, 78] width 42 height 13
select select "service"
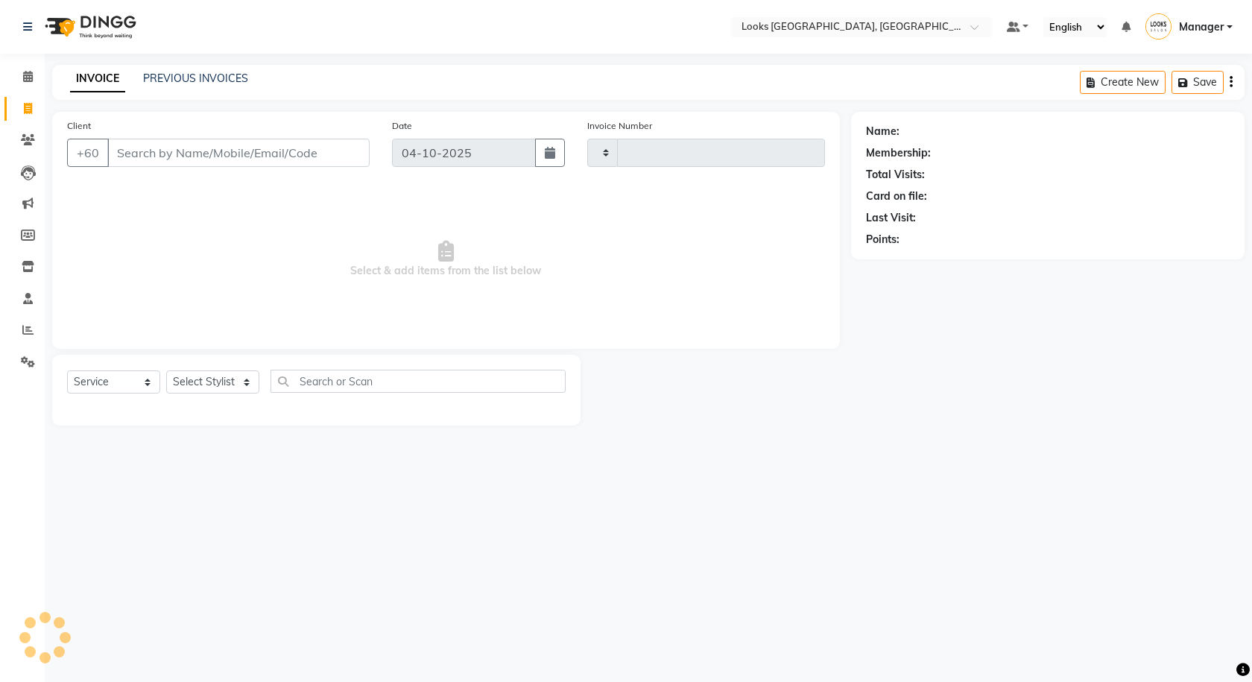
type input "1625"
select select "8109"
click at [34, 72] on span at bounding box center [28, 77] width 26 height 17
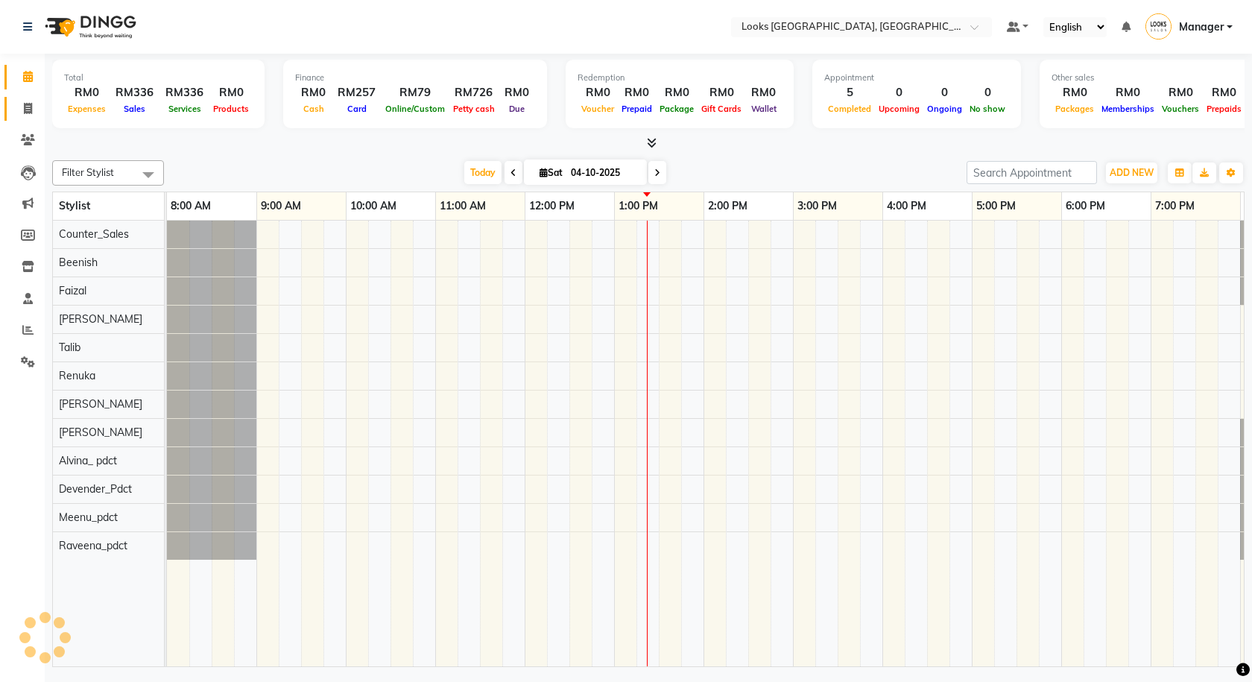
click at [30, 98] on link "Invoice" at bounding box center [22, 109] width 36 height 25
select select "service"
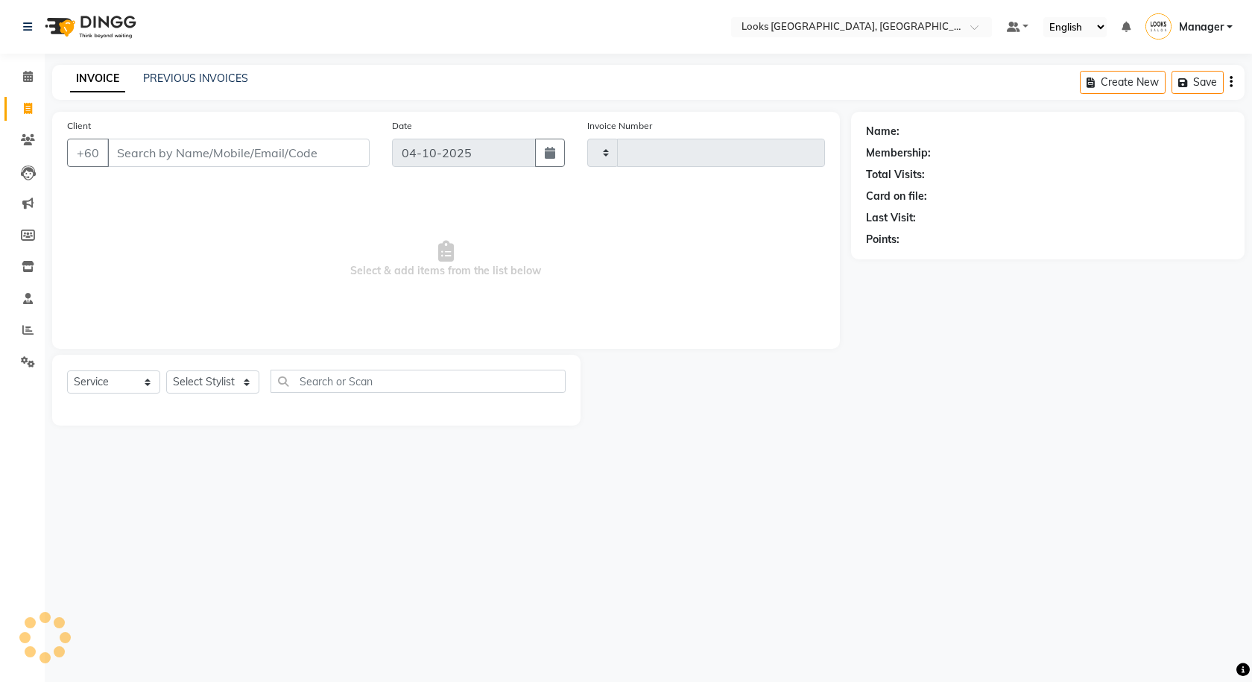
type input "1625"
select select "8109"
click at [183, 77] on link "PREVIOUS INVOICES" at bounding box center [195, 78] width 105 height 13
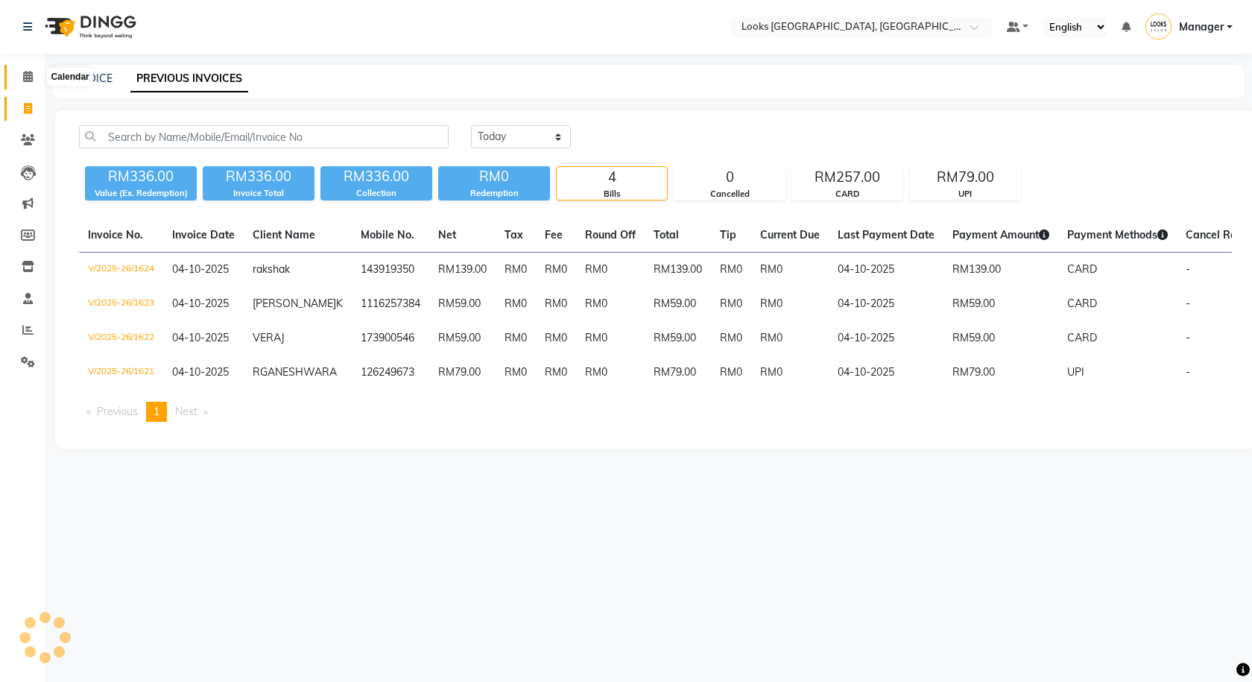
click at [25, 71] on icon at bounding box center [28, 76] width 10 height 11
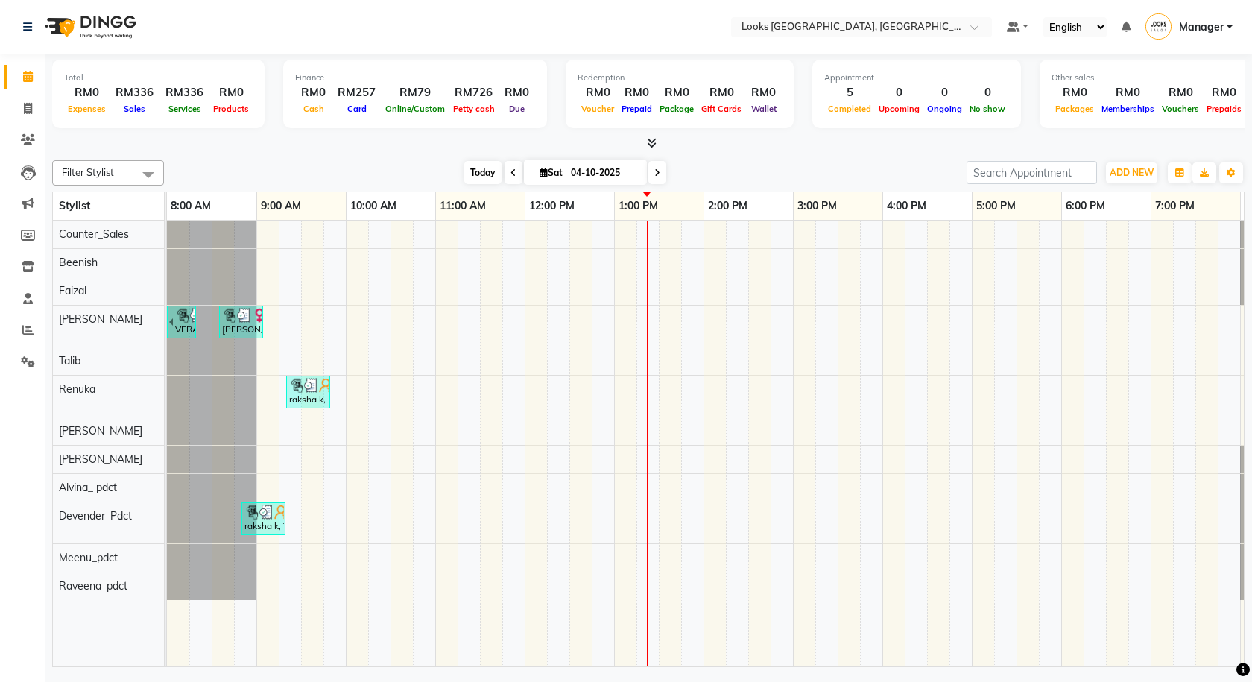
click at [475, 174] on span "Today" at bounding box center [482, 172] width 37 height 23
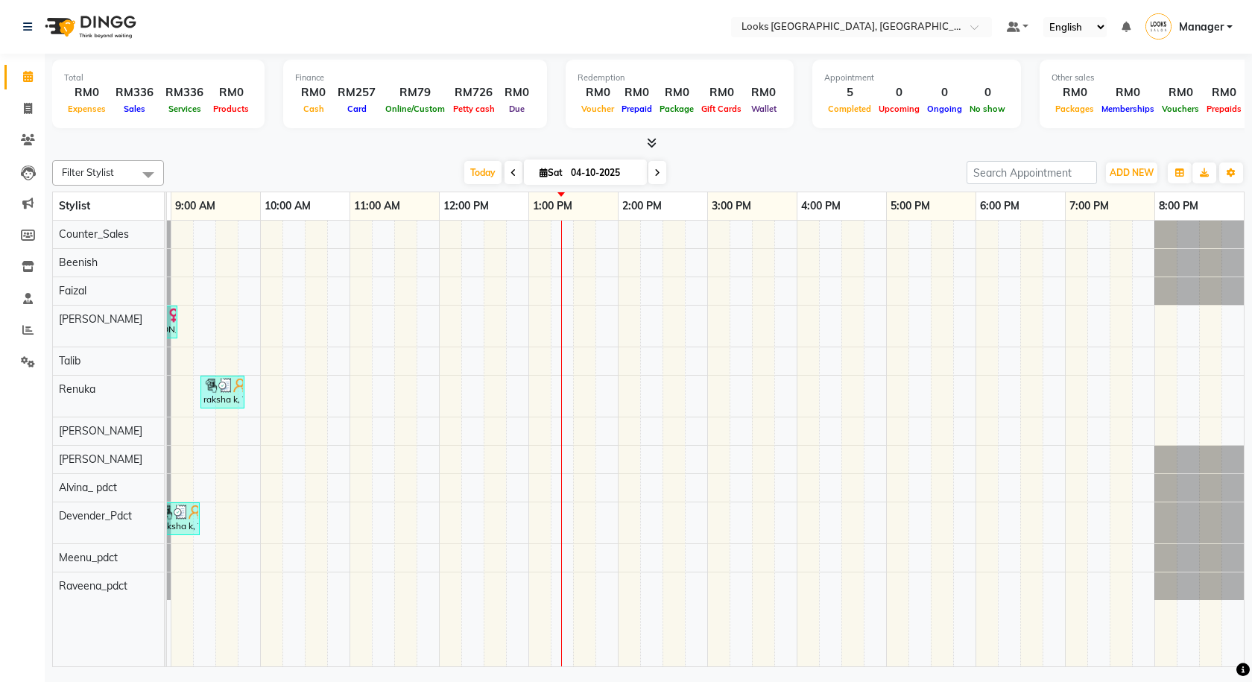
click at [649, 141] on icon at bounding box center [652, 142] width 10 height 11
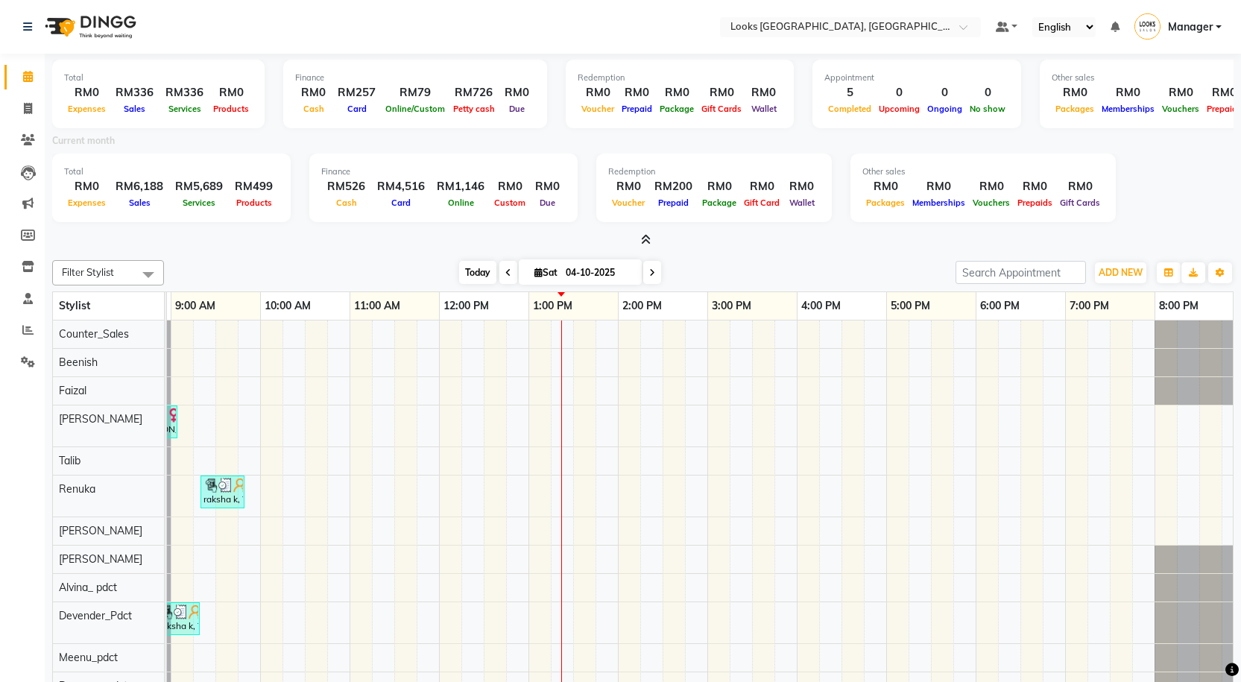
click at [472, 272] on span "Today" at bounding box center [477, 272] width 37 height 23
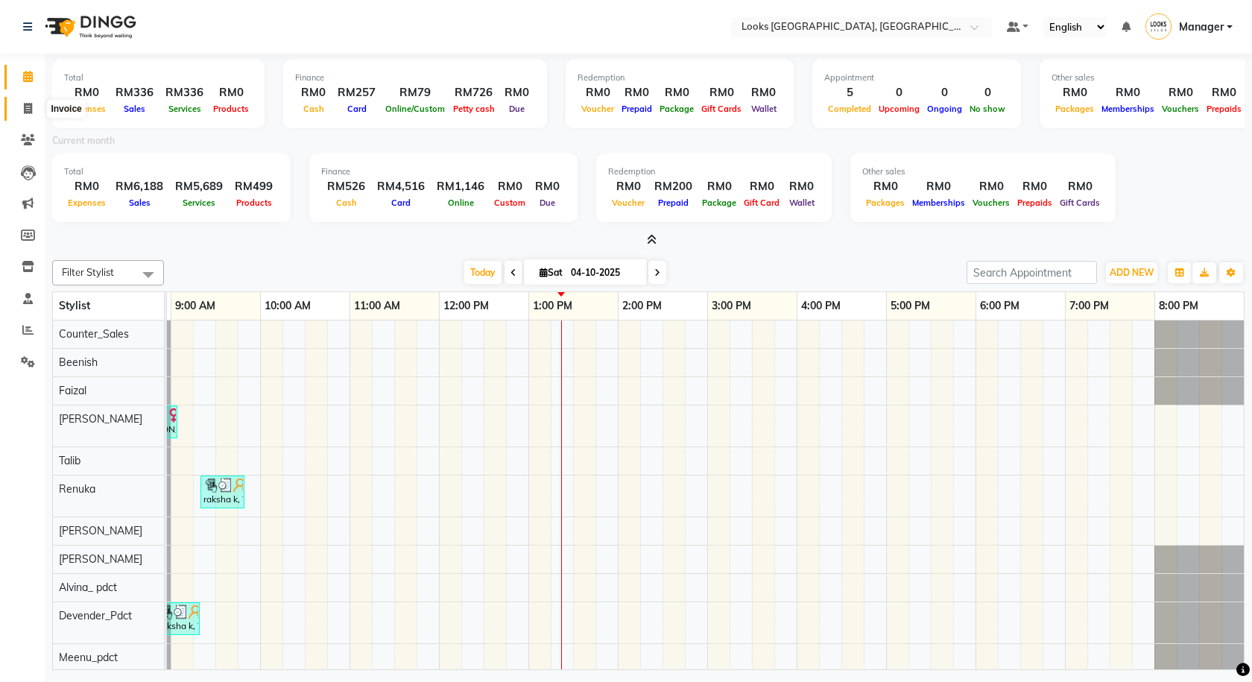
click at [40, 104] on span at bounding box center [28, 109] width 26 height 17
select select "service"
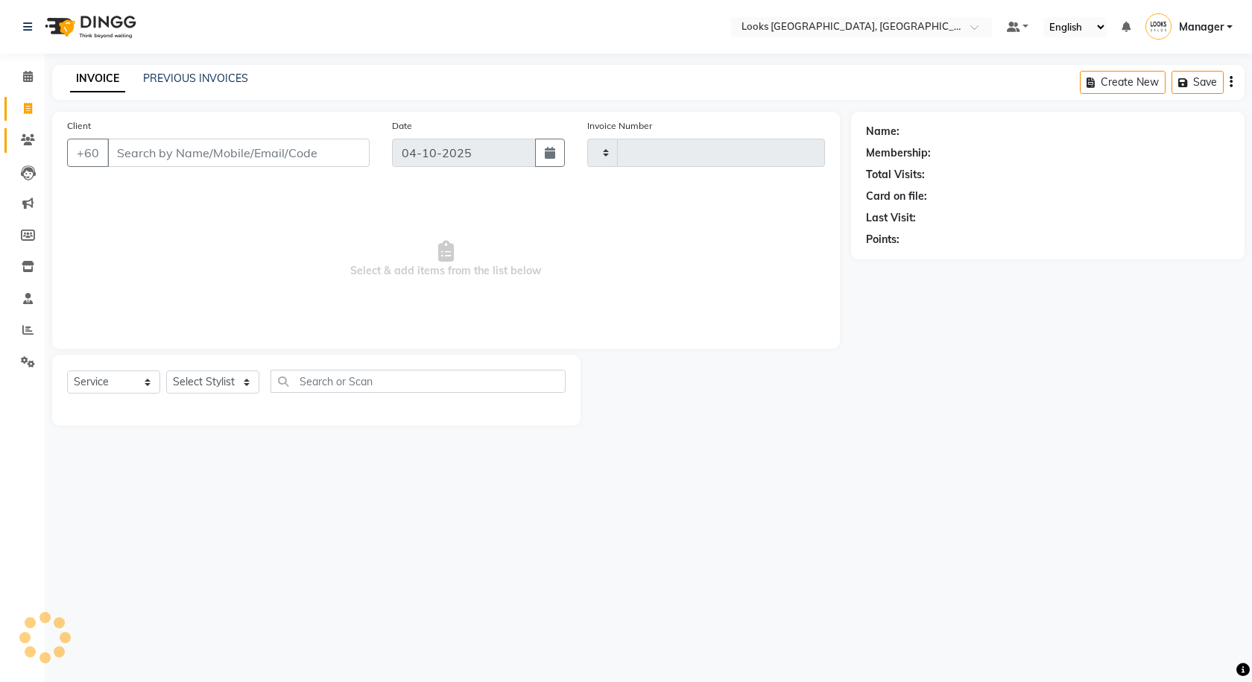
type input "1625"
select select "8109"
click at [34, 133] on span at bounding box center [28, 140] width 26 height 17
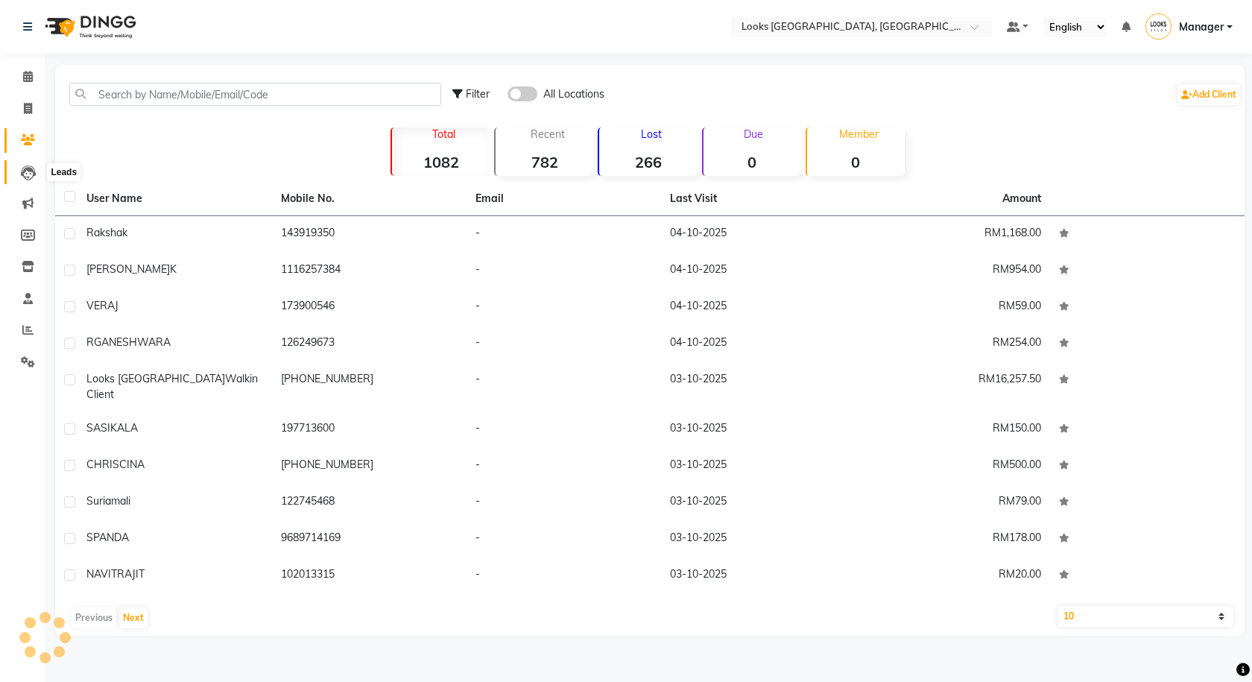
click at [33, 165] on icon at bounding box center [28, 172] width 15 height 15
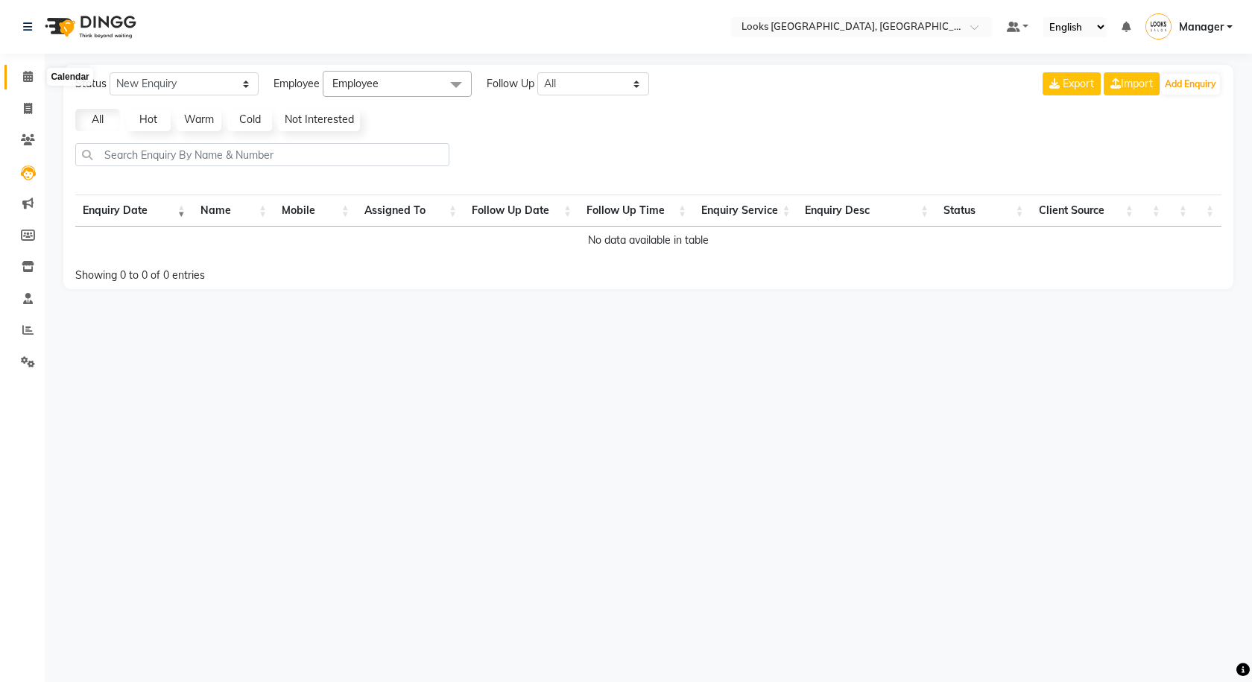
click at [24, 75] on icon at bounding box center [28, 76] width 10 height 11
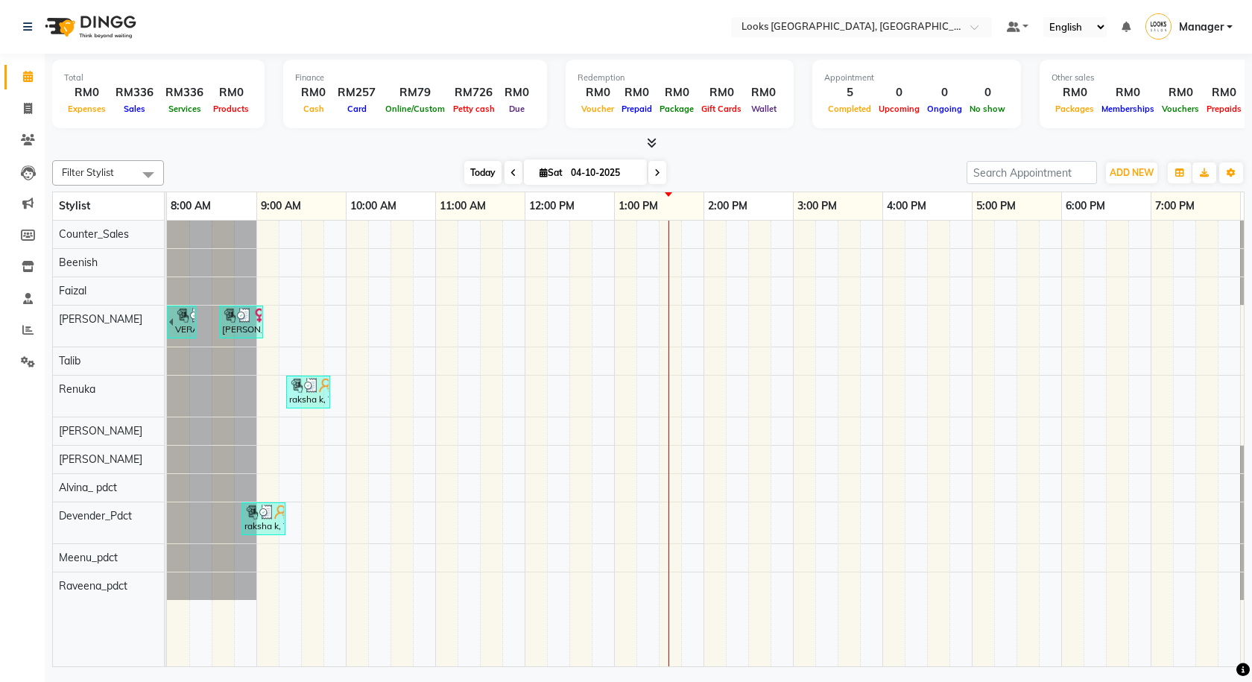
click at [486, 171] on span "Today" at bounding box center [482, 172] width 37 height 23
